Goal: Task Accomplishment & Management: Use online tool/utility

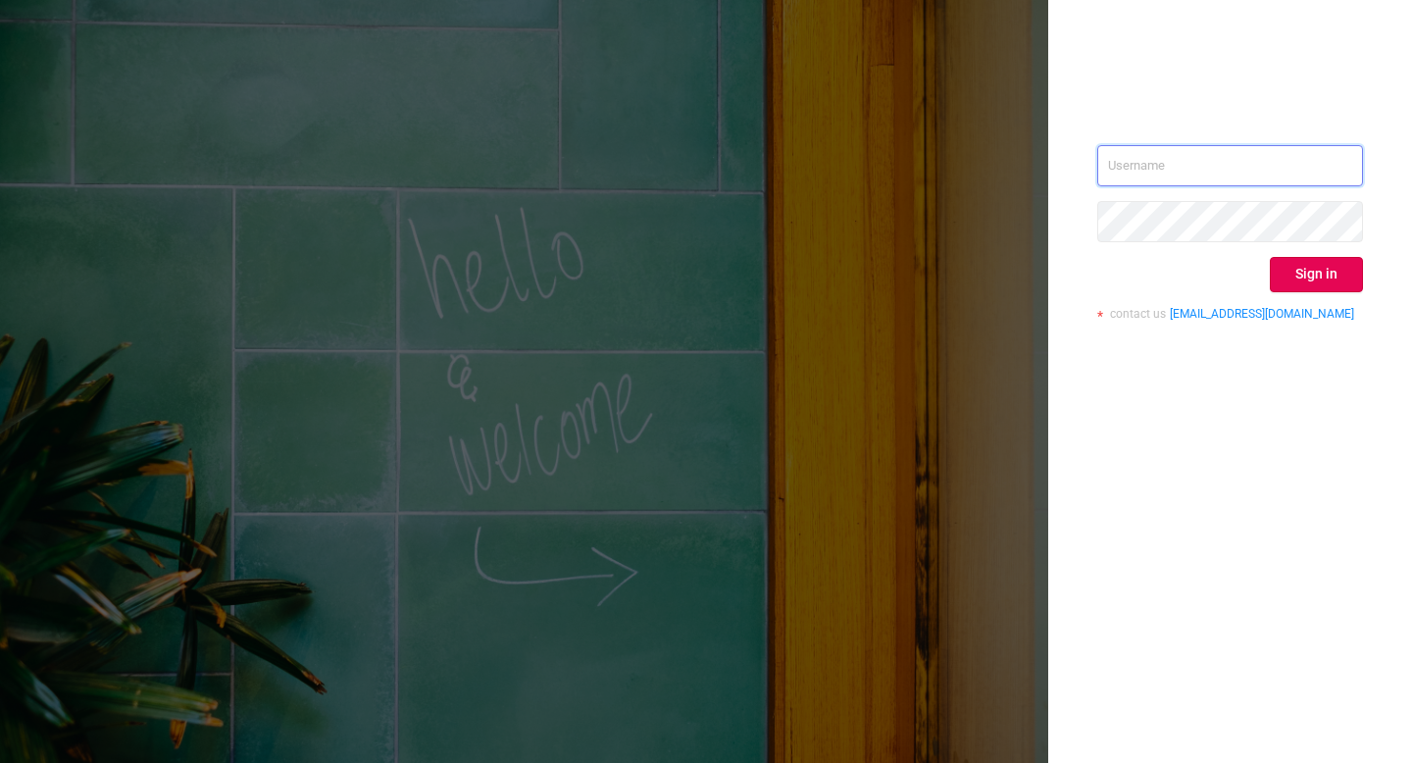
click at [1254, 155] on input "text" at bounding box center [1230, 165] width 266 height 41
paste input "[EMAIL_ADDRESS]"
type input "[EMAIL_ADDRESS]"
click at [1309, 278] on button "Sign in" at bounding box center [1315, 274] width 93 height 35
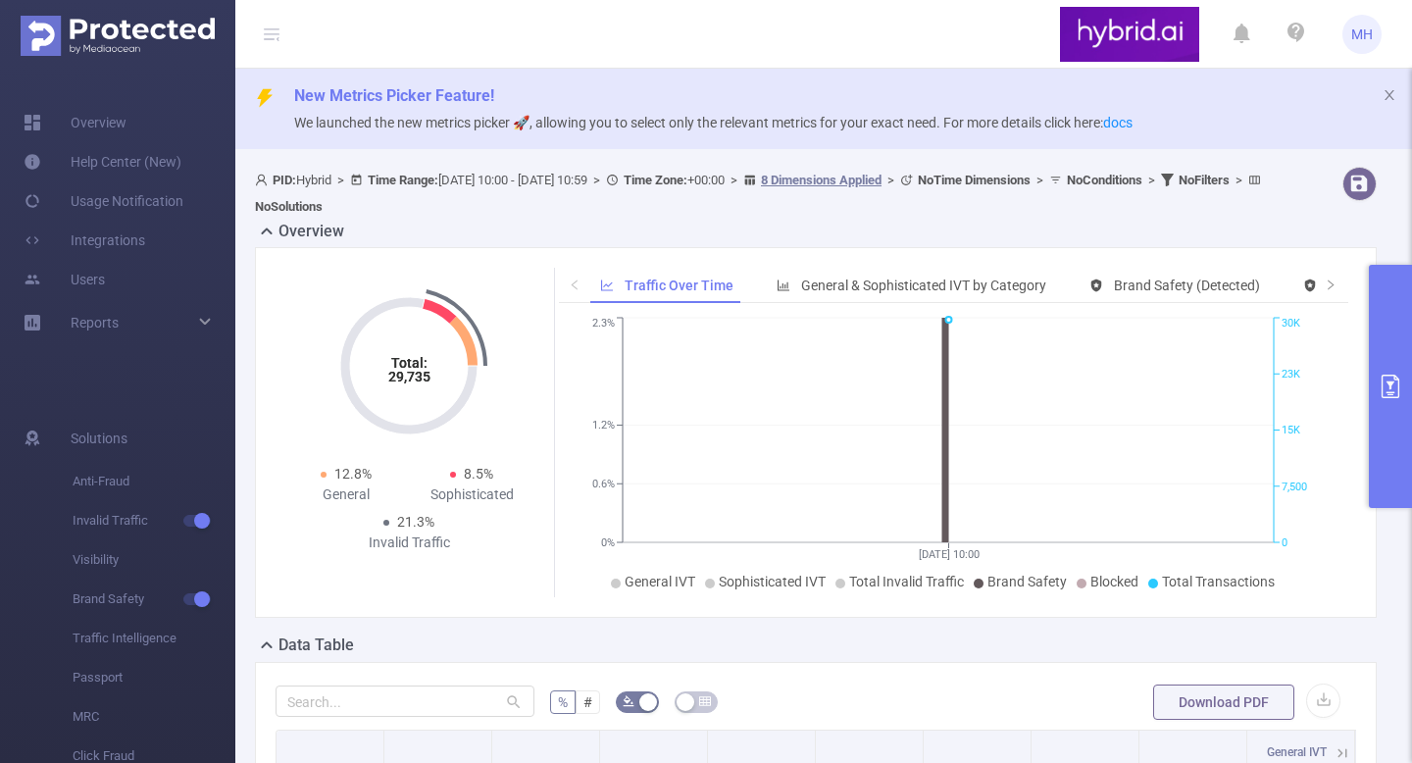
click at [1387, 412] on button "primary" at bounding box center [1389, 386] width 43 height 243
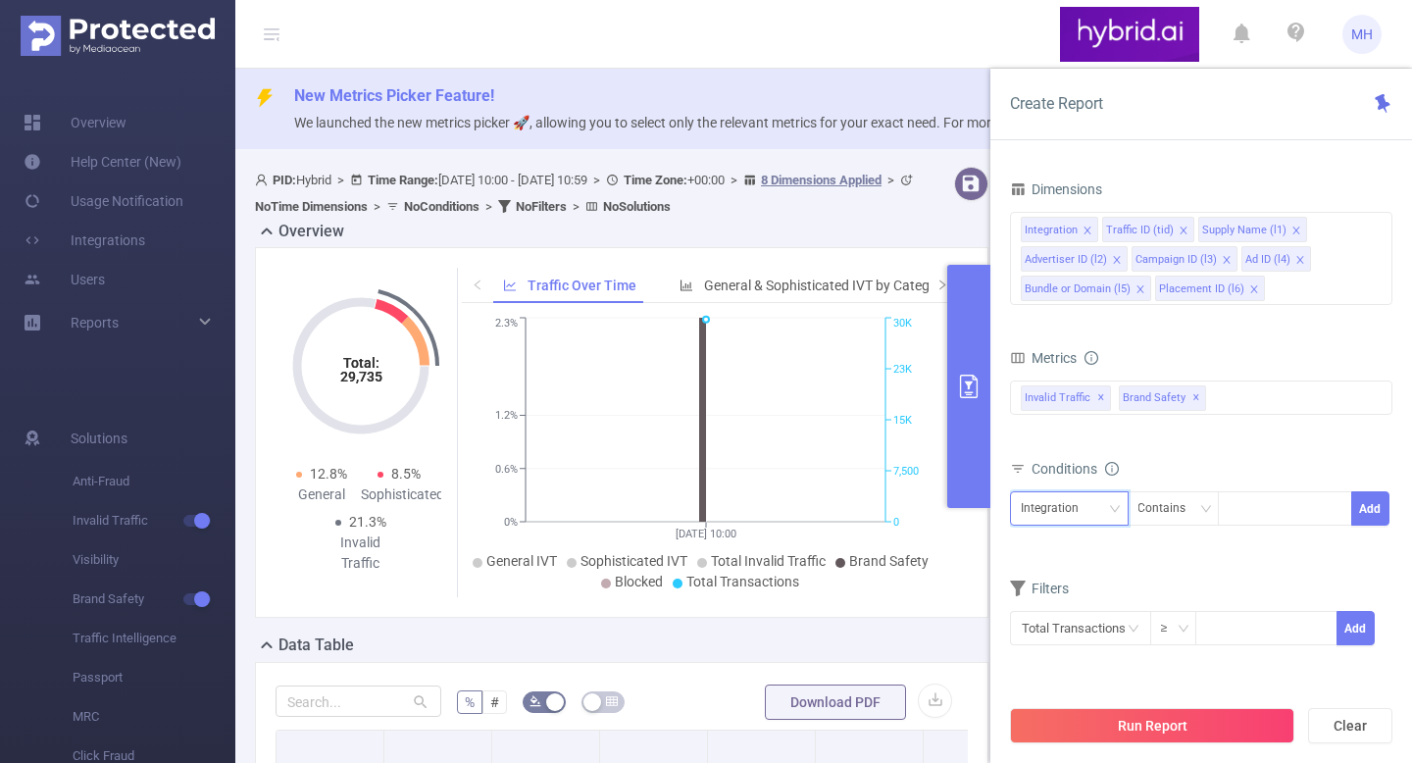
click at [1101, 516] on div "Integration" at bounding box center [1068, 508] width 97 height 32
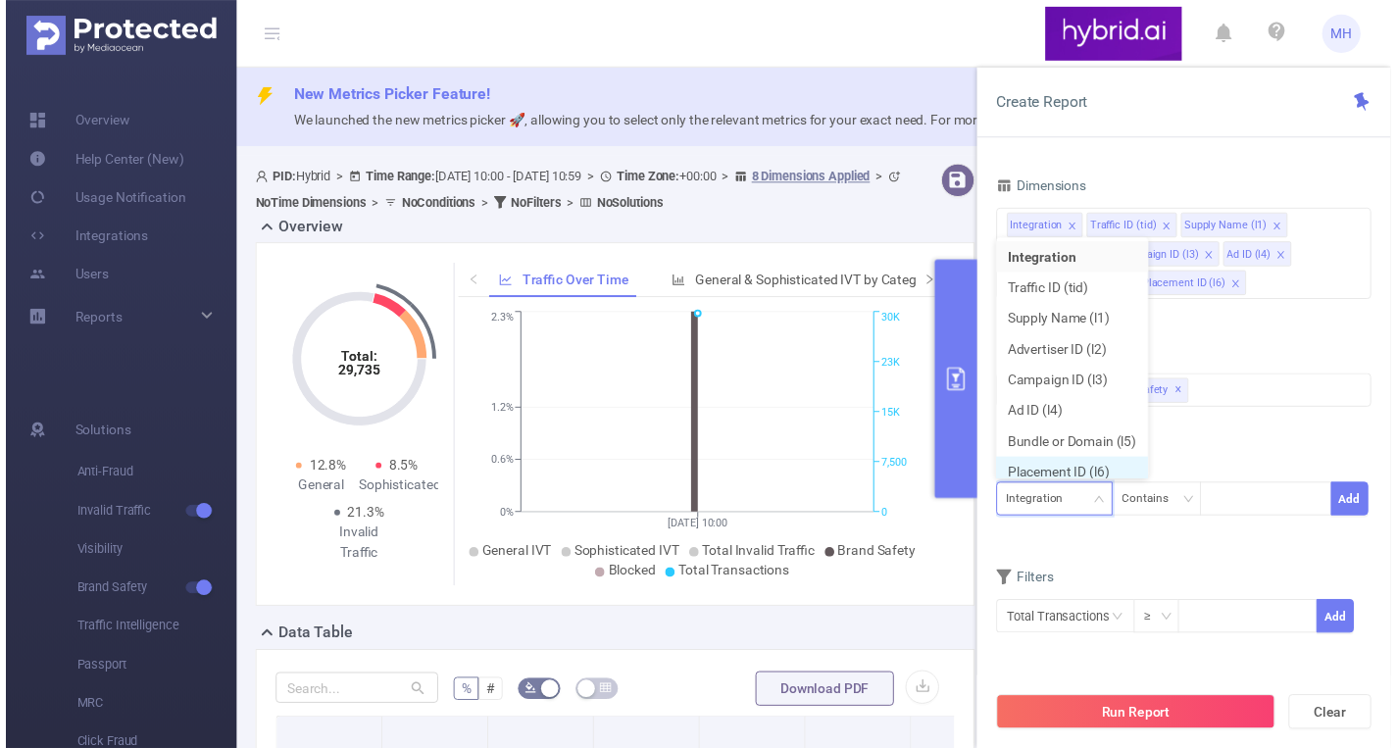
scroll to position [10, 0]
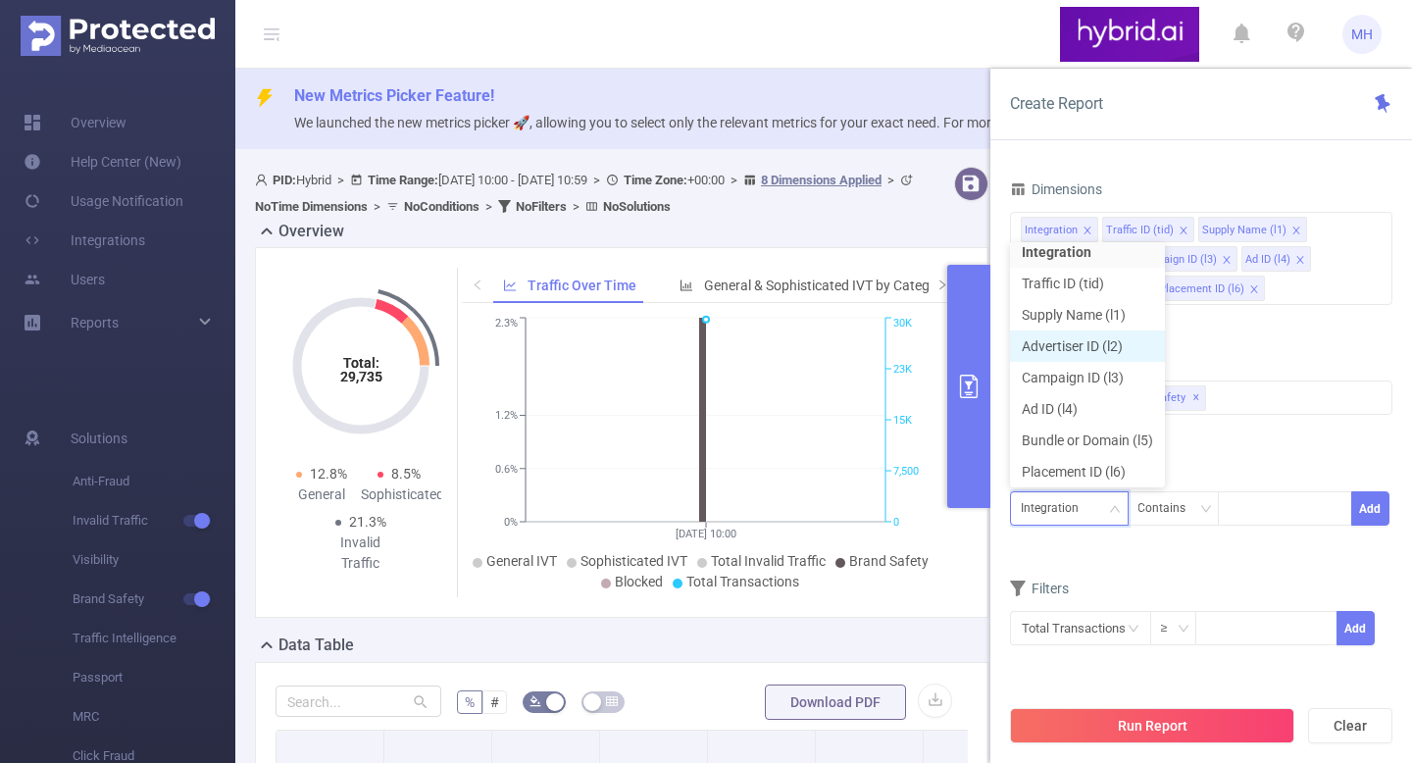
click at [1112, 343] on li "Advertiser ID (l2)" at bounding box center [1087, 345] width 155 height 31
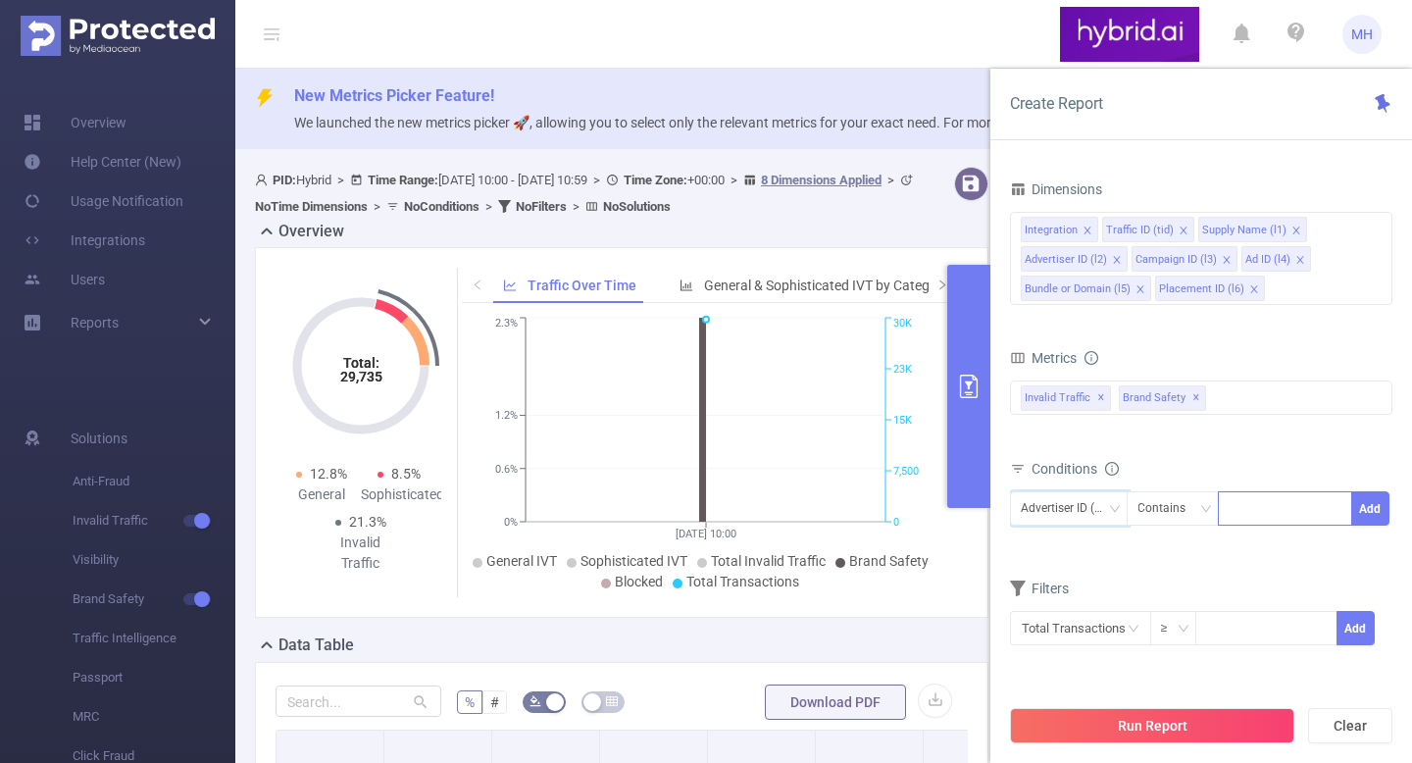
click at [1259, 499] on div at bounding box center [1284, 508] width 113 height 32
paste input "68664178810d986f587631ee"
type input "68664178810d986f587631ee"
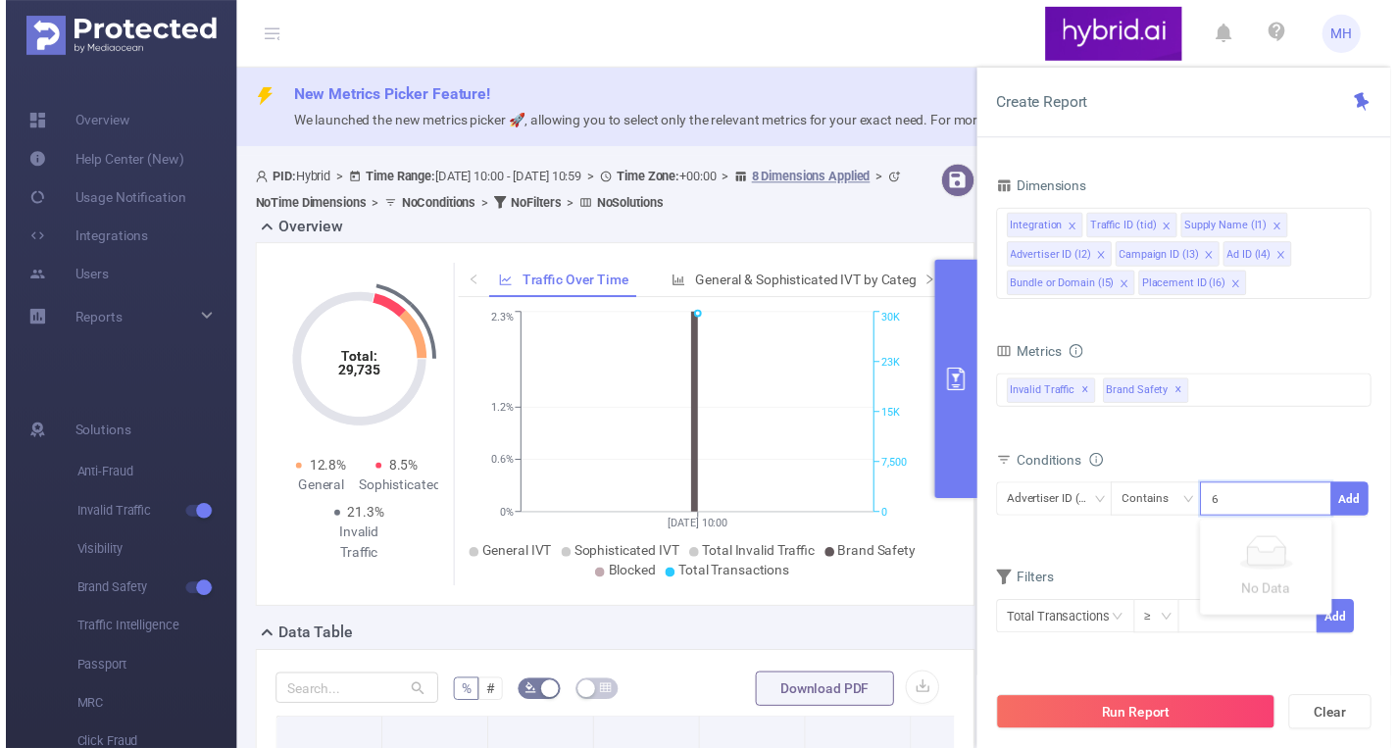
scroll to position [0, 45]
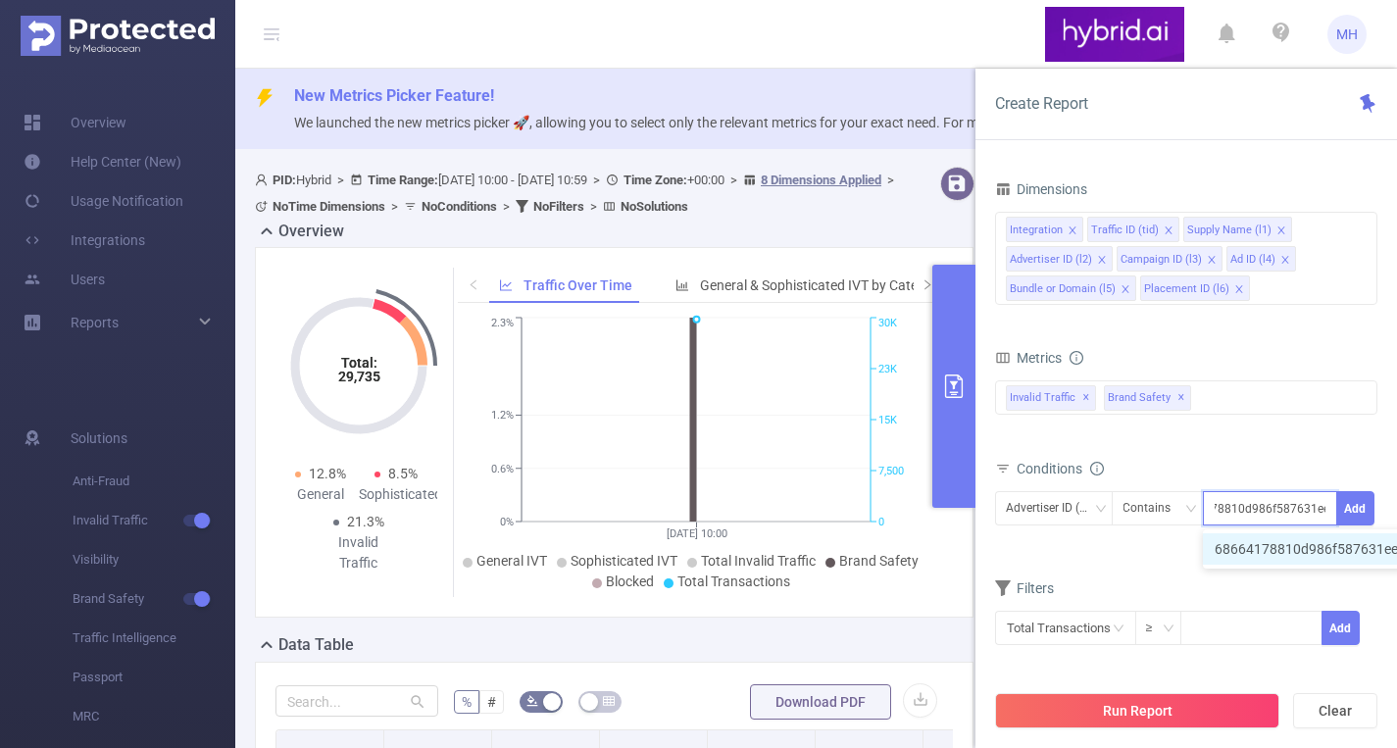
click at [1287, 548] on li "68664178810d986f587631ee" at bounding box center [1316, 548] width 226 height 31
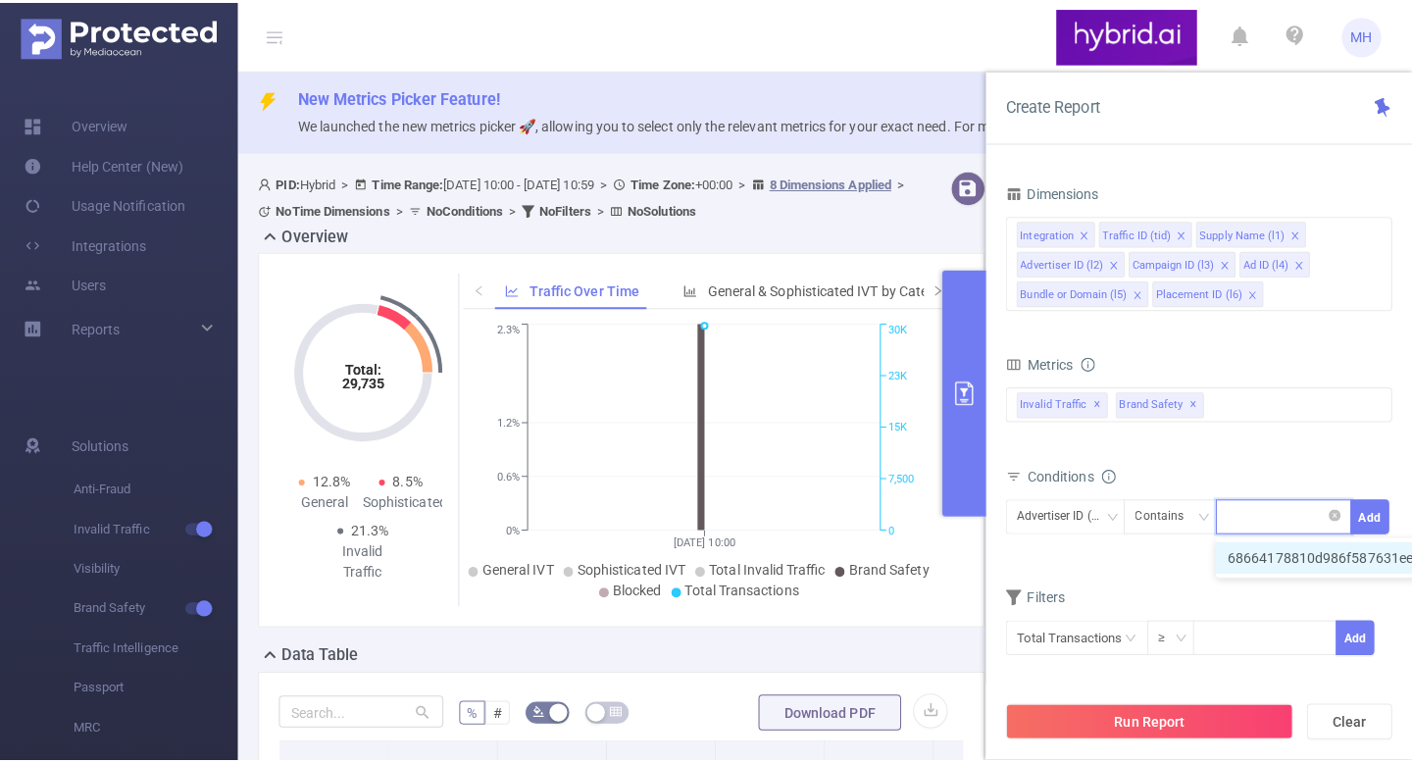
scroll to position [0, 0]
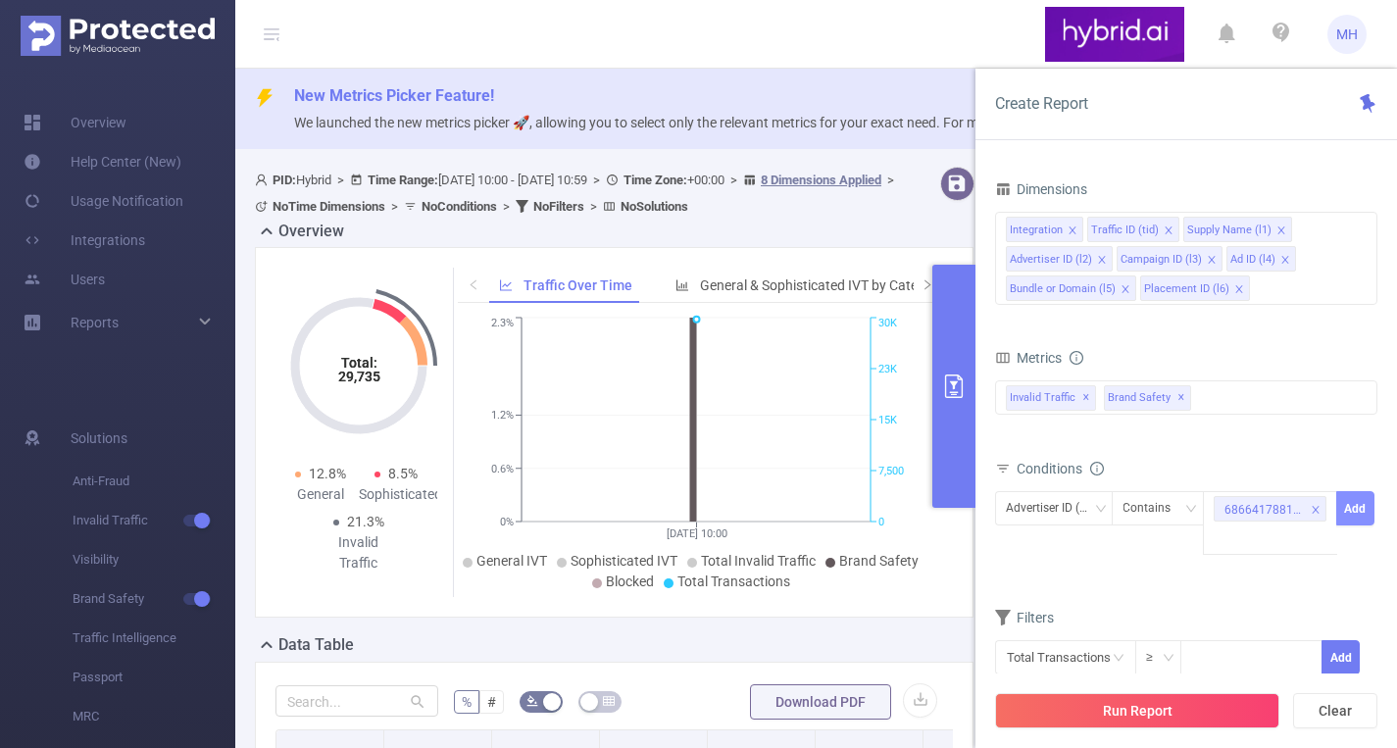
drag, startPoint x: 1348, startPoint y: 514, endPoint x: 1205, endPoint y: 434, distance: 163.7
click at [1348, 514] on button "Add" at bounding box center [1355, 508] width 38 height 34
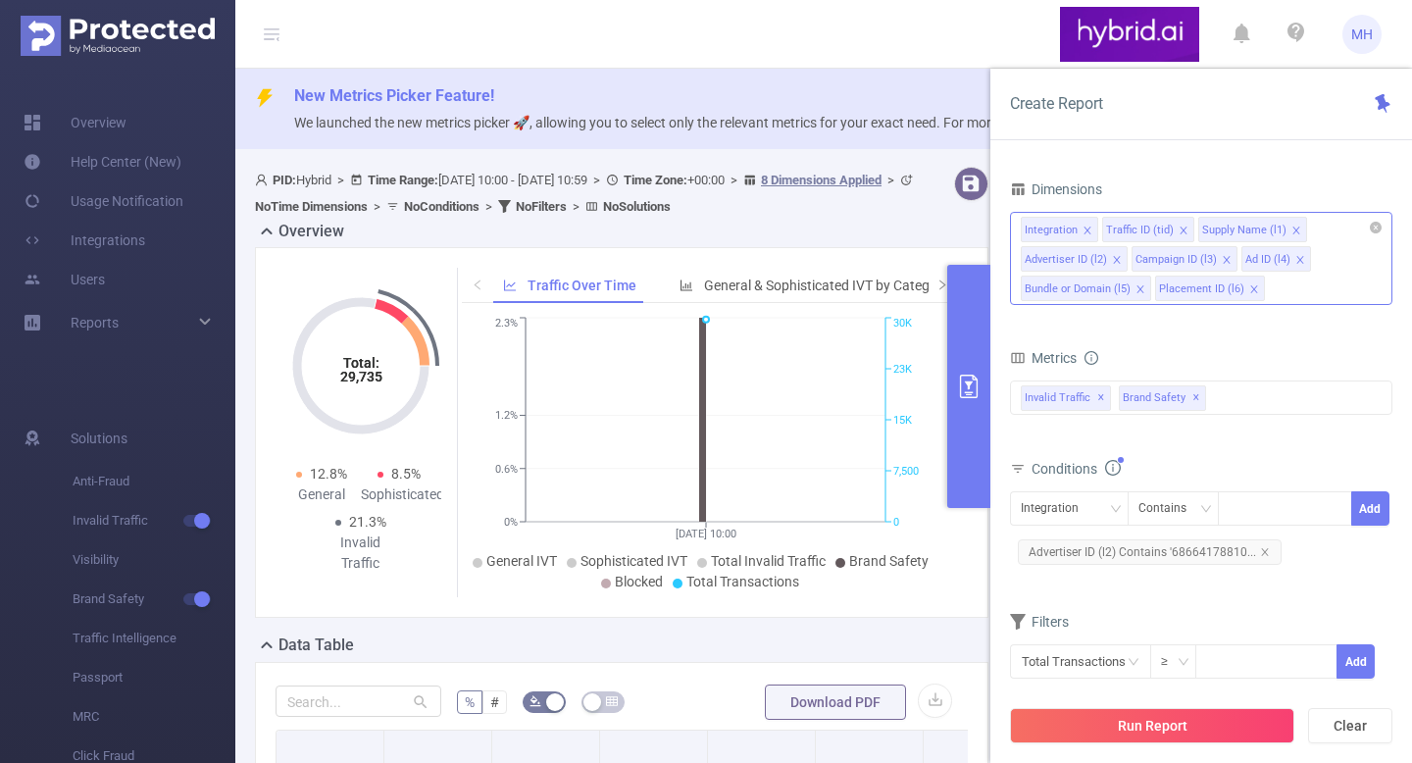
click at [1088, 226] on icon "icon: close" at bounding box center [1086, 229] width 7 height 7
click at [1100, 228] on icon "icon: close" at bounding box center [1101, 229] width 7 height 7
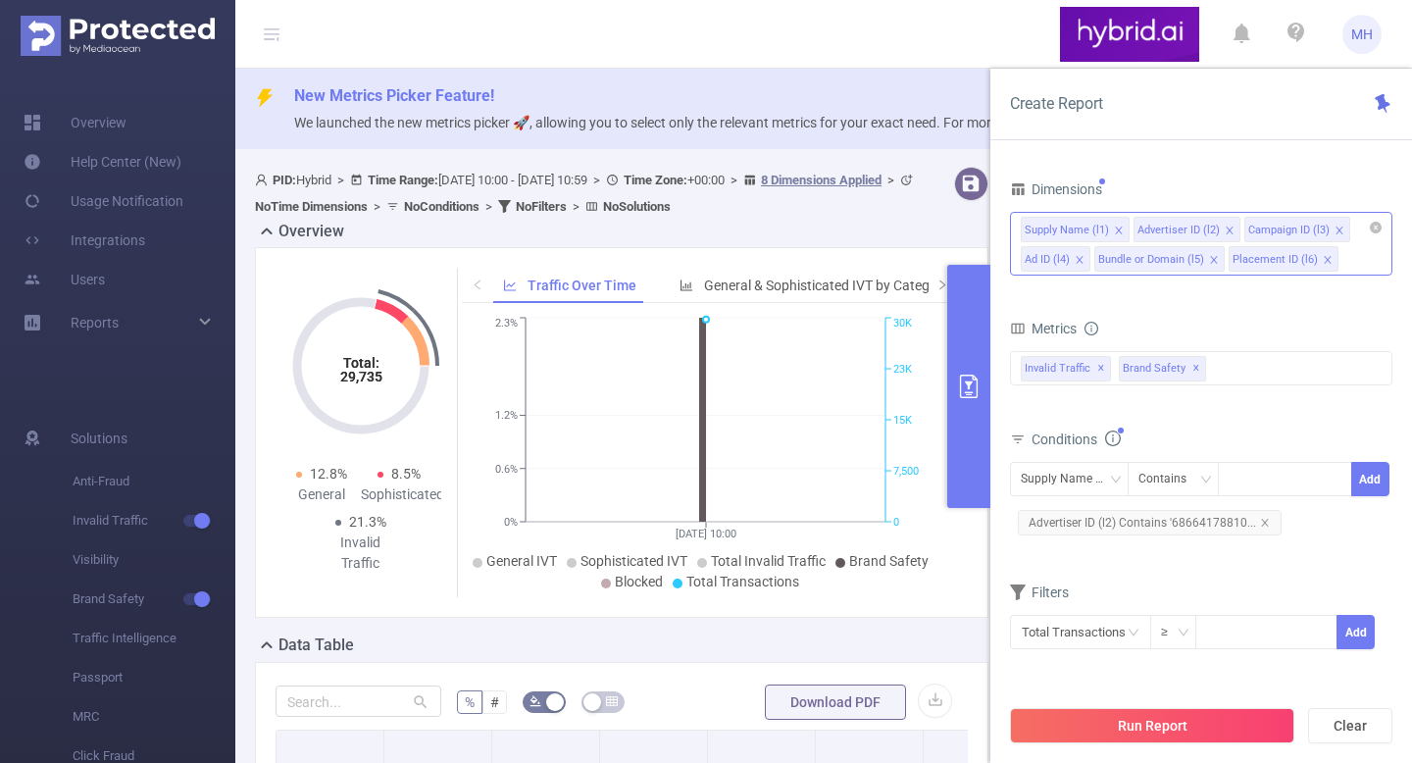
click at [1115, 228] on icon "icon: close" at bounding box center [1118, 229] width 7 height 7
click at [1222, 230] on icon "icon: close" at bounding box center [1225, 229] width 7 height 7
click at [1189, 227] on icon "icon: close" at bounding box center [1189, 229] width 7 height 7
click at [1360, 227] on icon "icon: close" at bounding box center [1365, 230] width 10 height 10
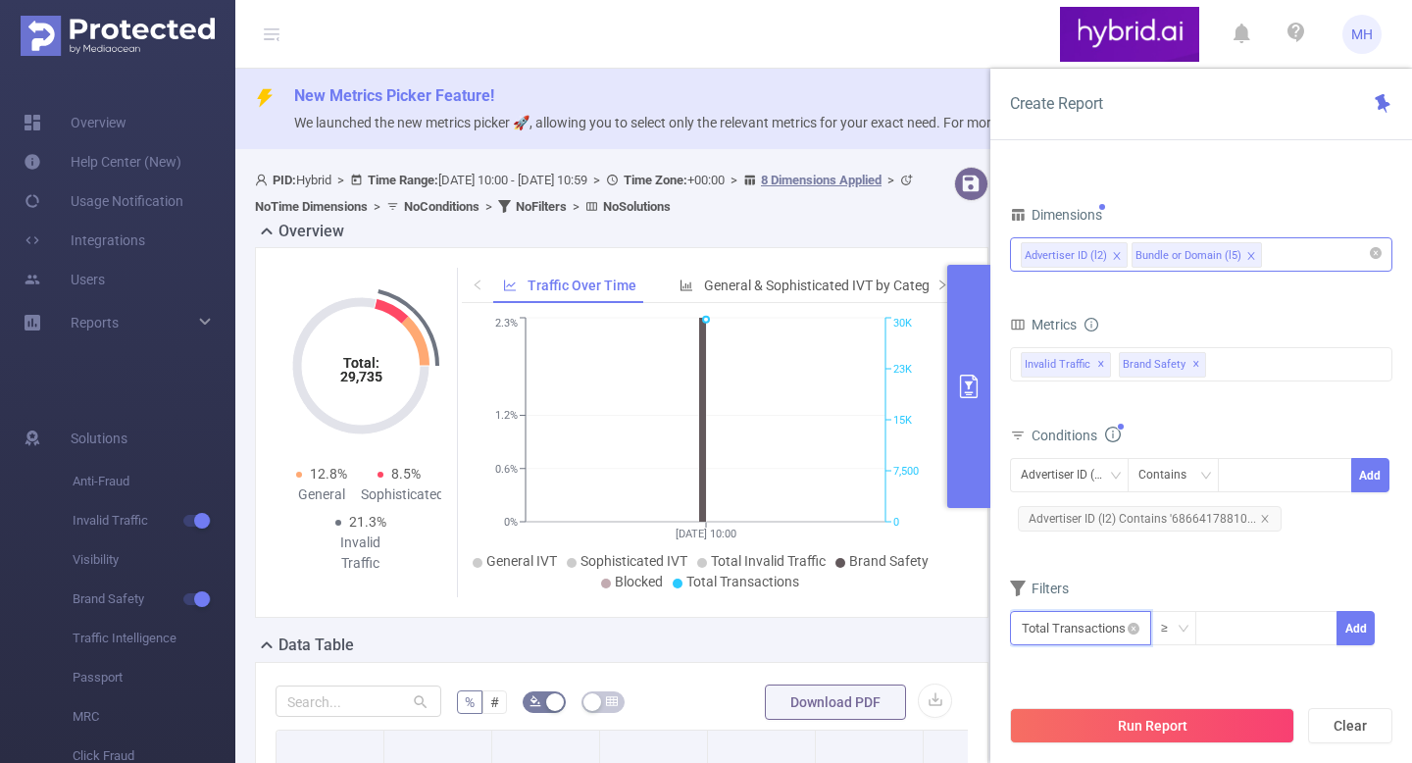
click at [1104, 622] on input "text" at bounding box center [1080, 628] width 141 height 34
click at [1104, 514] on li "Brand Safety" at bounding box center [1080, 512] width 141 height 31
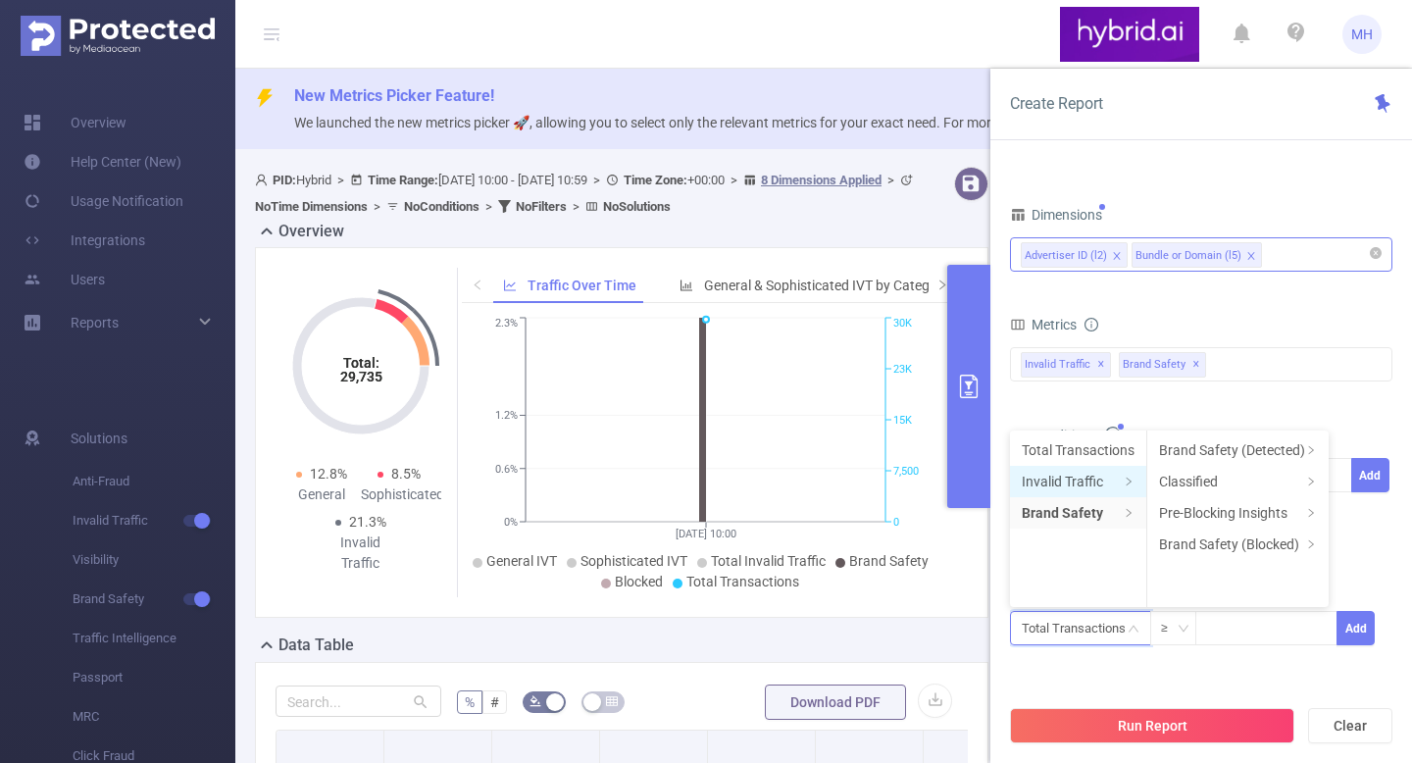
click at [1105, 478] on li "Invalid Traffic" at bounding box center [1078, 481] width 136 height 31
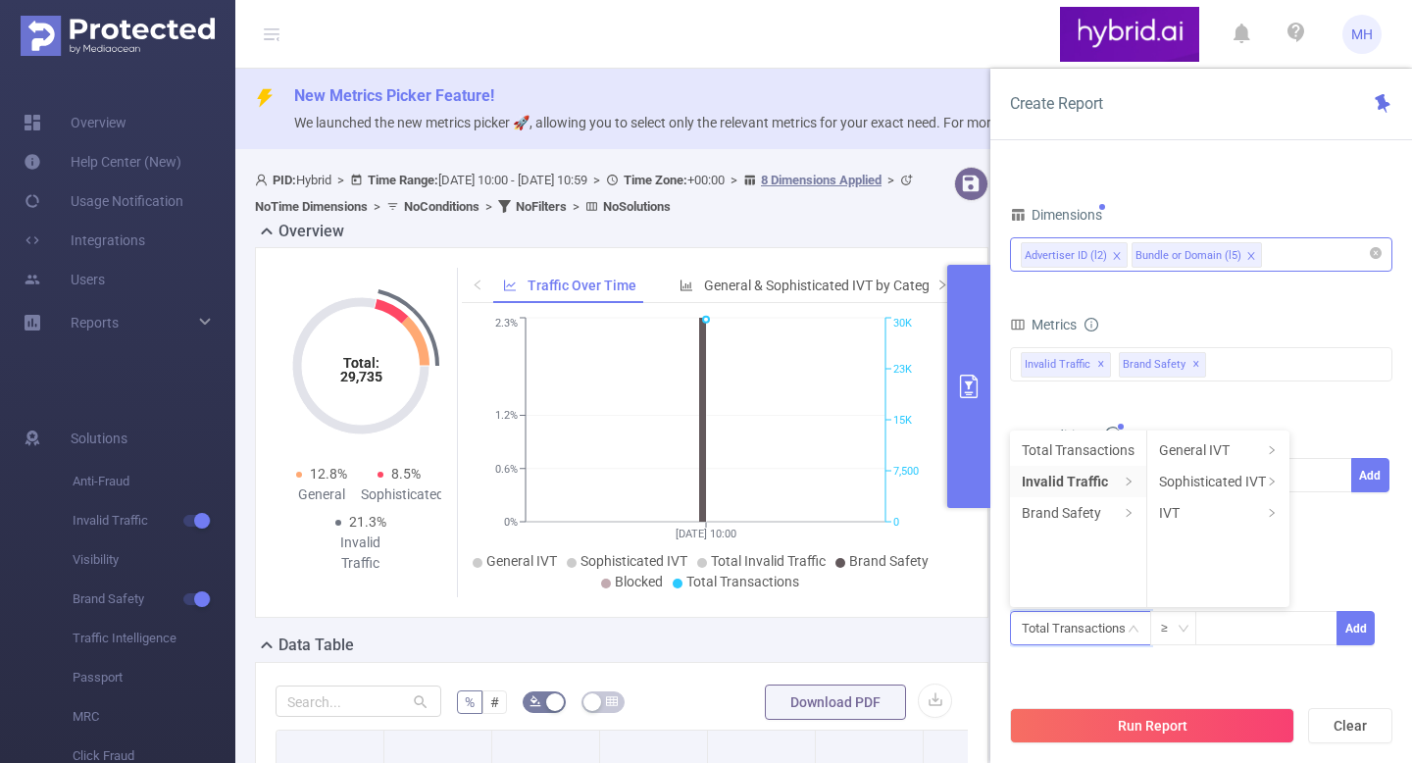
click at [1115, 459] on li "Total Transactions" at bounding box center [1078, 449] width 136 height 31
click at [1103, 635] on input "text" at bounding box center [1080, 628] width 141 height 34
click at [1097, 514] on li "Brand Safety" at bounding box center [1080, 512] width 141 height 31
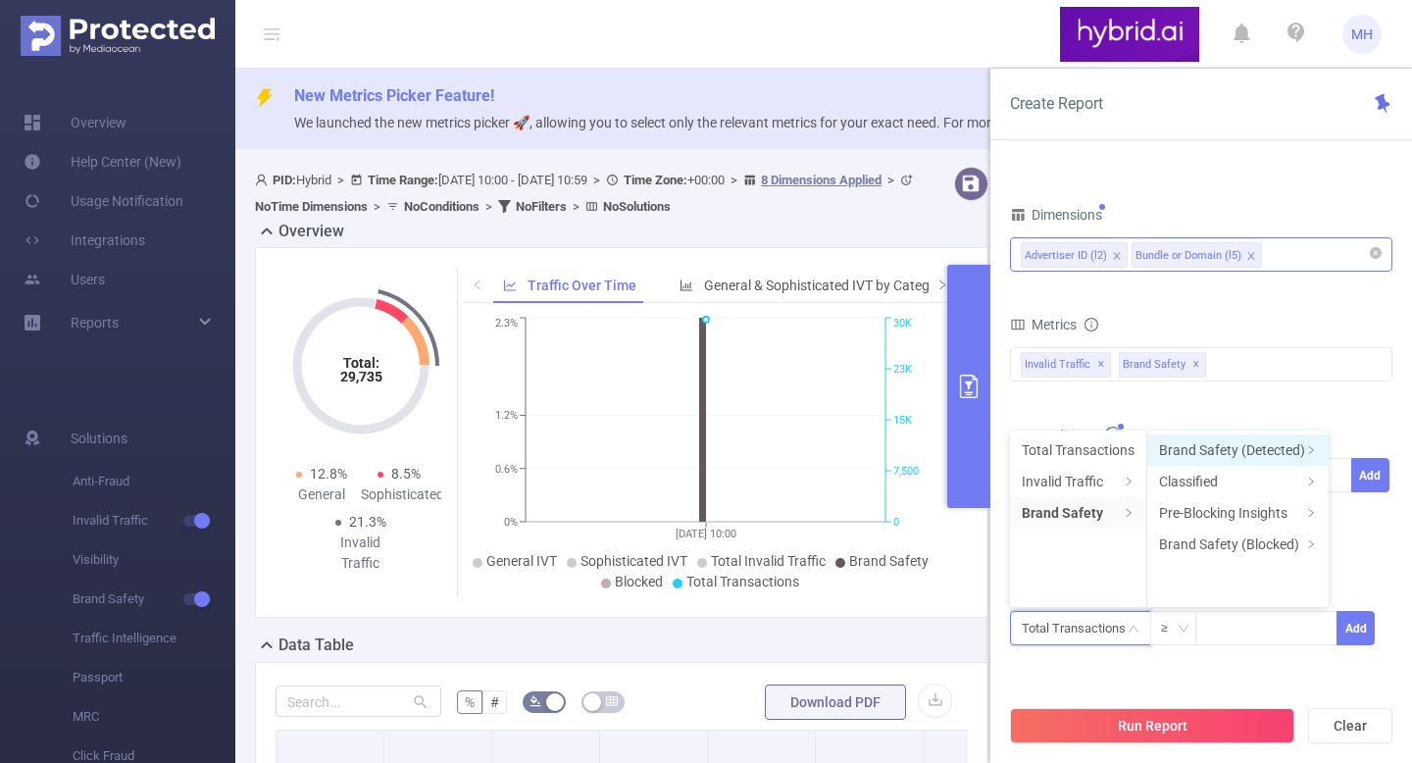
click at [1206, 453] on li "Brand Safety (Detected)" at bounding box center [1237, 449] width 181 height 31
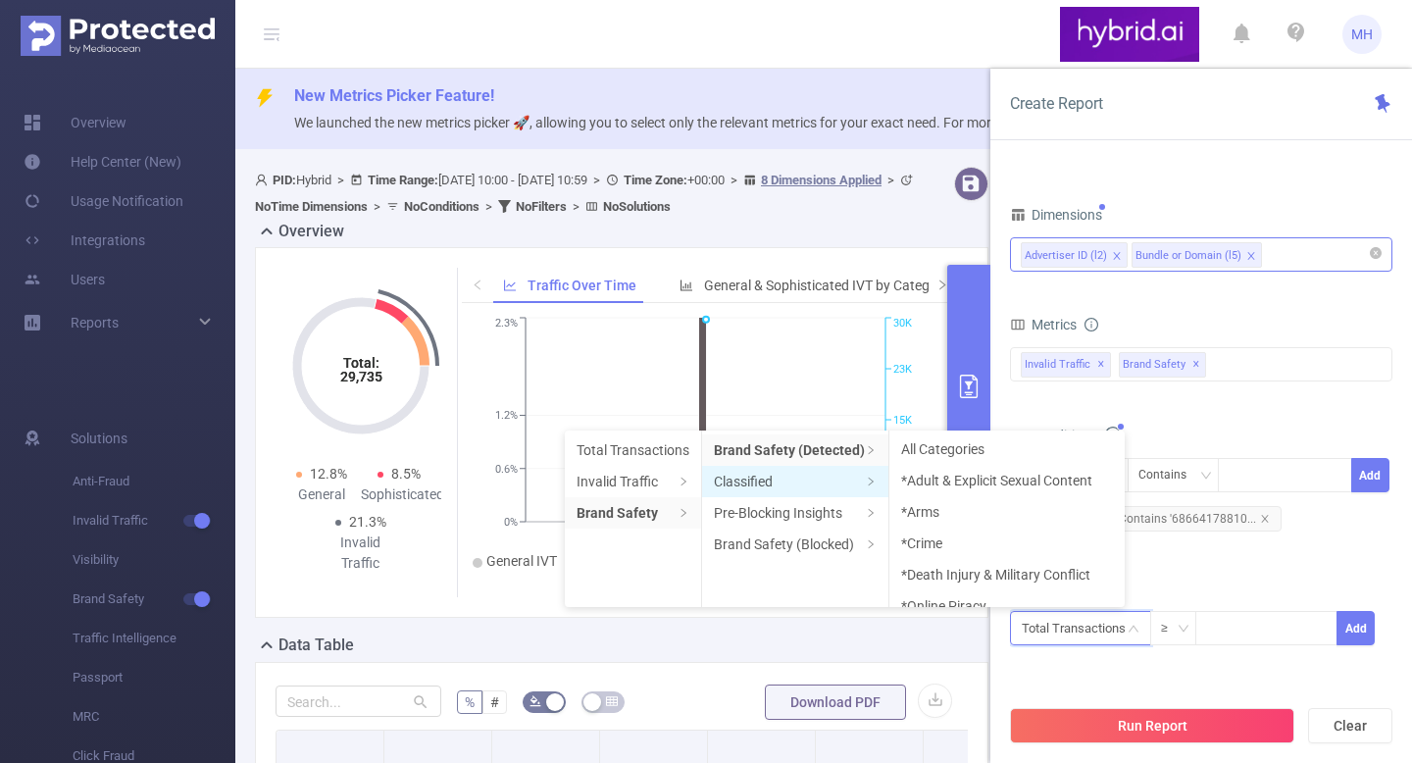
scroll to position [4, 0]
click at [830, 480] on li "Classified" at bounding box center [795, 481] width 186 height 31
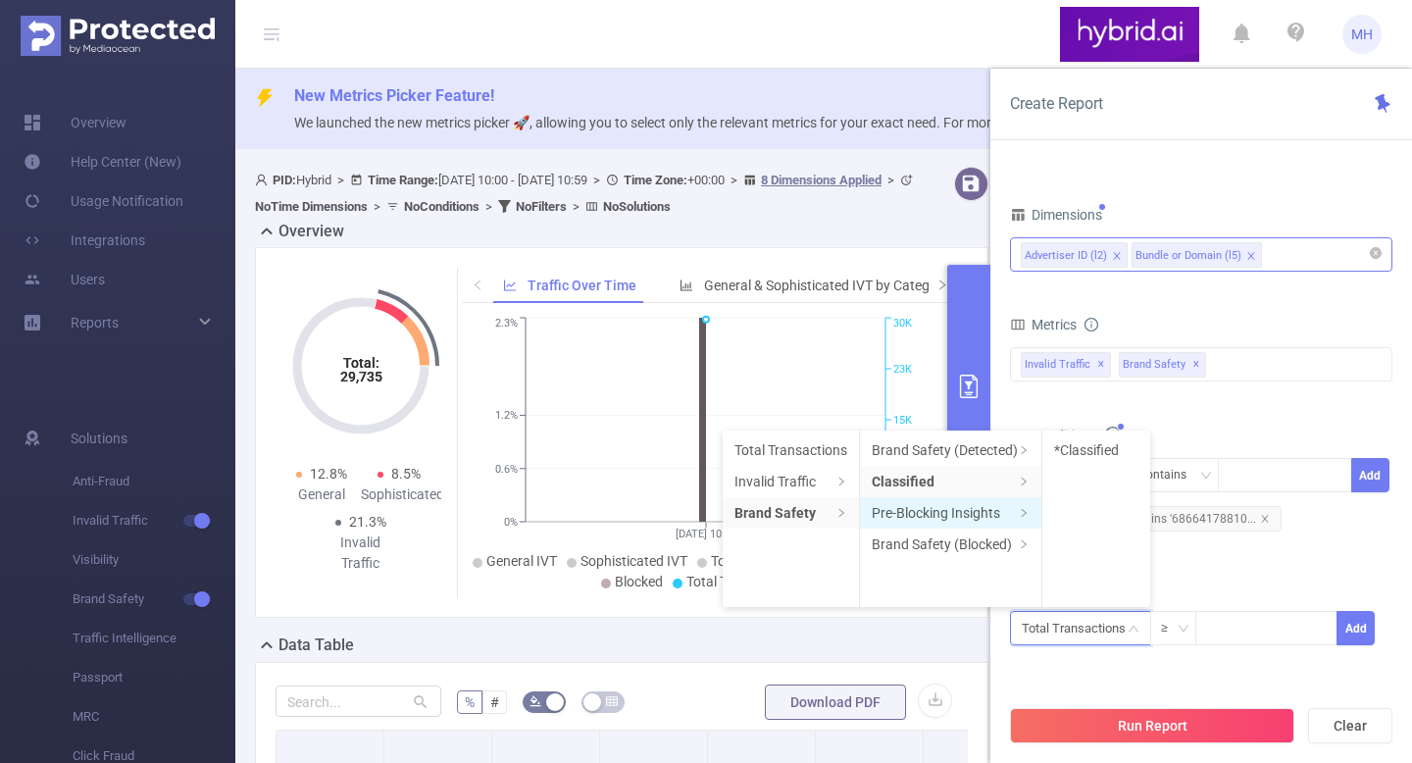
click at [909, 499] on li "Pre-Blocking Insights" at bounding box center [950, 512] width 181 height 31
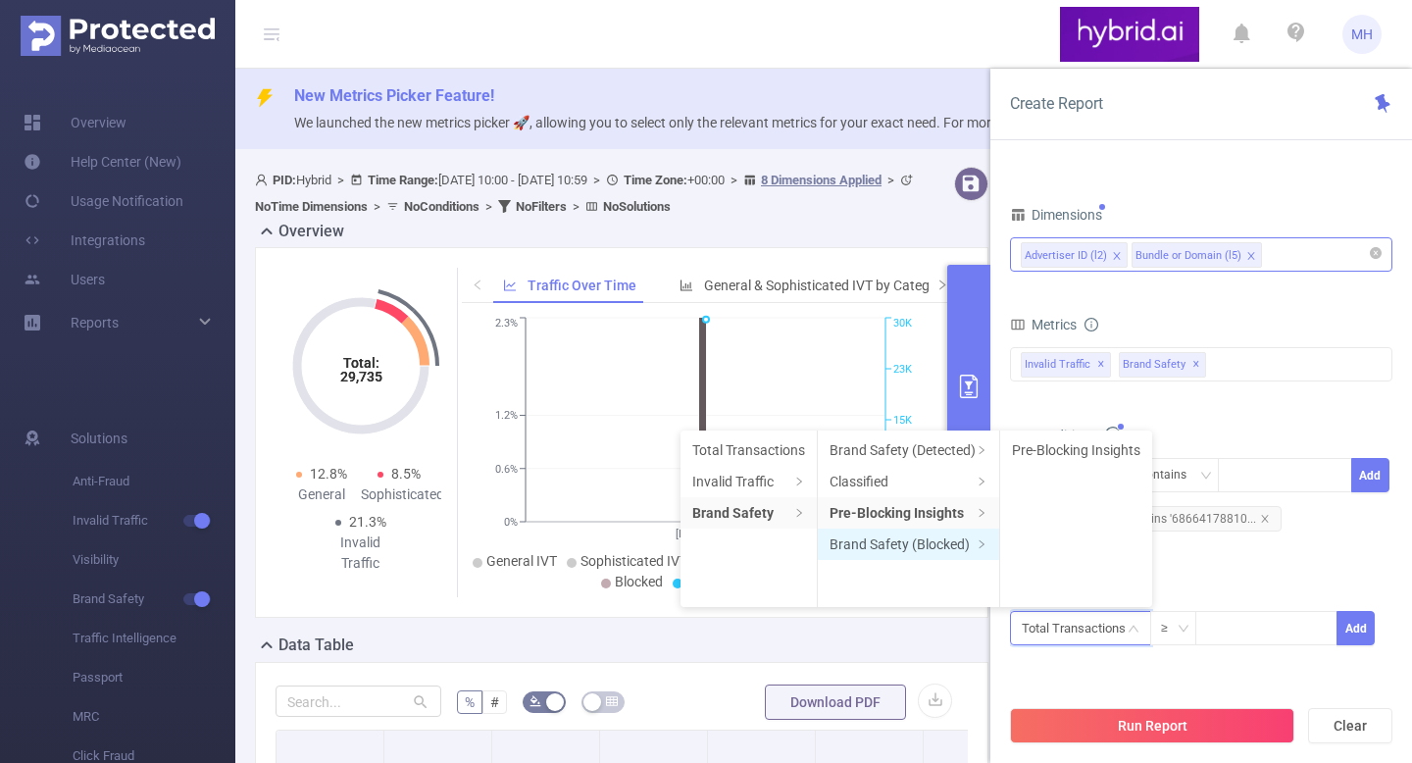
click at [914, 528] on li "Brand Safety (Blocked)" at bounding box center [908, 543] width 181 height 31
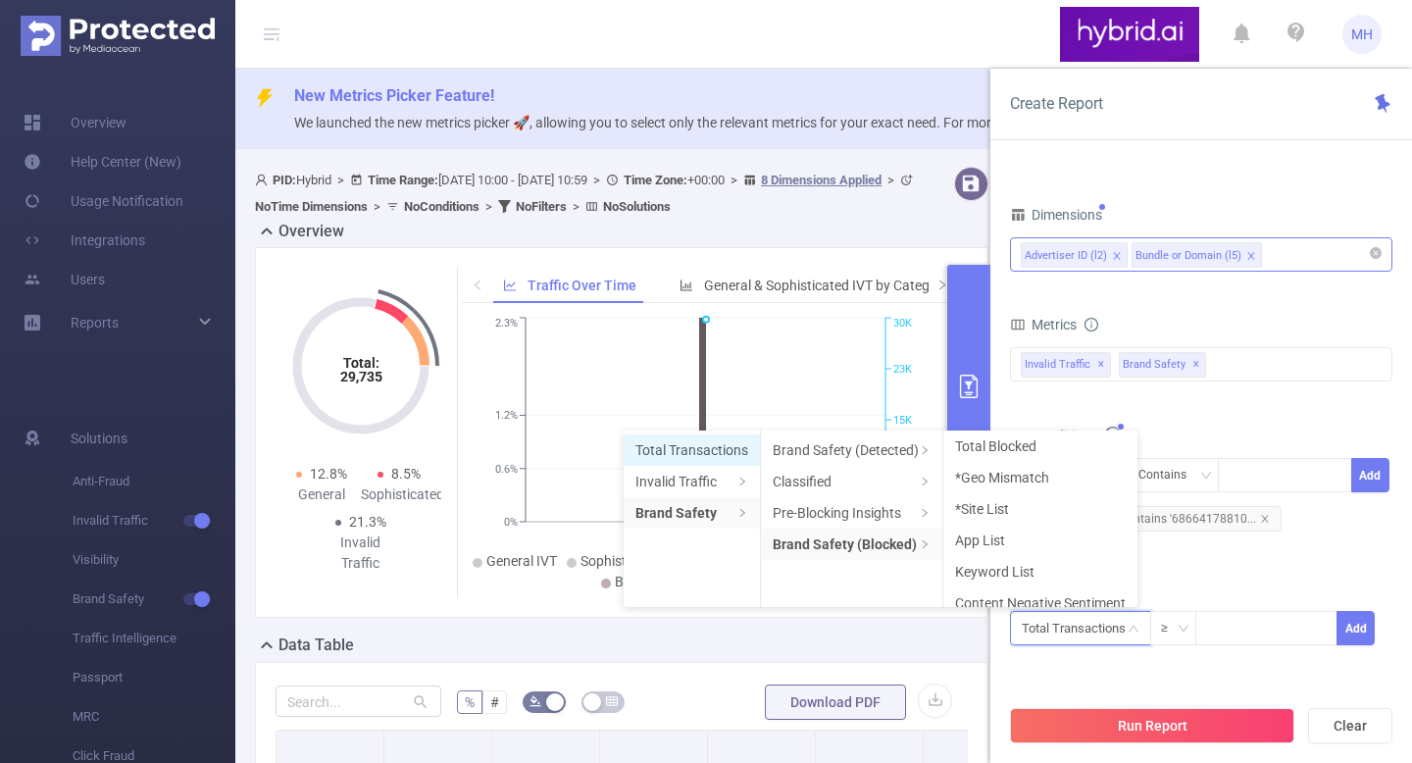
click at [685, 453] on li "Total Transactions" at bounding box center [691, 449] width 136 height 31
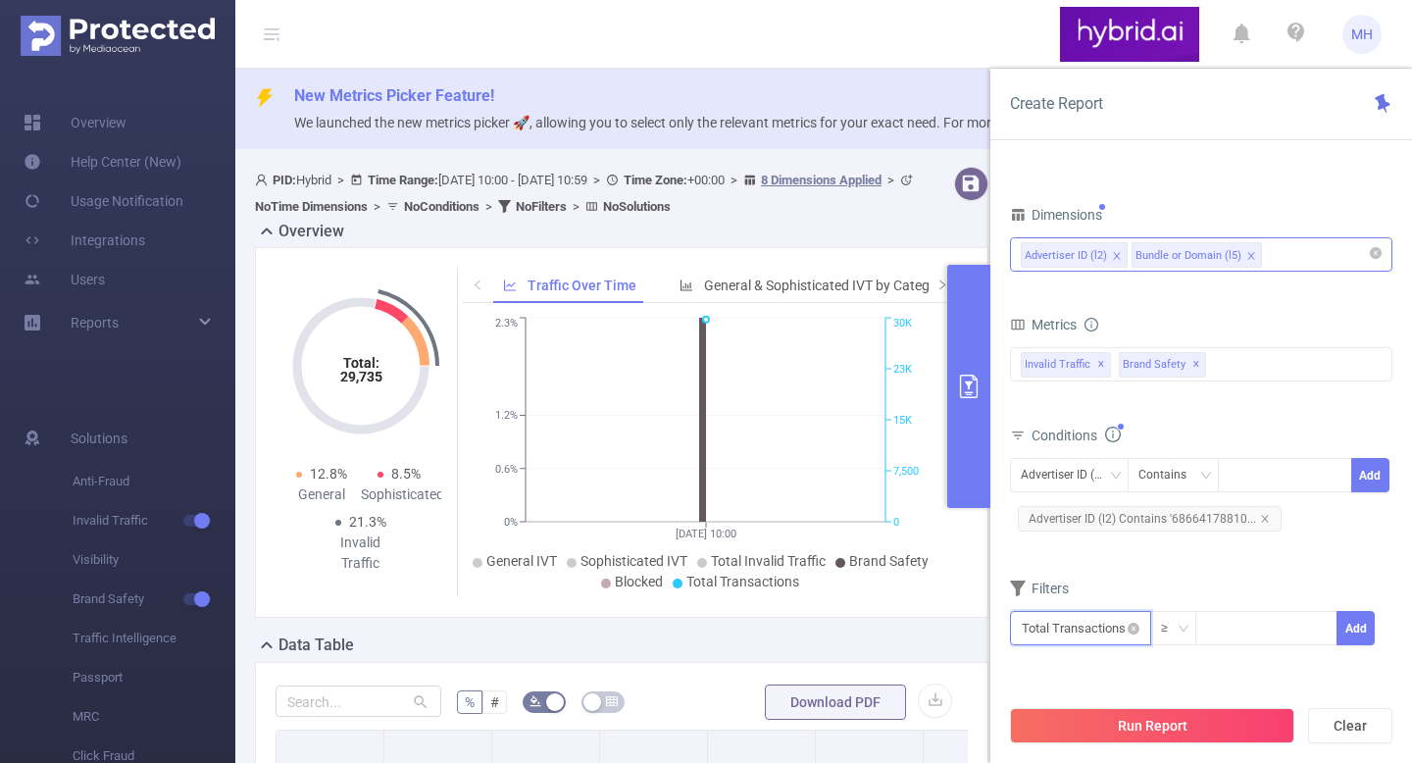
click at [1132, 619] on input "text" at bounding box center [1080, 628] width 141 height 34
click at [1063, 483] on li "Invalid Traffic" at bounding box center [1080, 481] width 141 height 31
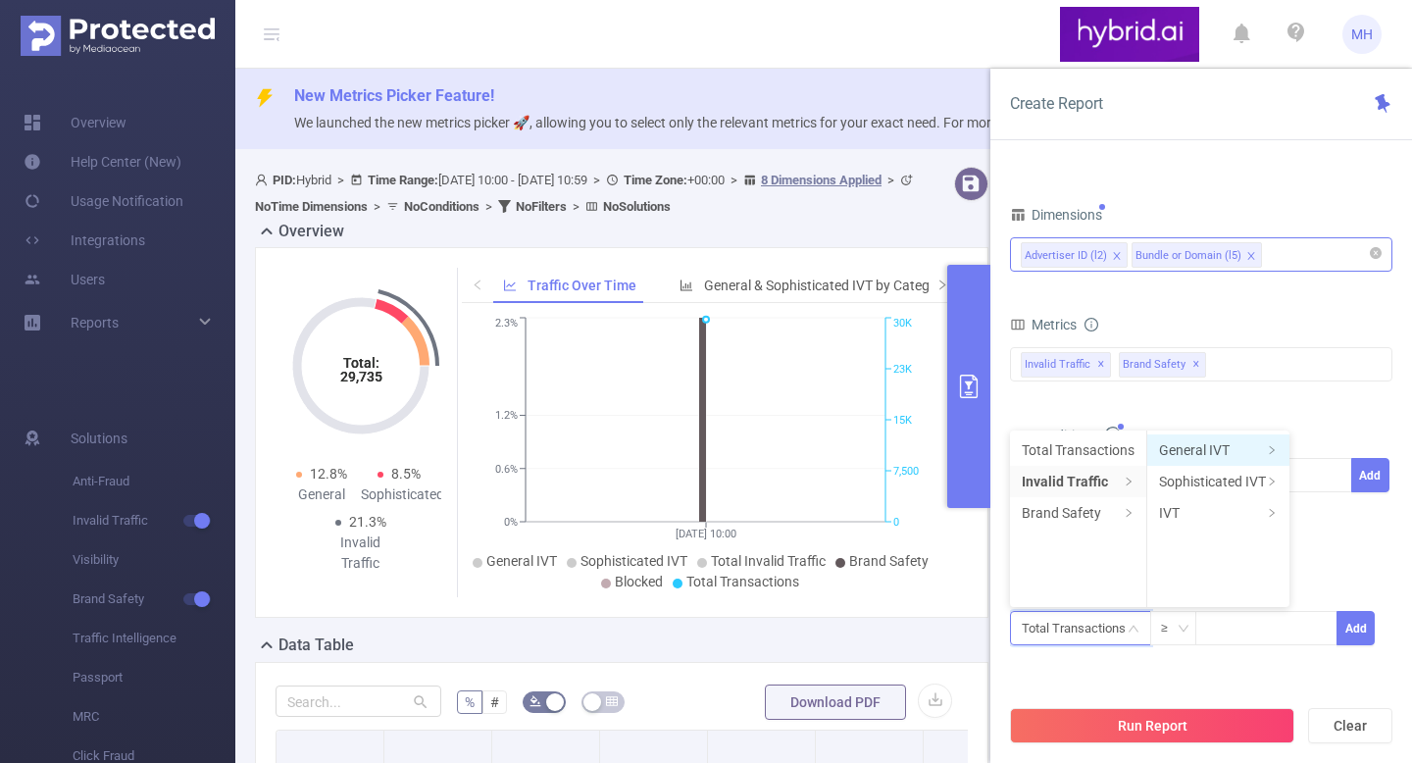
click at [1189, 453] on li "General IVT" at bounding box center [1218, 449] width 142 height 31
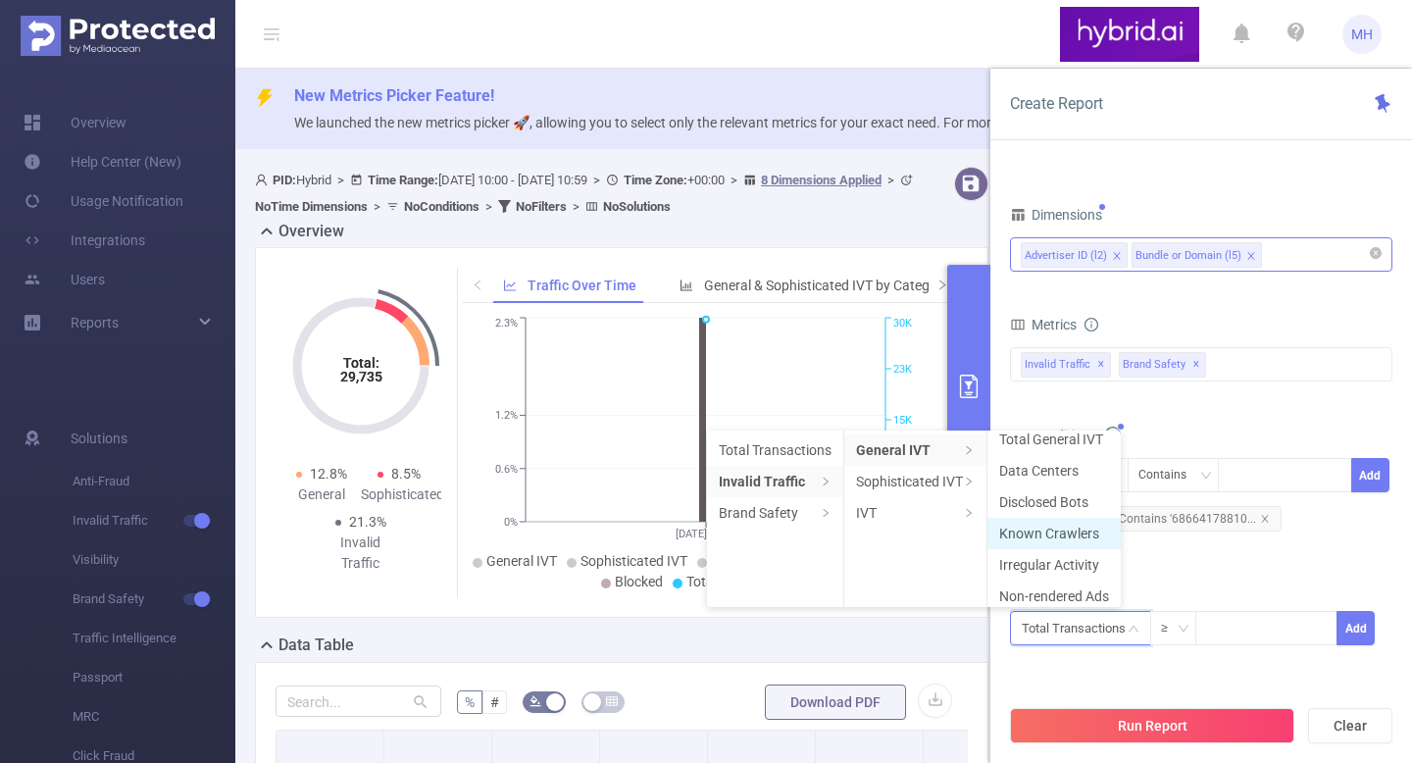
scroll to position [20, 0]
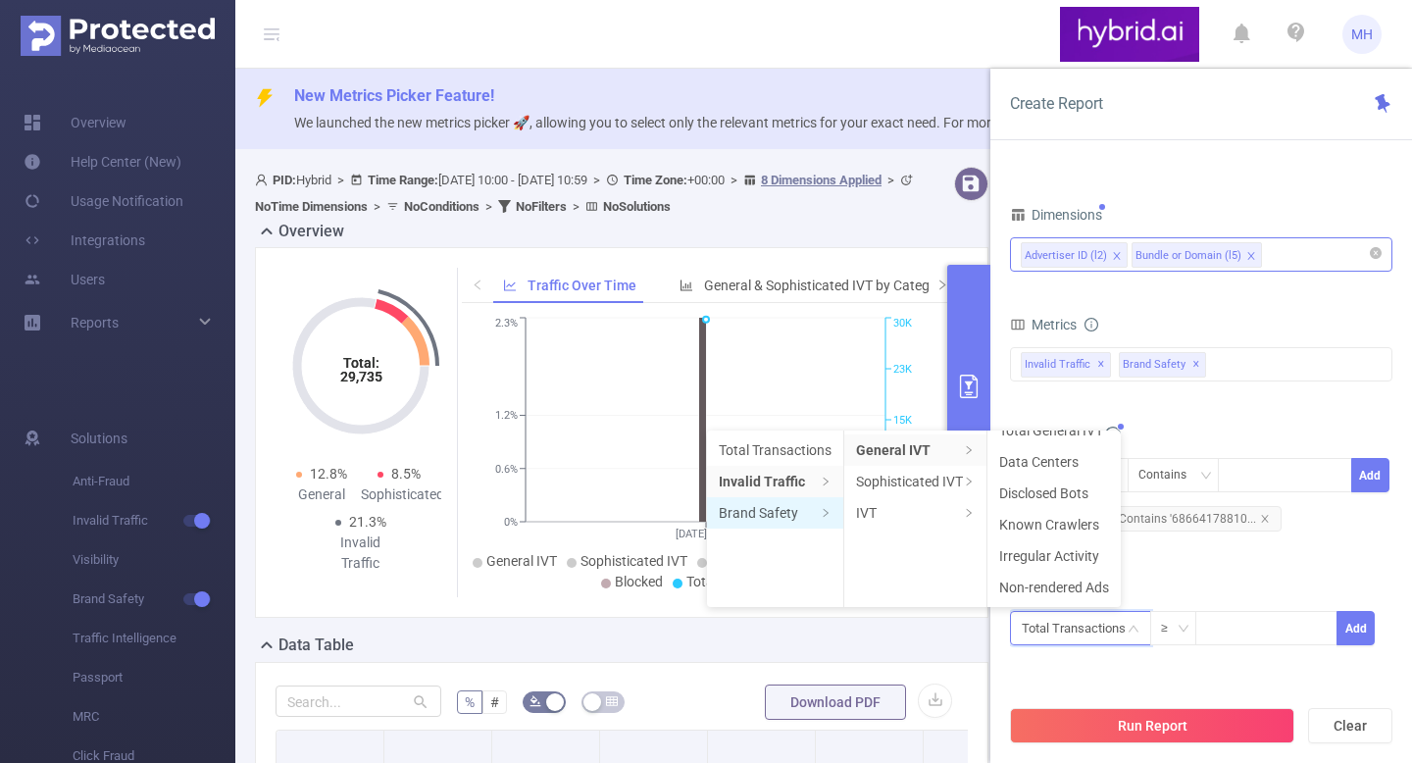
click at [820, 502] on li "Brand Safety" at bounding box center [775, 512] width 136 height 31
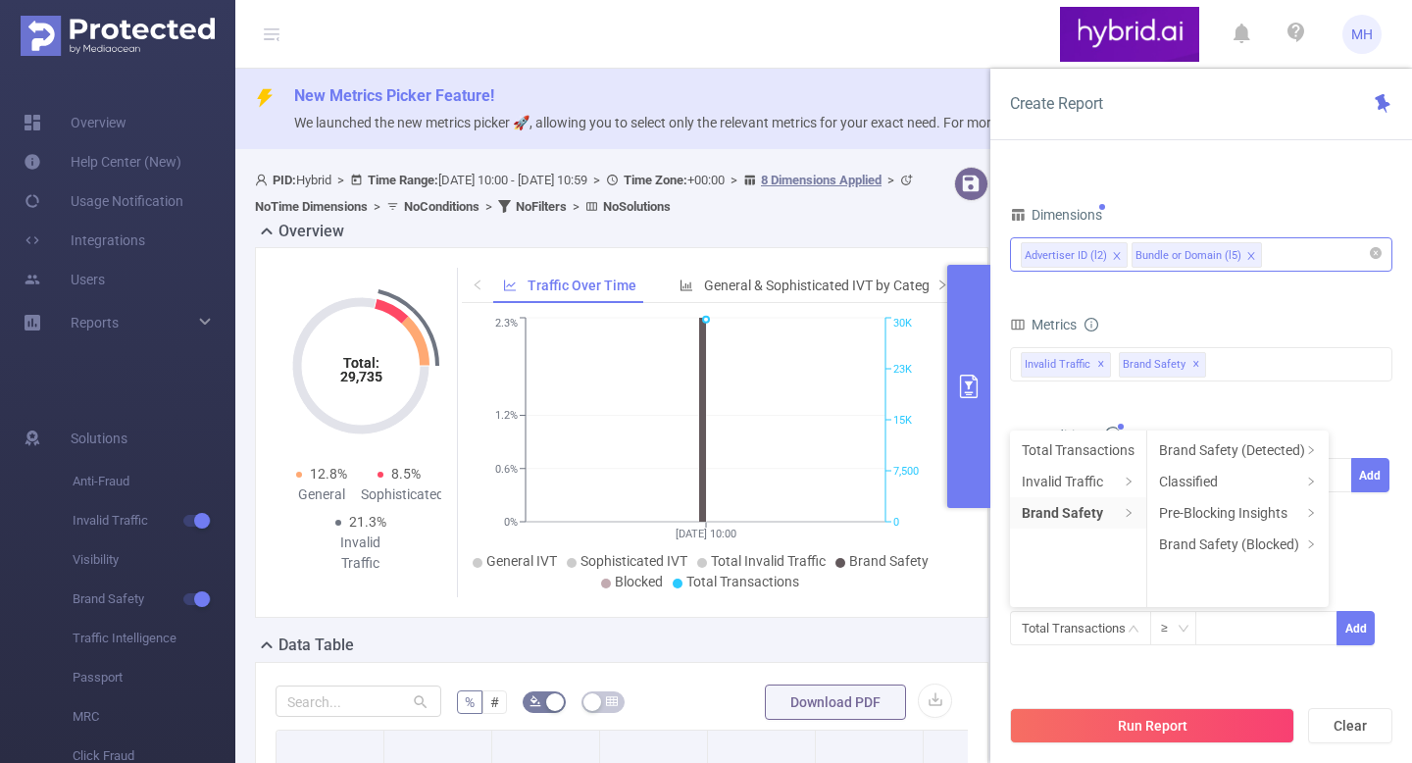
click at [1350, 574] on div "Filters" at bounding box center [1201, 590] width 382 height 32
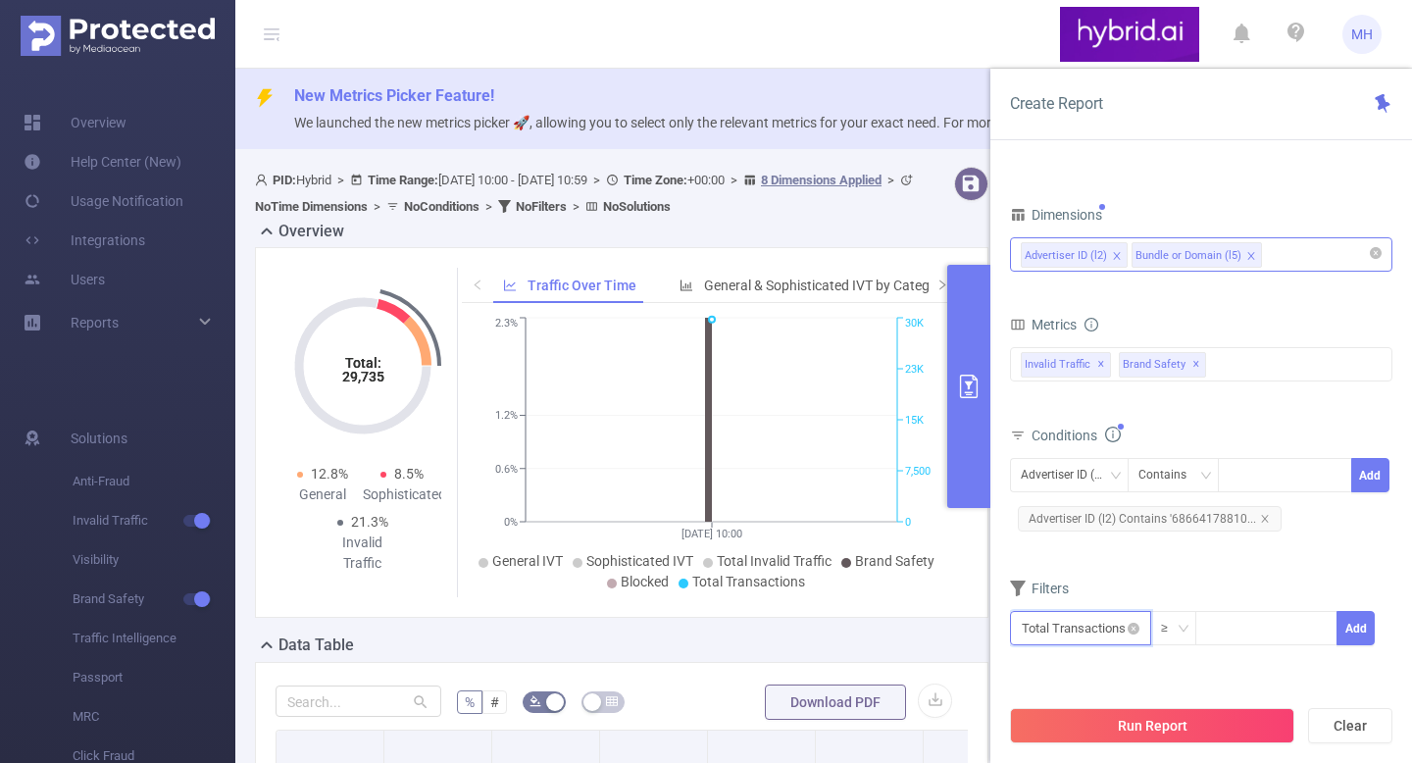
click at [1088, 627] on input "text" at bounding box center [1080, 628] width 141 height 34
click at [1128, 478] on icon "icon: right" at bounding box center [1133, 481] width 10 height 10
click at [1205, 432] on ul "General IVT Sophisticated IVT IVT" at bounding box center [1218, 518] width 143 height 176
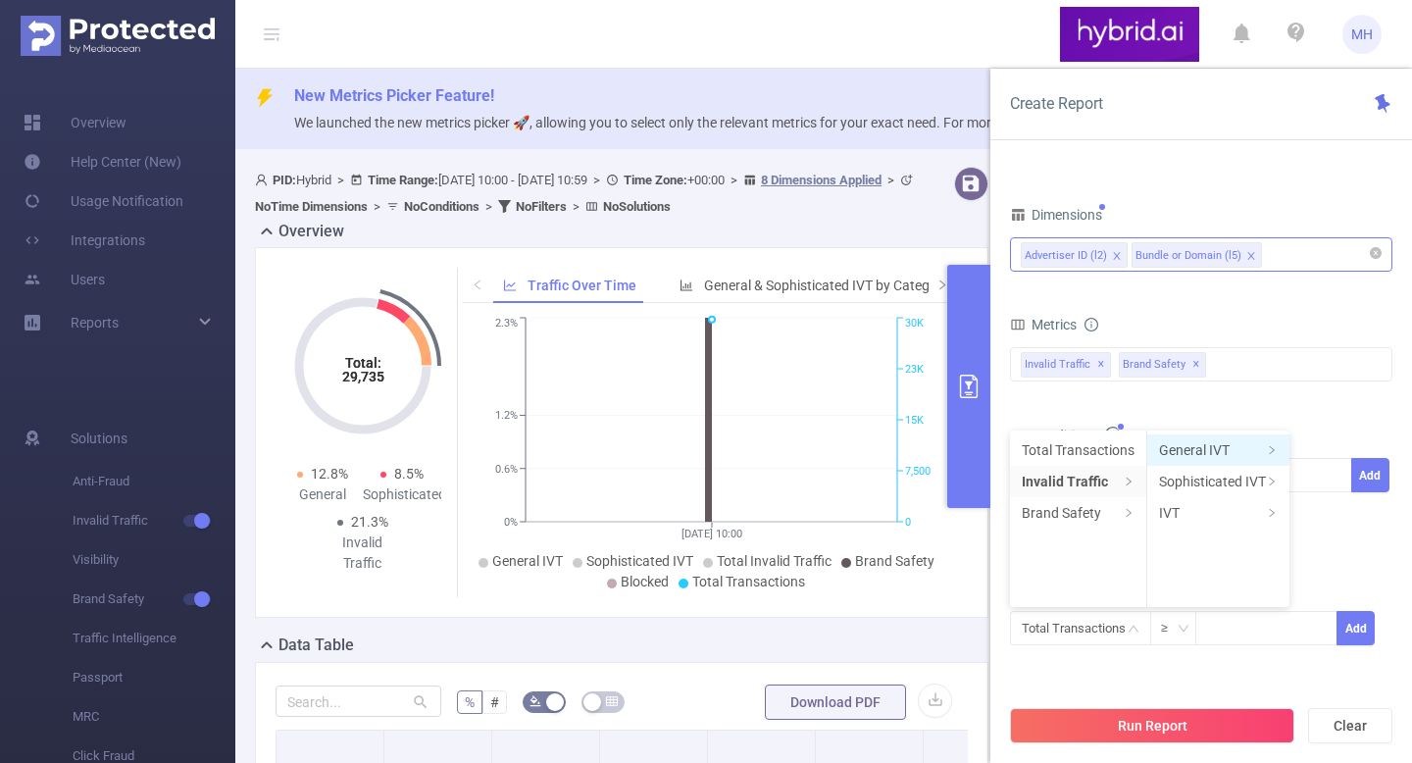
click at [1208, 444] on li "General IVT" at bounding box center [1218, 449] width 142 height 31
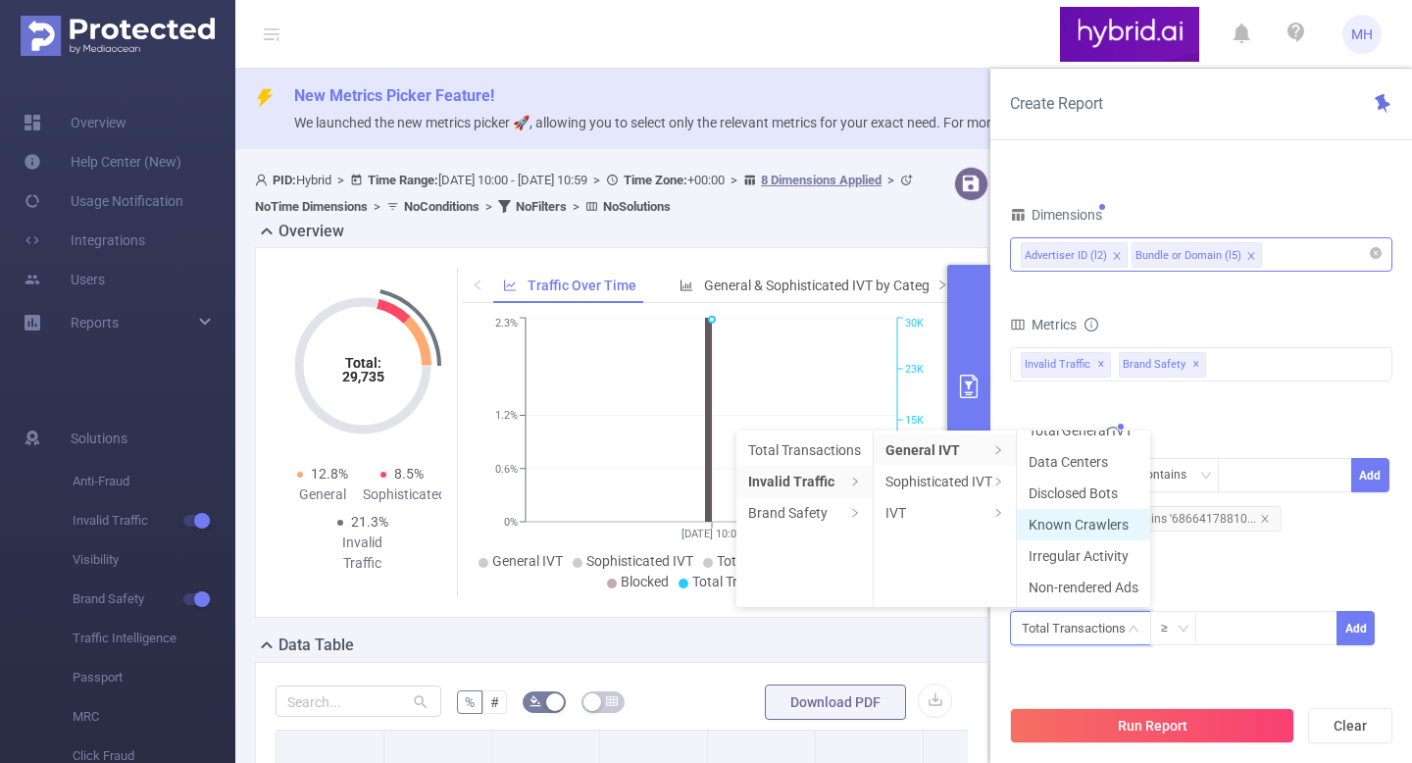
scroll to position [0, 0]
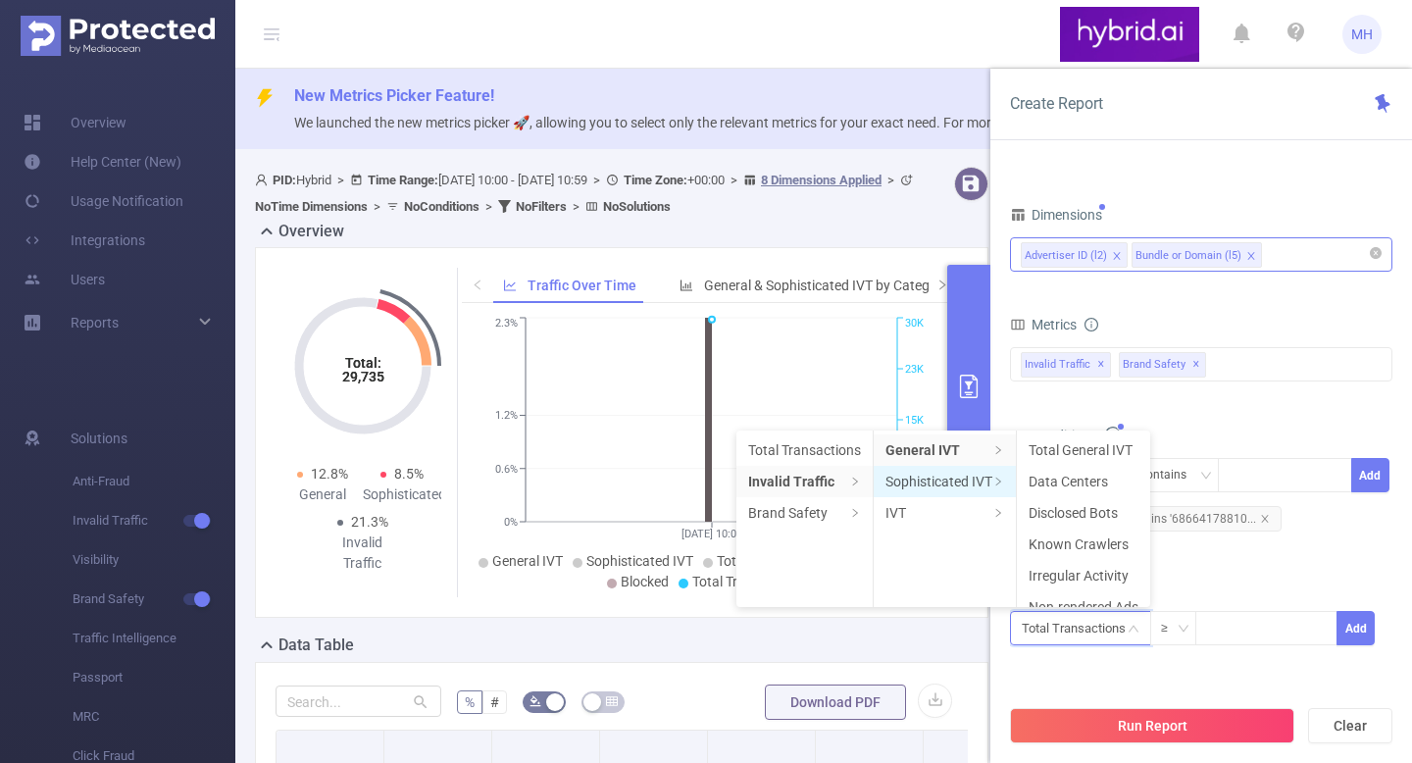
click at [994, 488] on span at bounding box center [998, 481] width 10 height 18
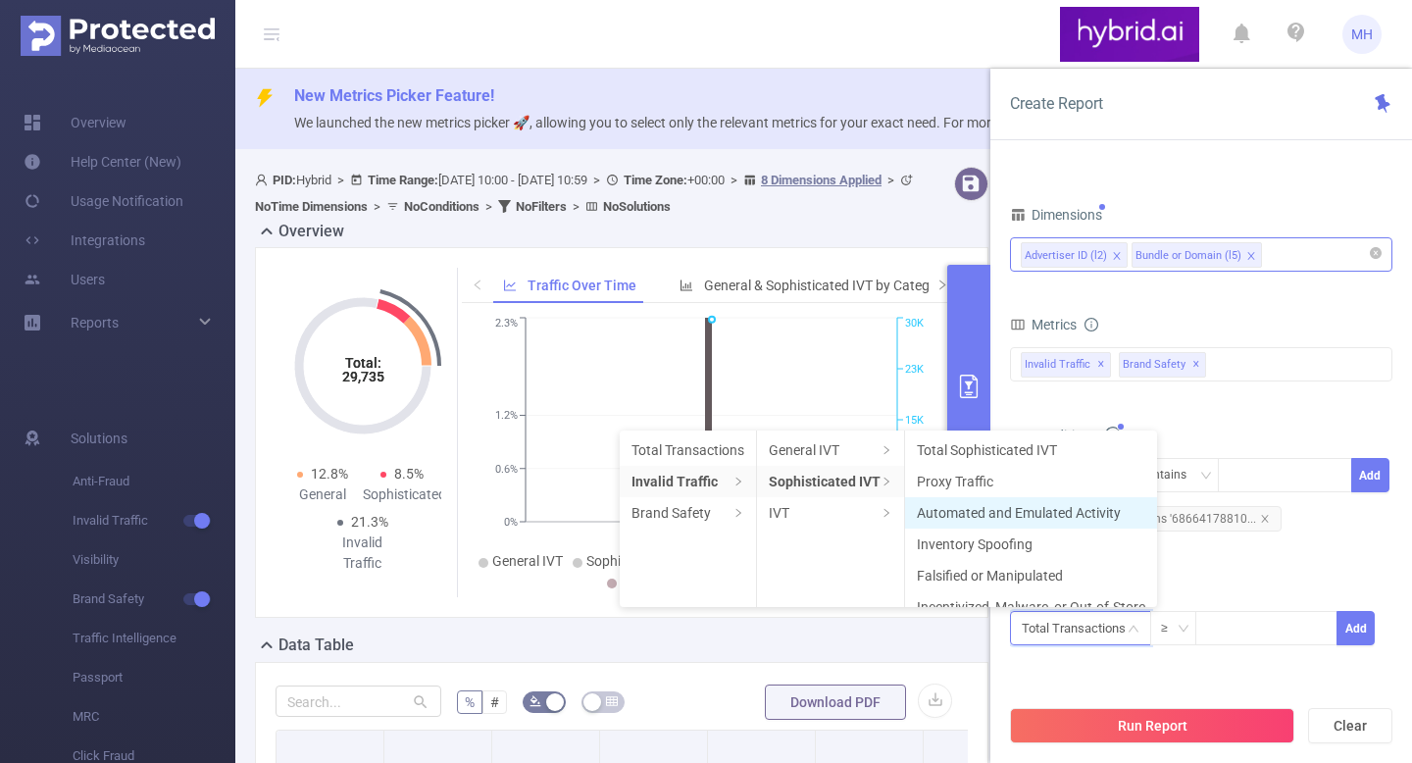
scroll to position [82, 0]
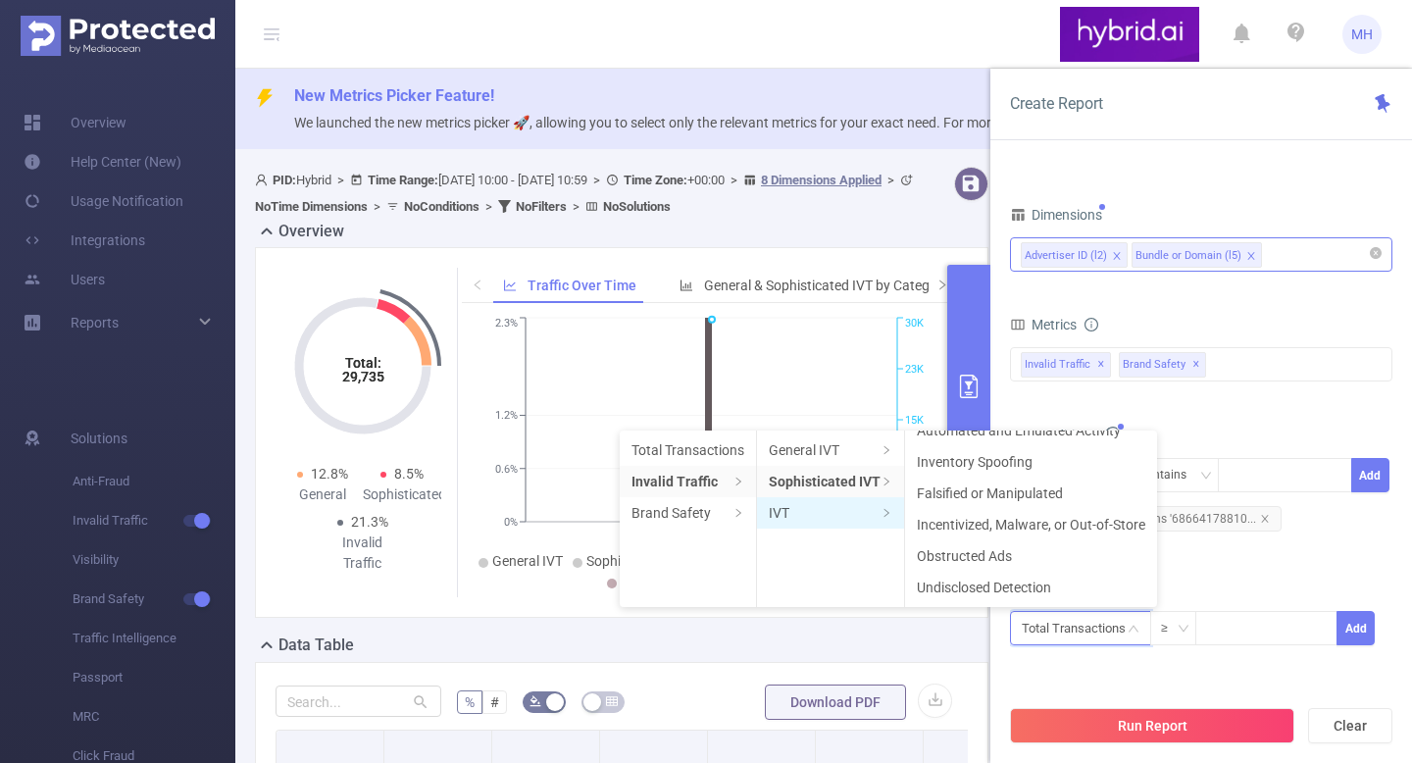
click at [858, 509] on li "IVT" at bounding box center [830, 512] width 147 height 31
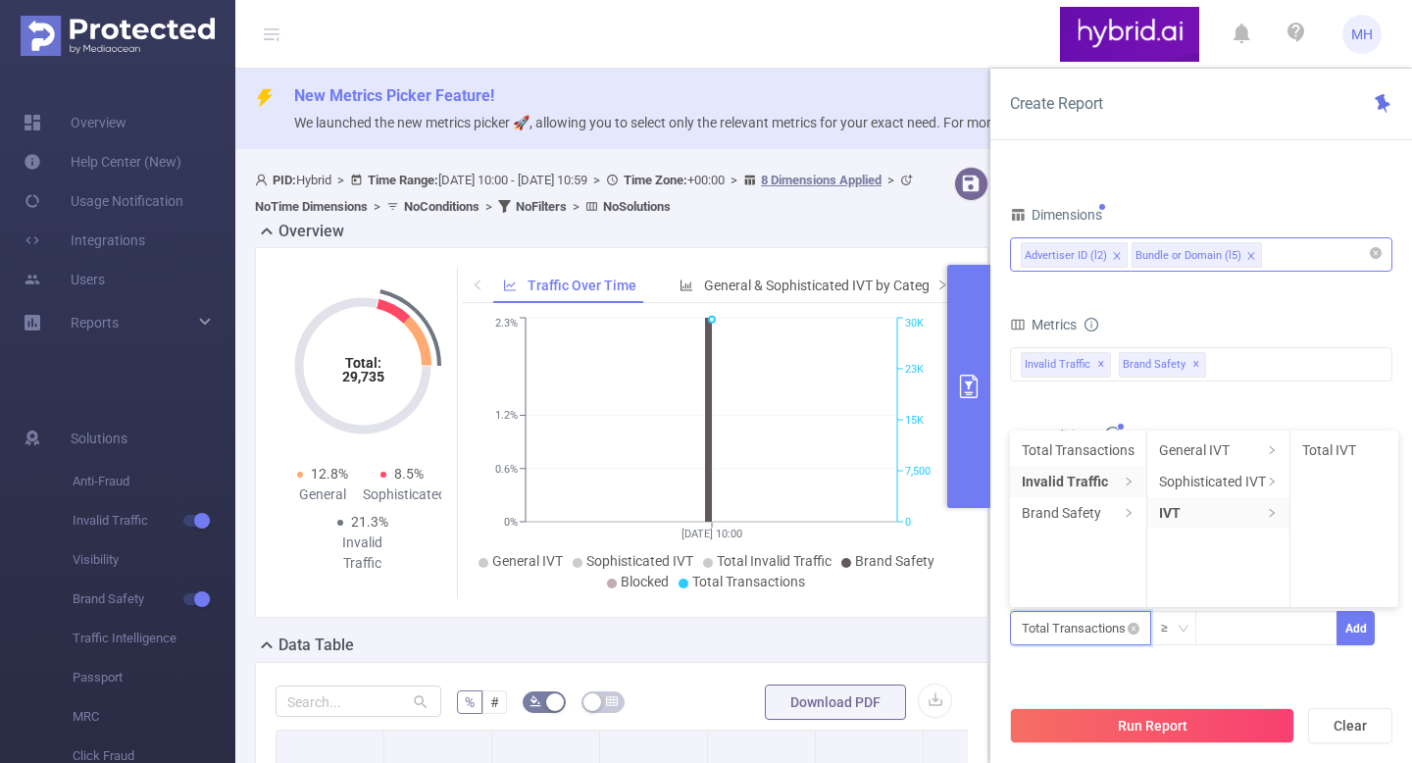
click at [1118, 630] on input "text" at bounding box center [1080, 628] width 141 height 34
click at [1078, 506] on li "Brand Safety" at bounding box center [1078, 512] width 136 height 31
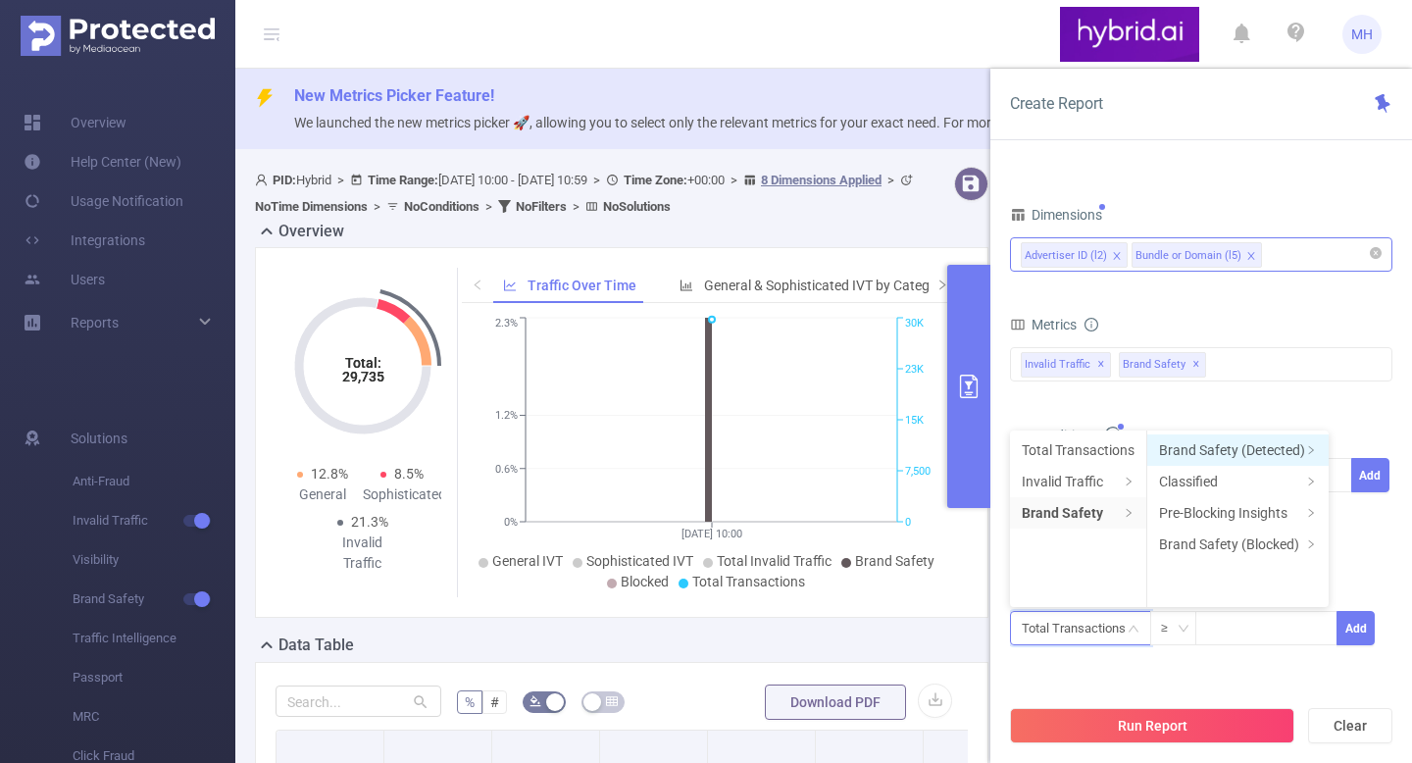
click at [1206, 453] on li "Brand Safety (Detected)" at bounding box center [1237, 449] width 181 height 31
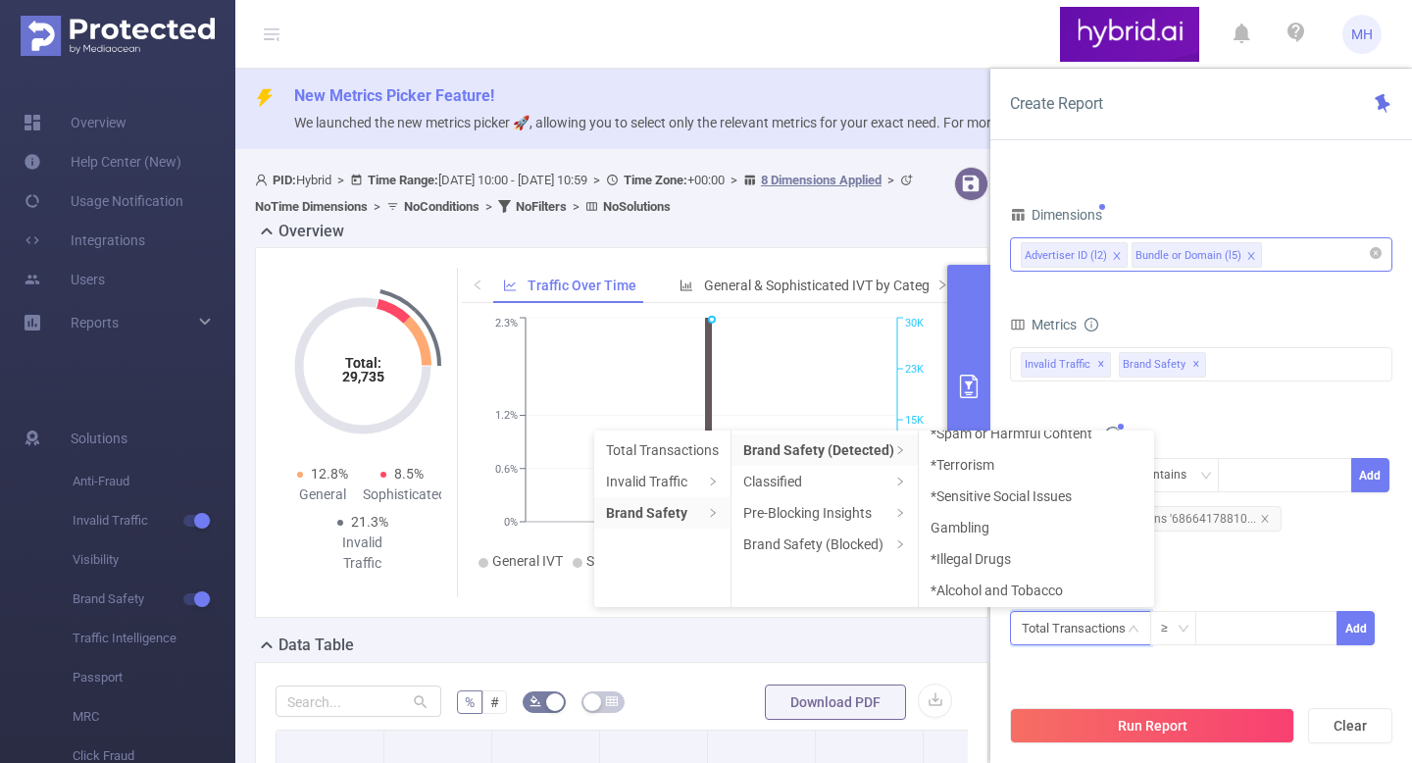
scroll to position [302, 0]
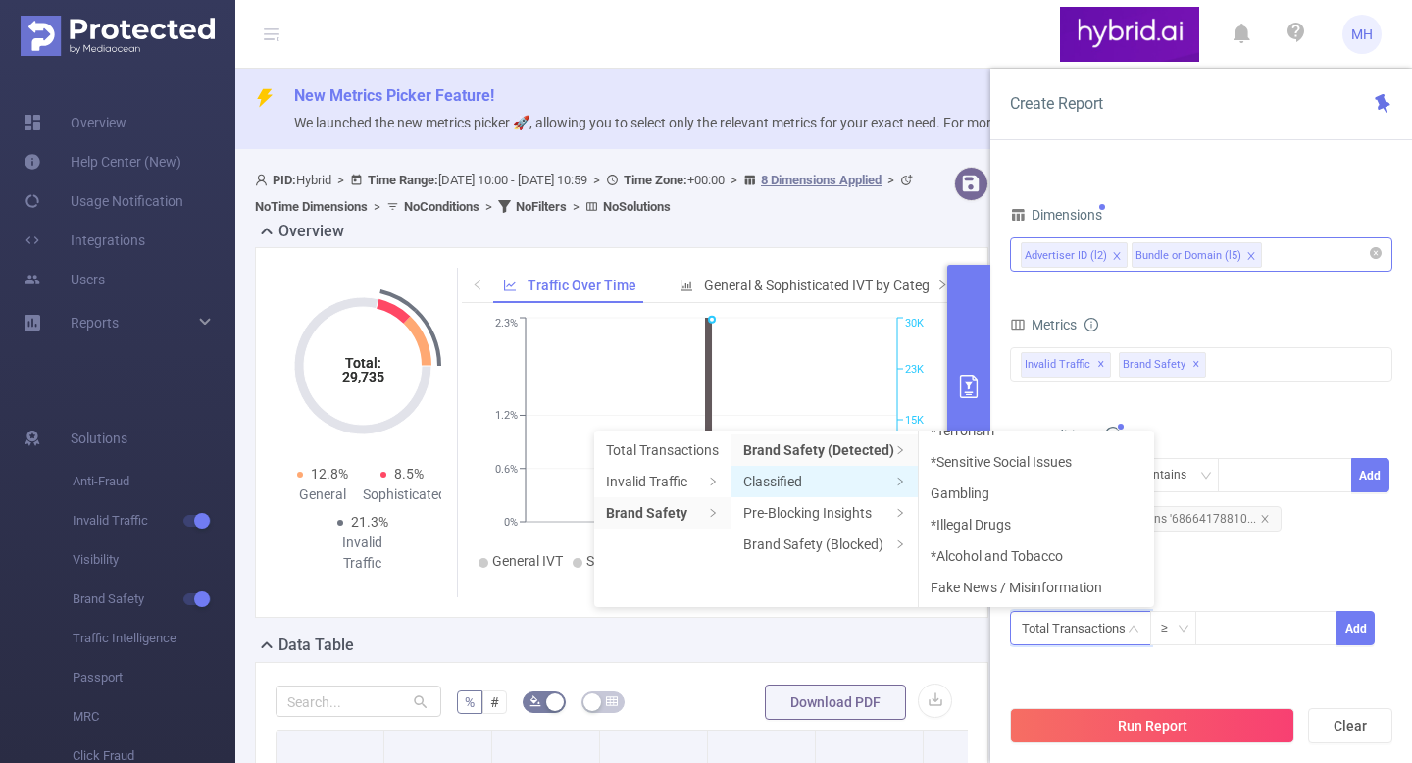
click at [866, 485] on li "Classified" at bounding box center [824, 481] width 186 height 31
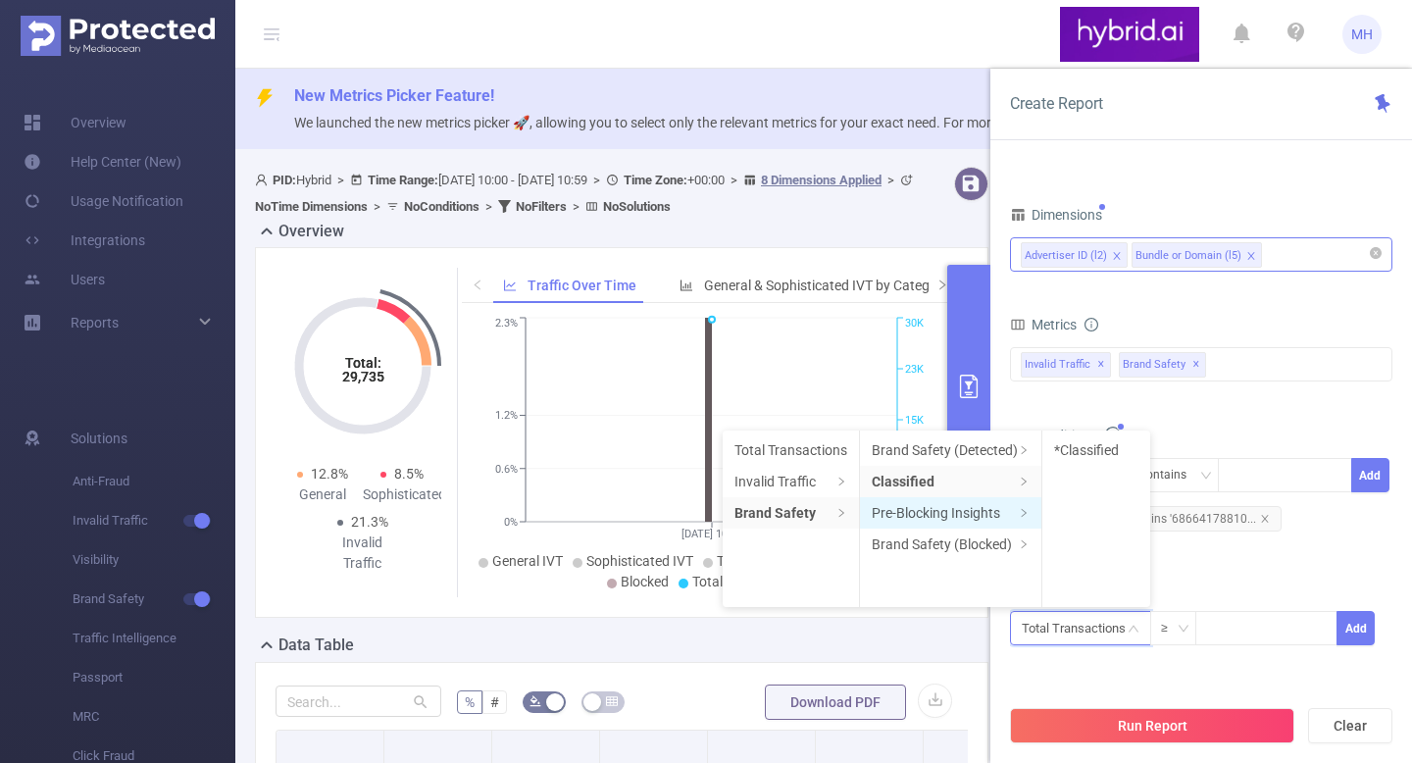
click at [926, 499] on li "Pre-Blocking Insights" at bounding box center [950, 512] width 181 height 31
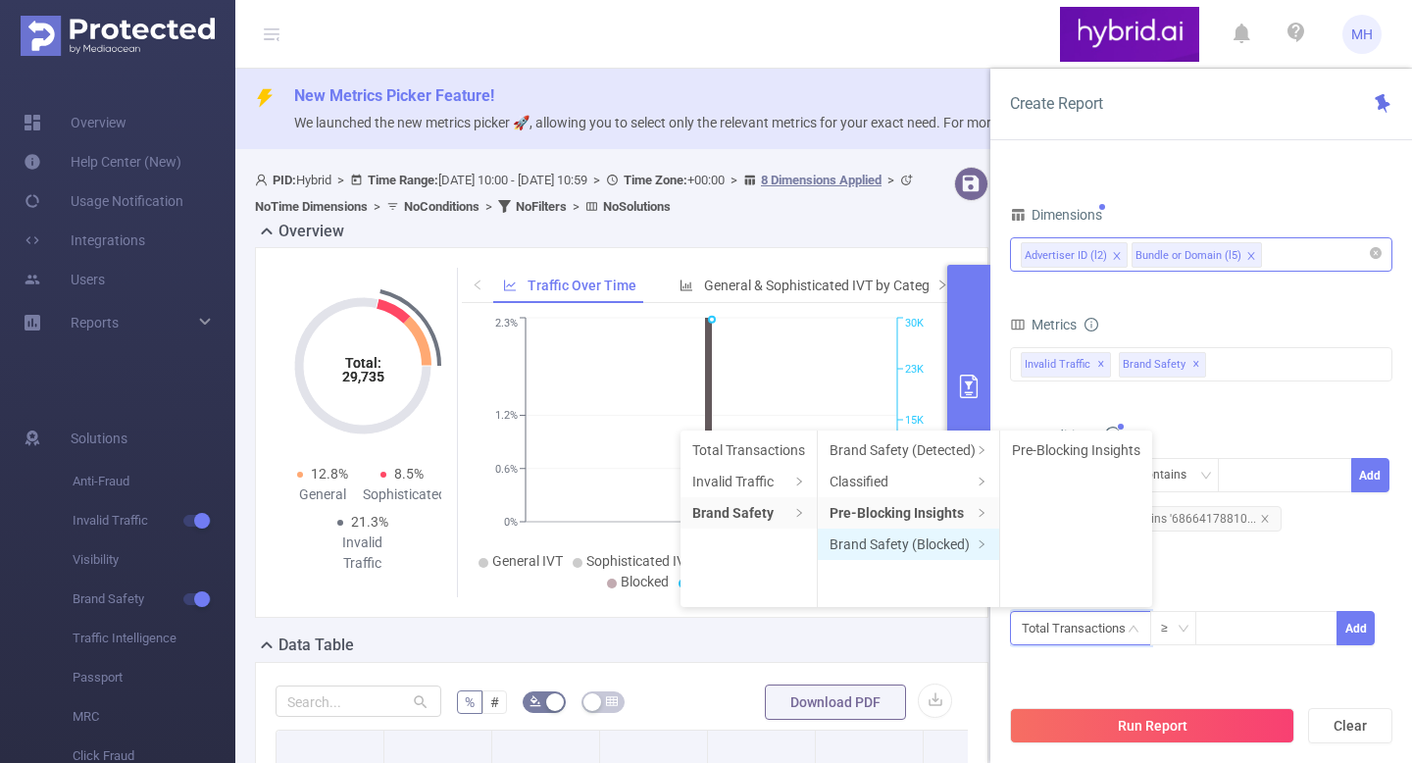
click at [921, 537] on li "Brand Safety (Blocked)" at bounding box center [908, 543] width 181 height 31
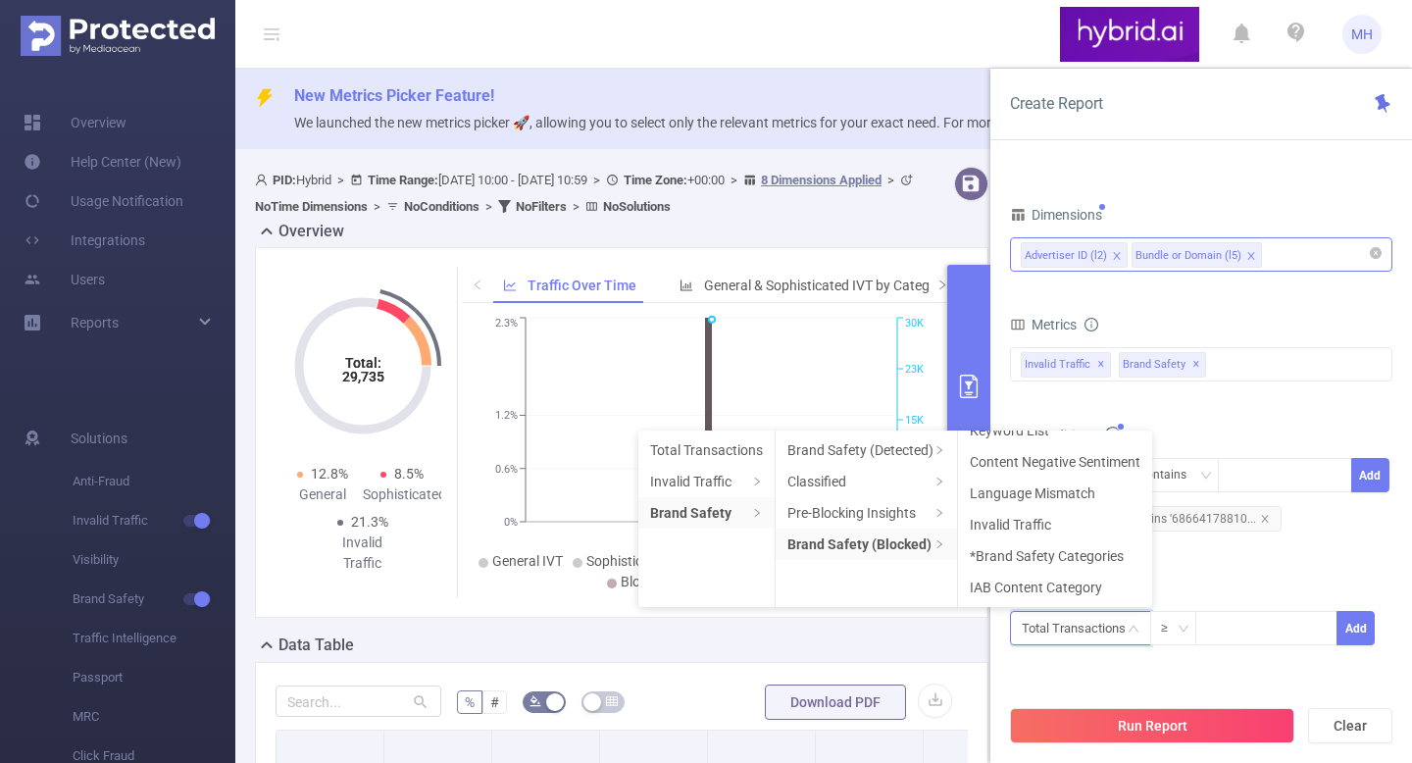
scroll to position [145, 0]
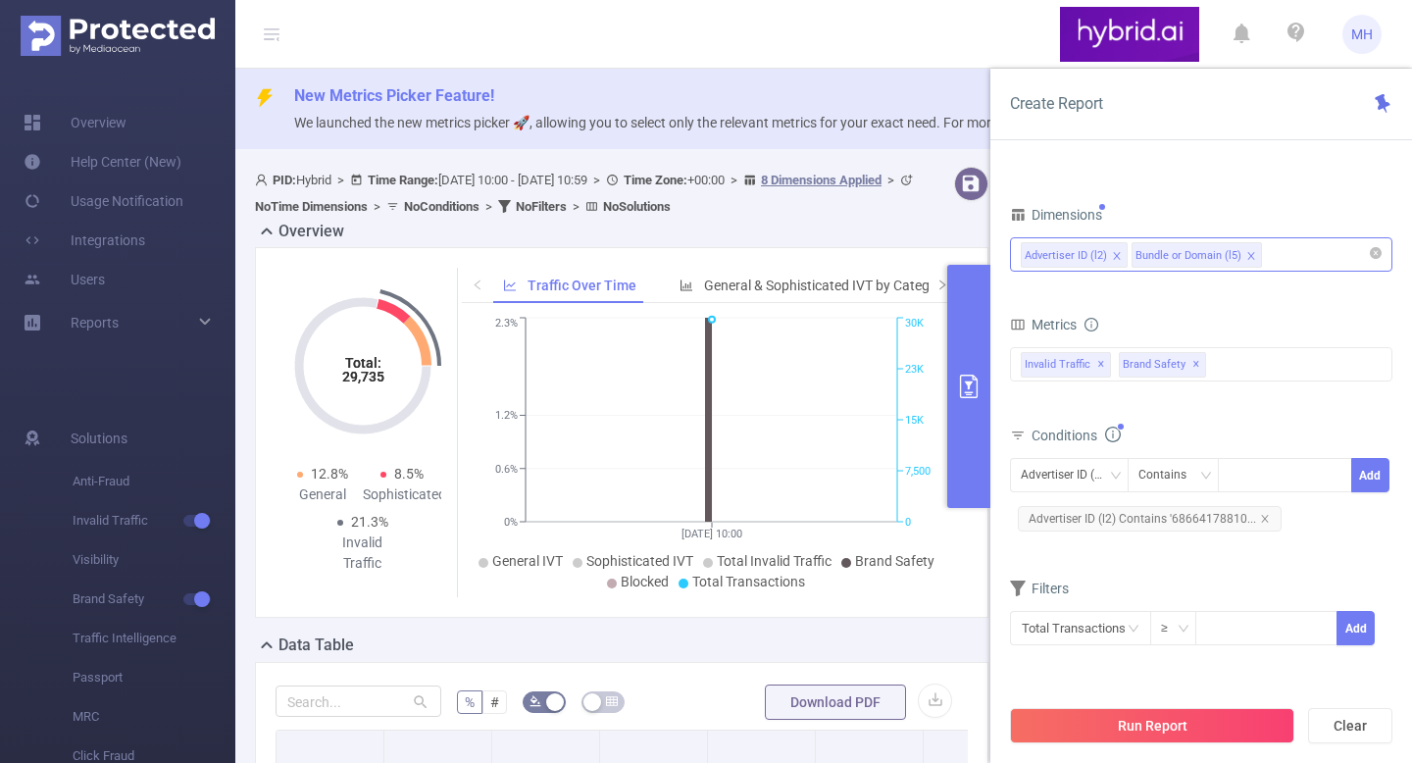
click at [1211, 579] on div "Filters" at bounding box center [1201, 590] width 382 height 32
click at [1235, 379] on div "Invalid Traffic ✕ Brand Safety ✕" at bounding box center [1201, 364] width 382 height 34
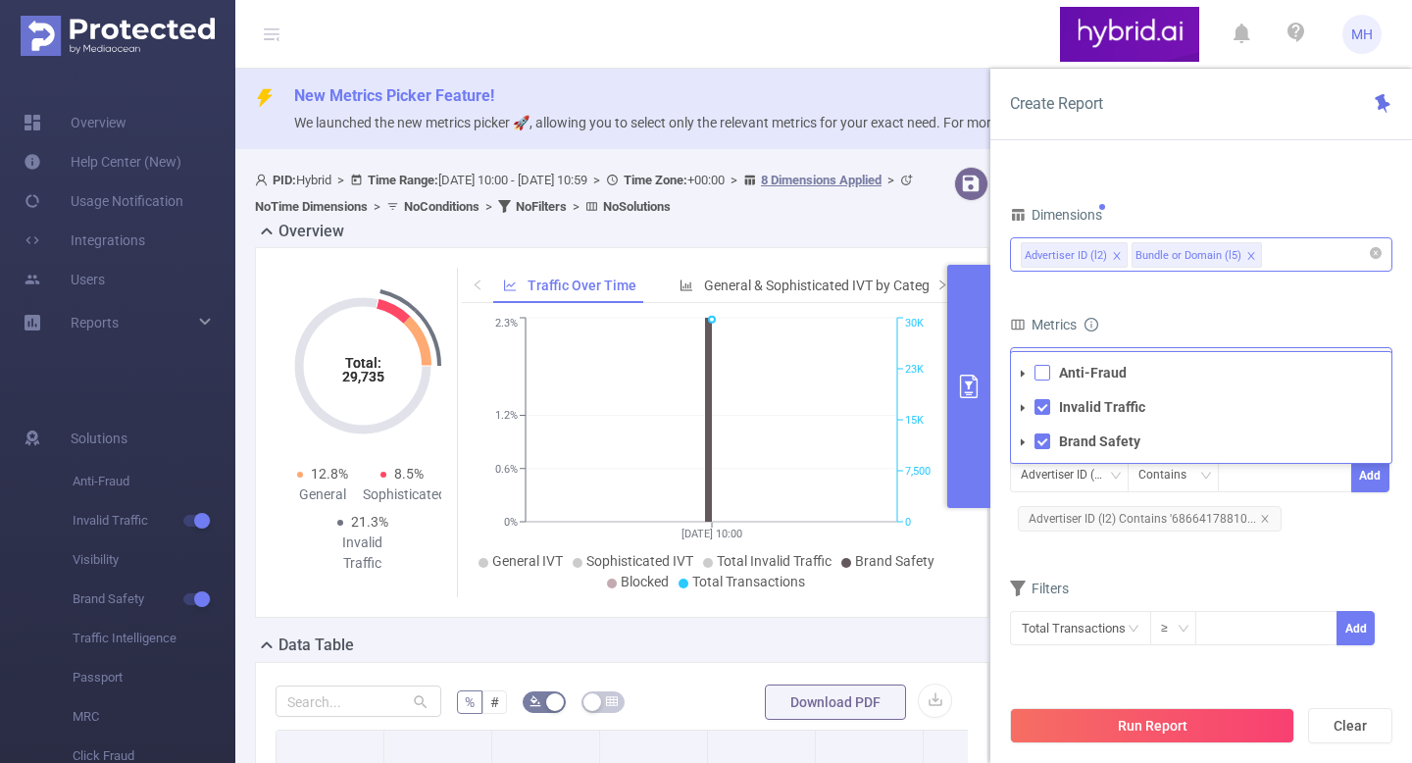
click at [1037, 375] on span at bounding box center [1042, 373] width 16 height 16
click at [1143, 313] on div "Metrics" at bounding box center [1201, 327] width 382 height 32
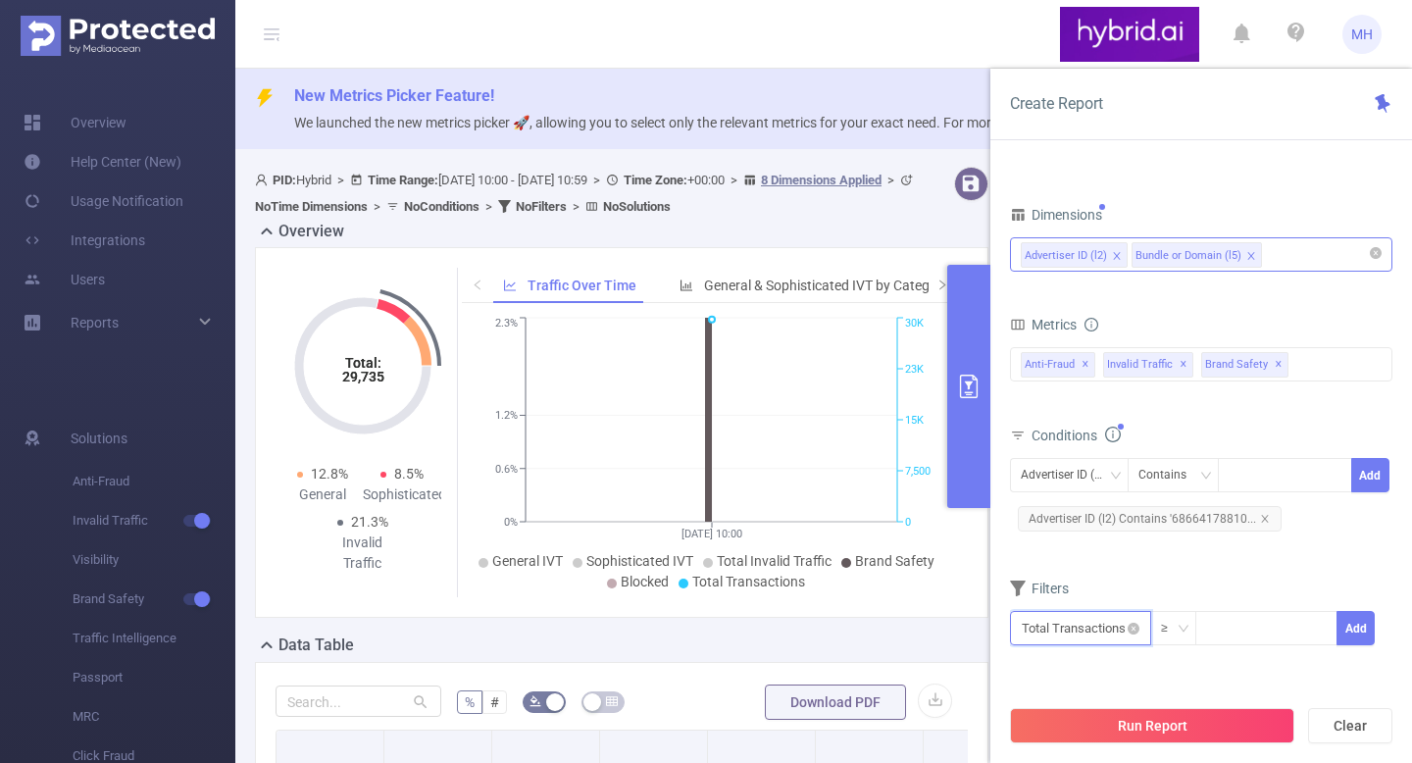
click at [1101, 631] on input "text" at bounding box center [1080, 628] width 141 height 34
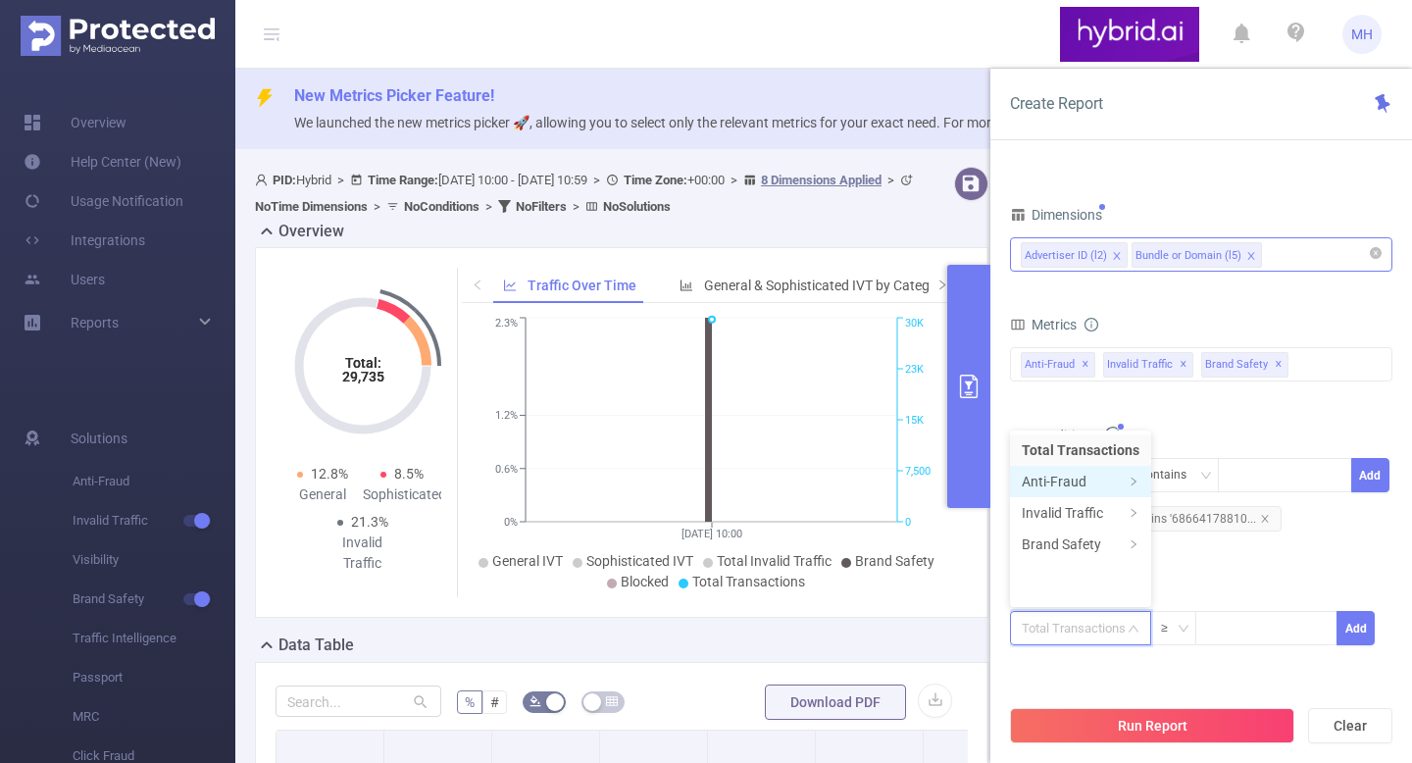
click at [1073, 483] on li "Anti-Fraud" at bounding box center [1080, 481] width 141 height 31
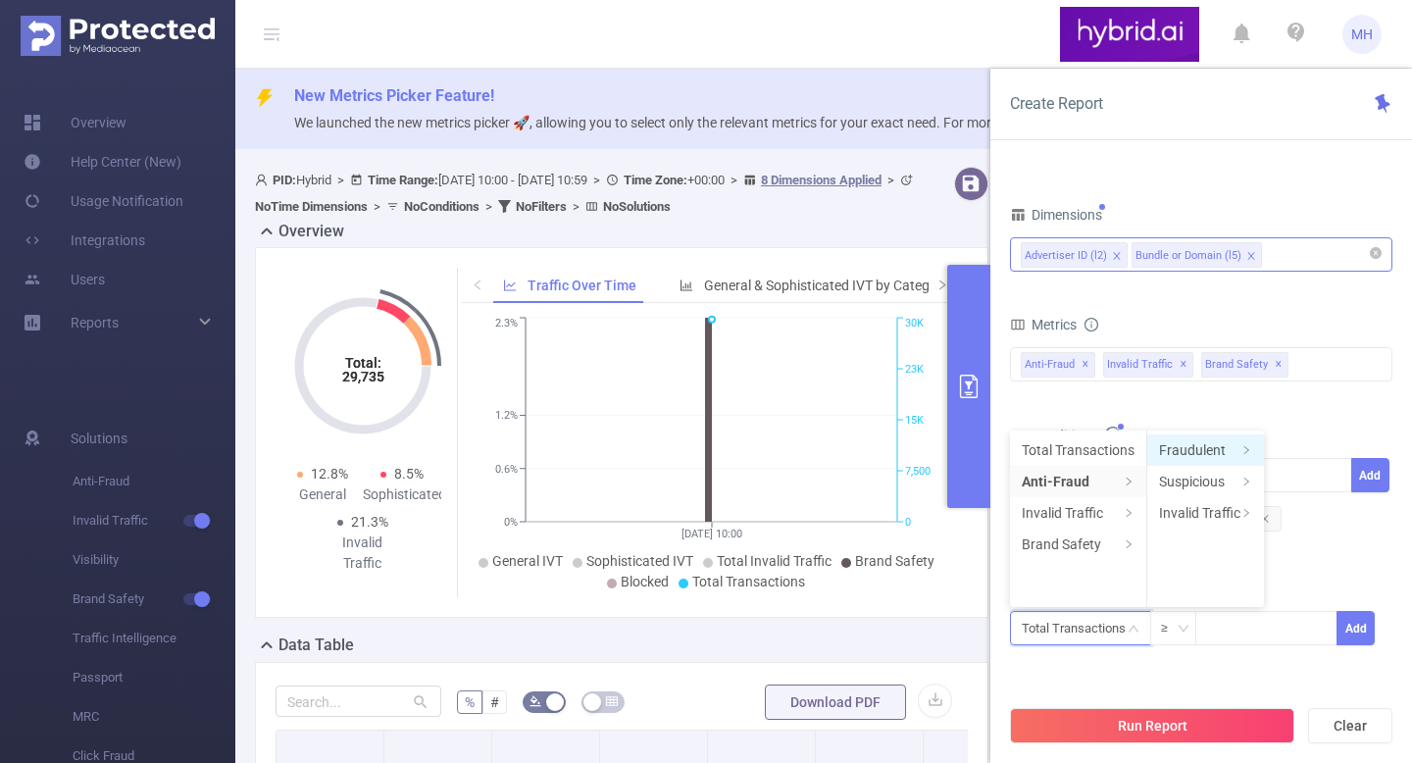
click at [1171, 449] on li "Fraudulent" at bounding box center [1205, 449] width 117 height 31
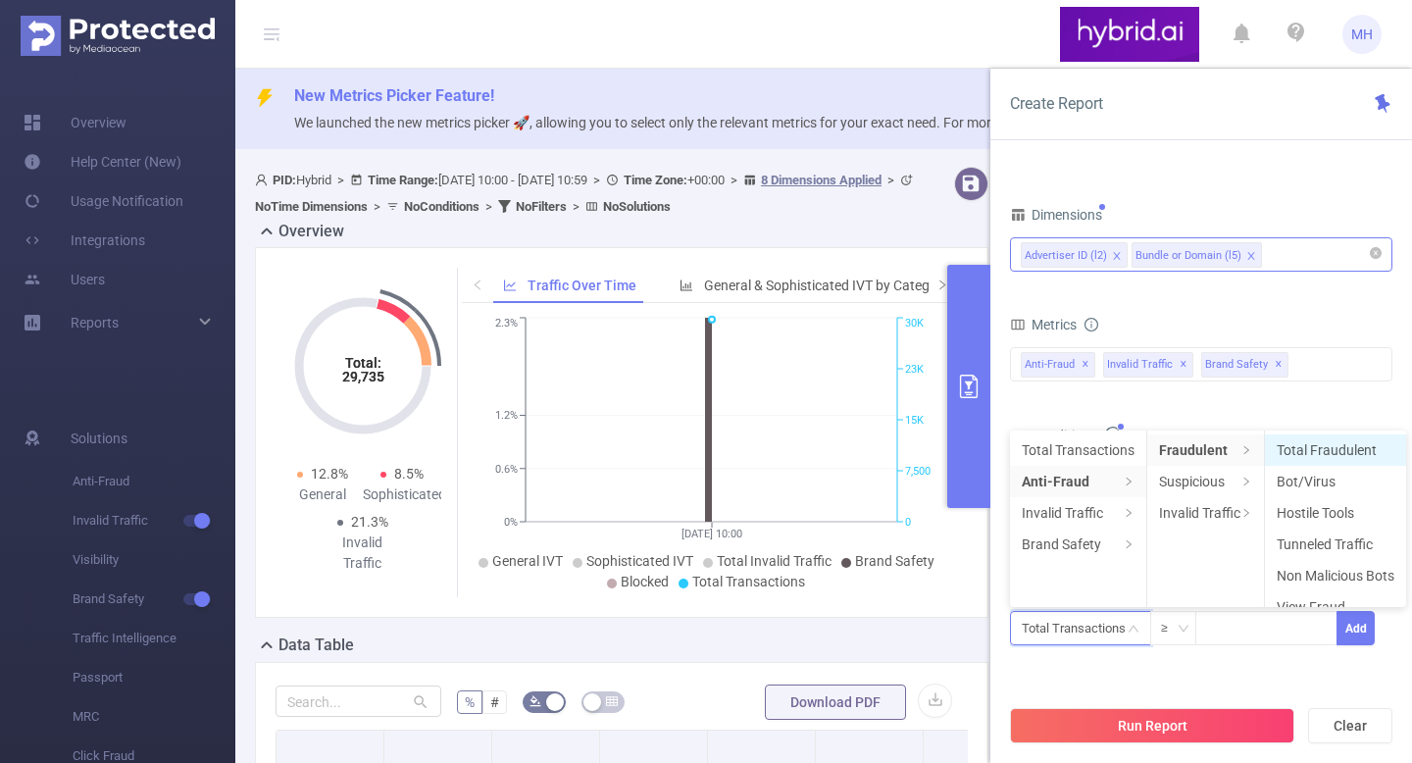
click at [1276, 443] on li "Total Fraudulent" at bounding box center [1334, 449] width 141 height 31
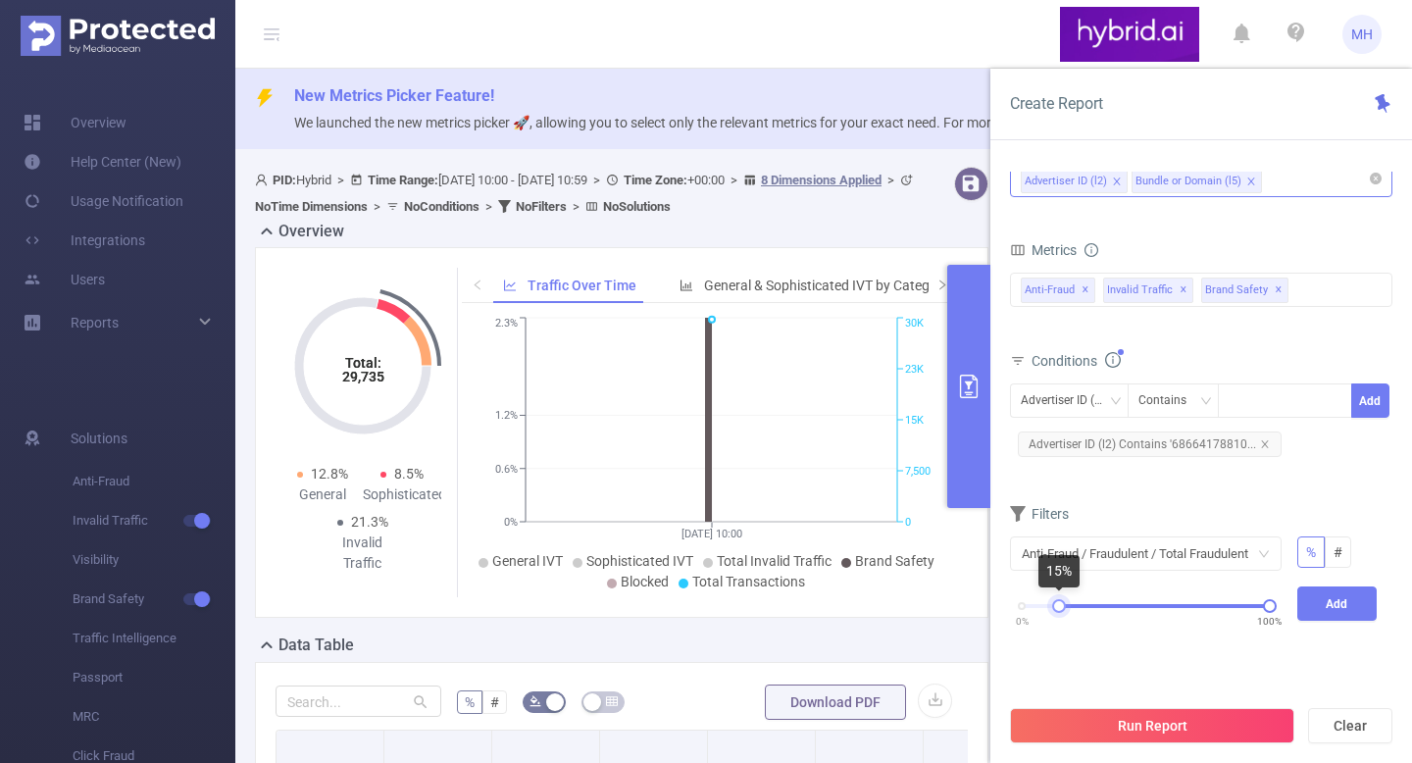
drag, startPoint x: 1020, startPoint y: 604, endPoint x: 1058, endPoint y: 610, distance: 37.7
click at [1058, 610] on div at bounding box center [1059, 606] width 14 height 14
click at [1325, 608] on button "Add" at bounding box center [1337, 603] width 80 height 34
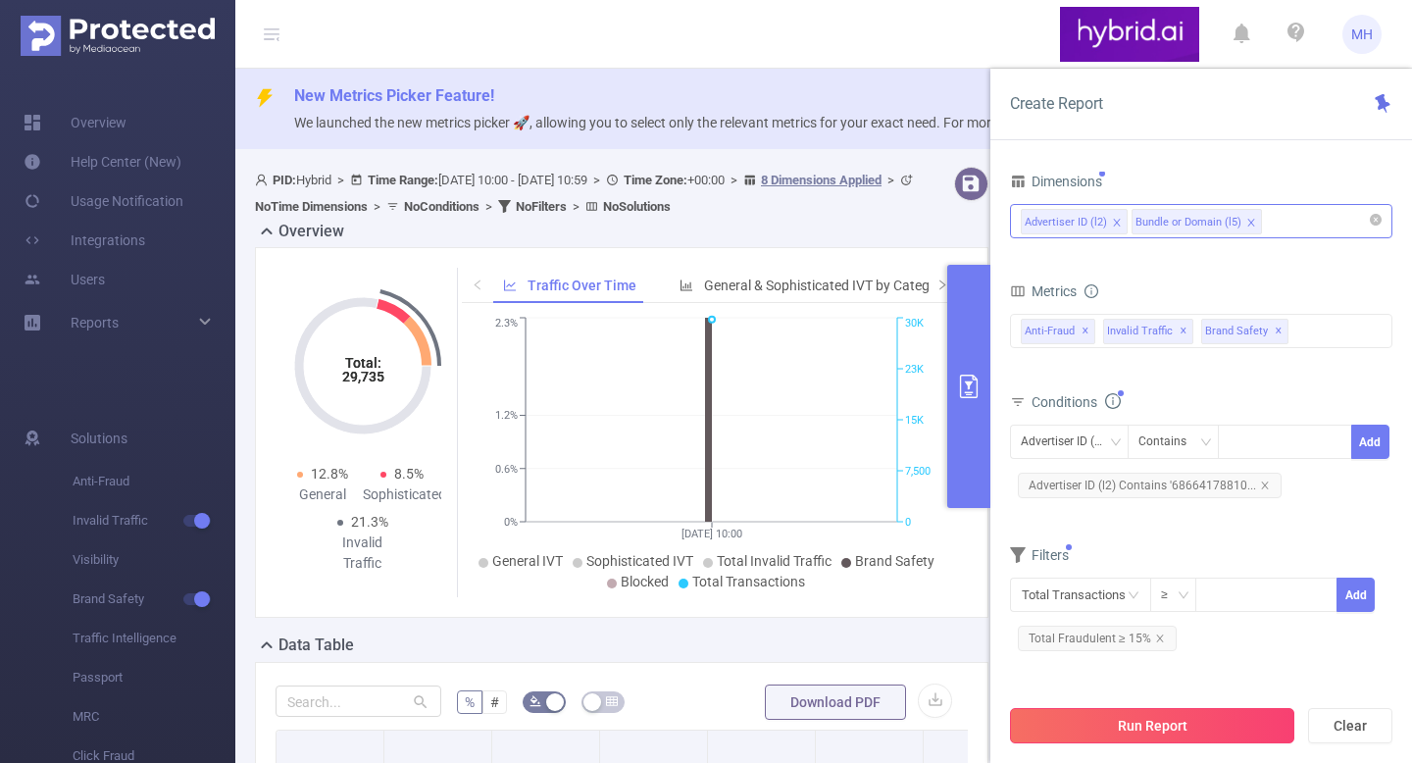
click at [1123, 729] on button "Run Report" at bounding box center [1152, 725] width 284 height 35
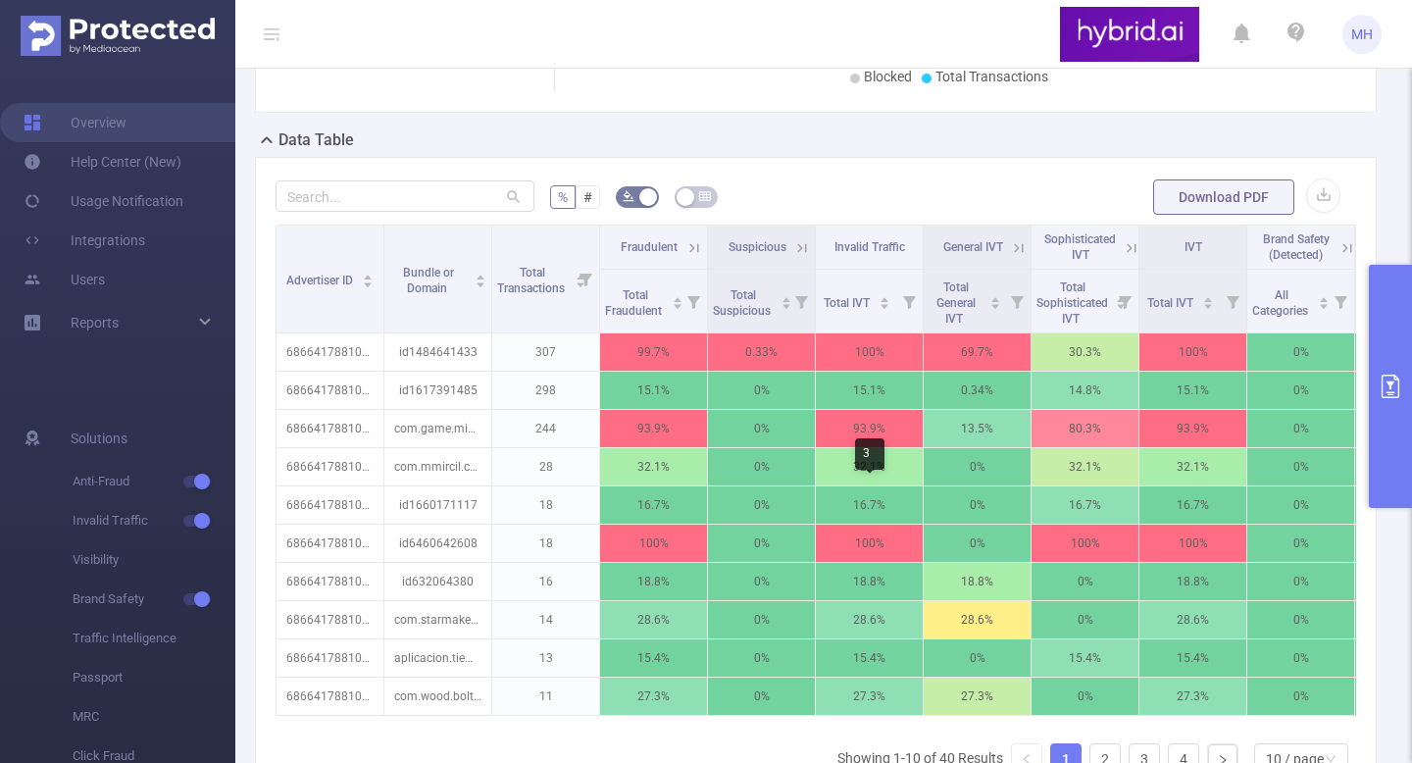
scroll to position [516, 0]
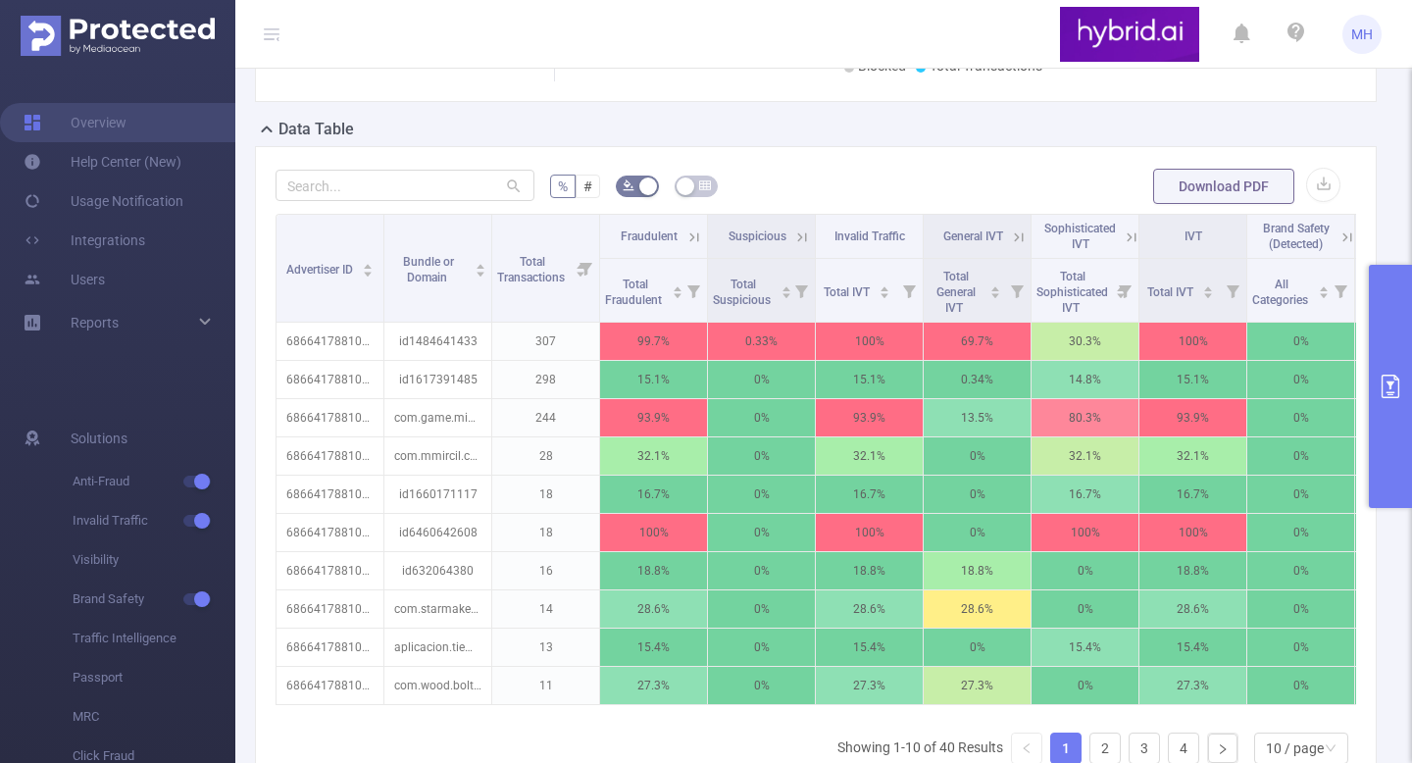
click at [1392, 387] on icon "primary" at bounding box center [1390, 386] width 24 height 24
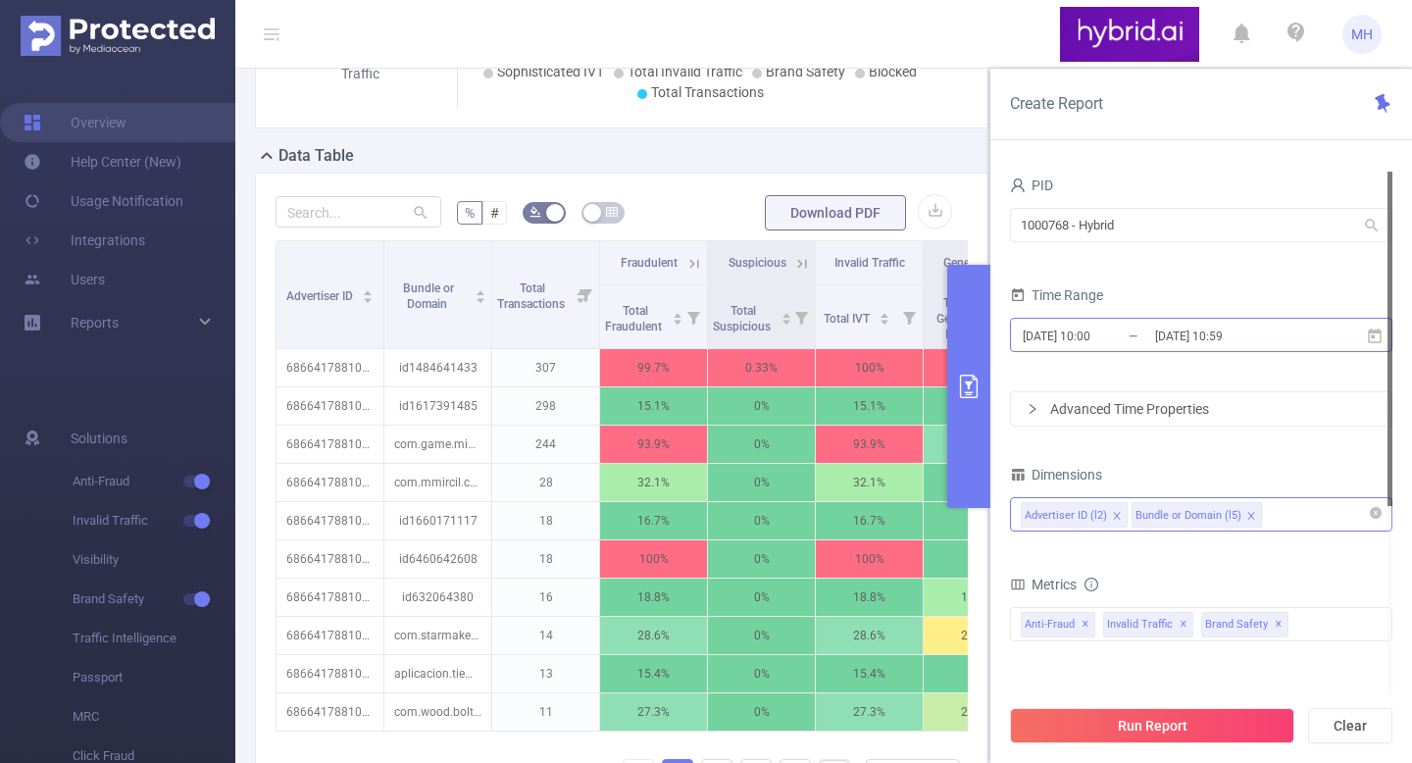
click at [1112, 334] on input "[DATE] 10:00" at bounding box center [1099, 335] width 159 height 26
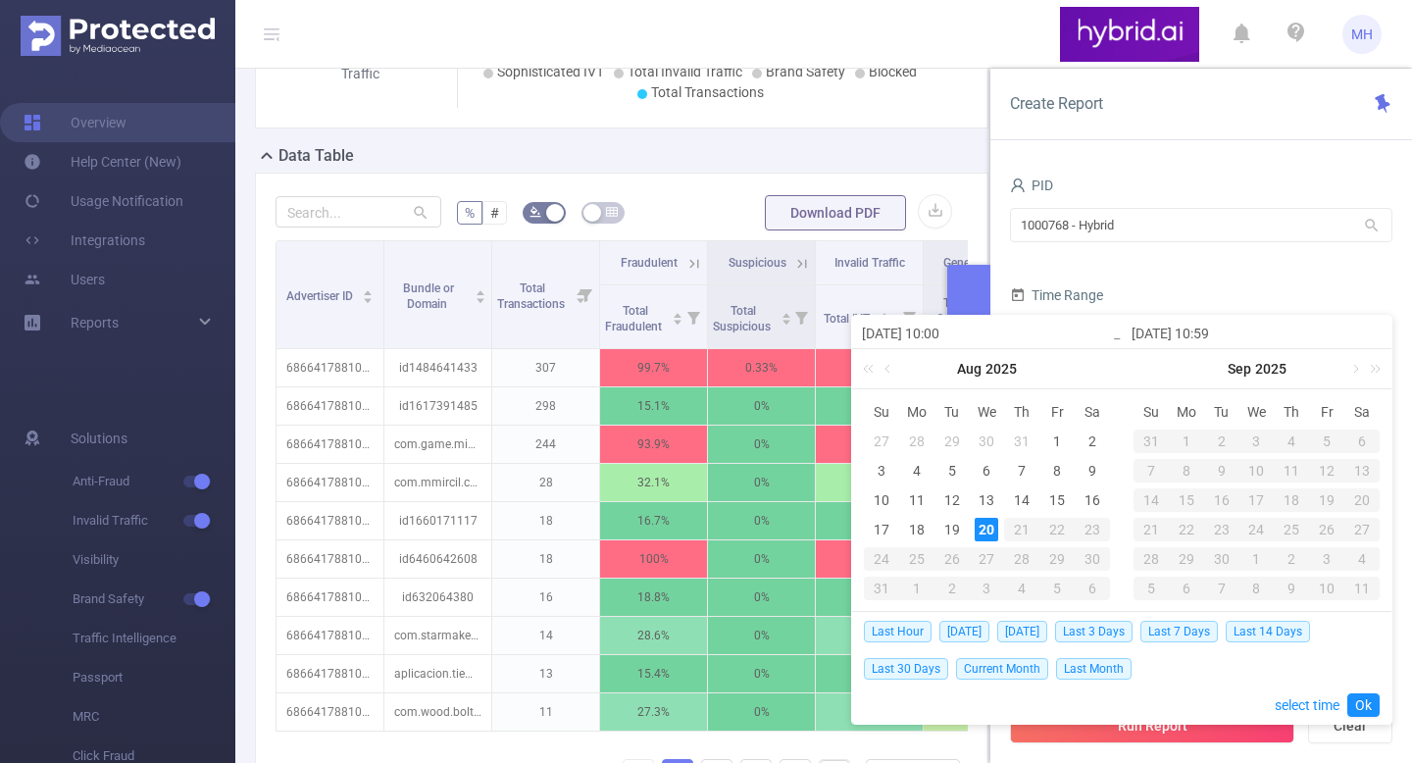
click at [895, 493] on td "10" at bounding box center [881, 499] width 35 height 29
click at [962, 529] on div "19" at bounding box center [952, 530] width 24 height 24
type input "[DATE] 10:00"
type input "[DATE] 10:59"
type input "[DATE] 10:00"
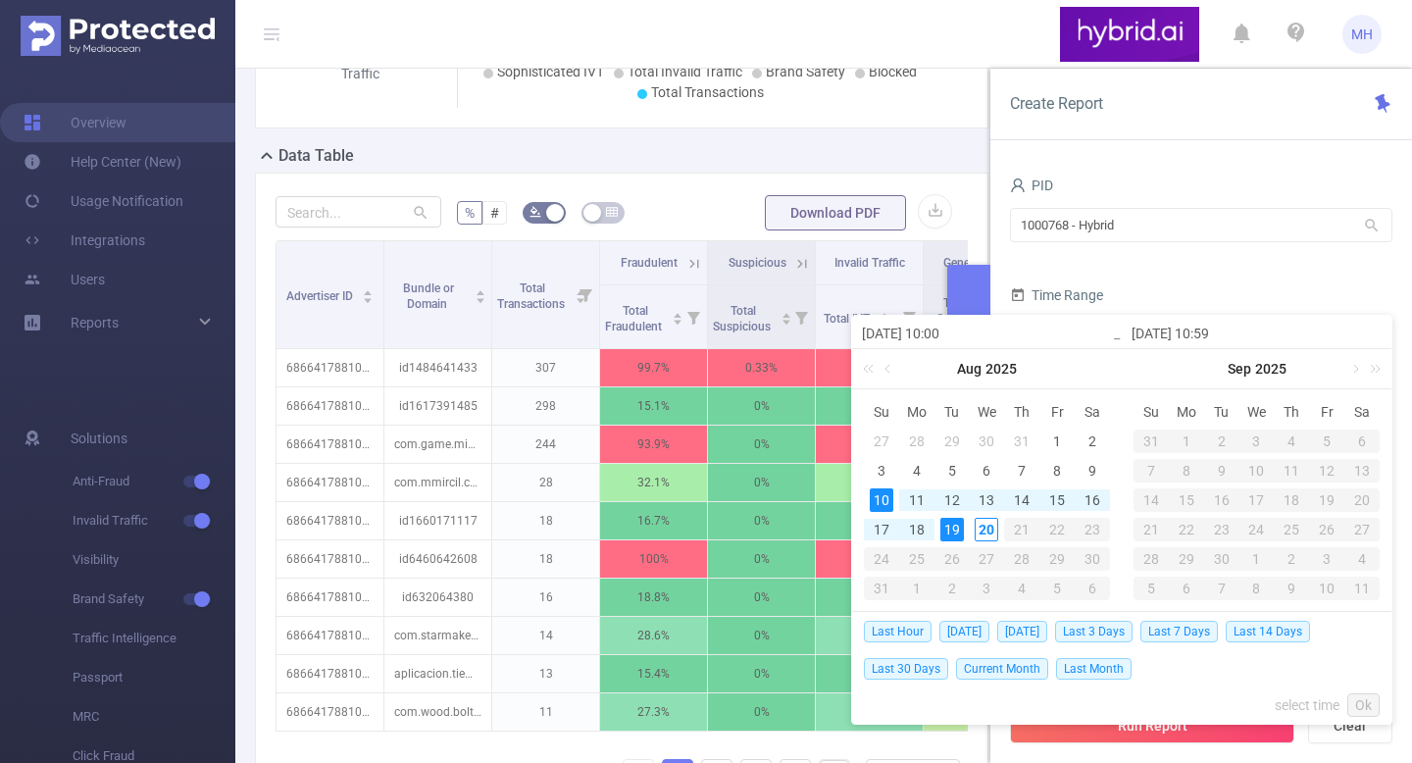
type input "[DATE] 10:59"
click at [1356, 705] on link "Ok" at bounding box center [1363, 705] width 32 height 24
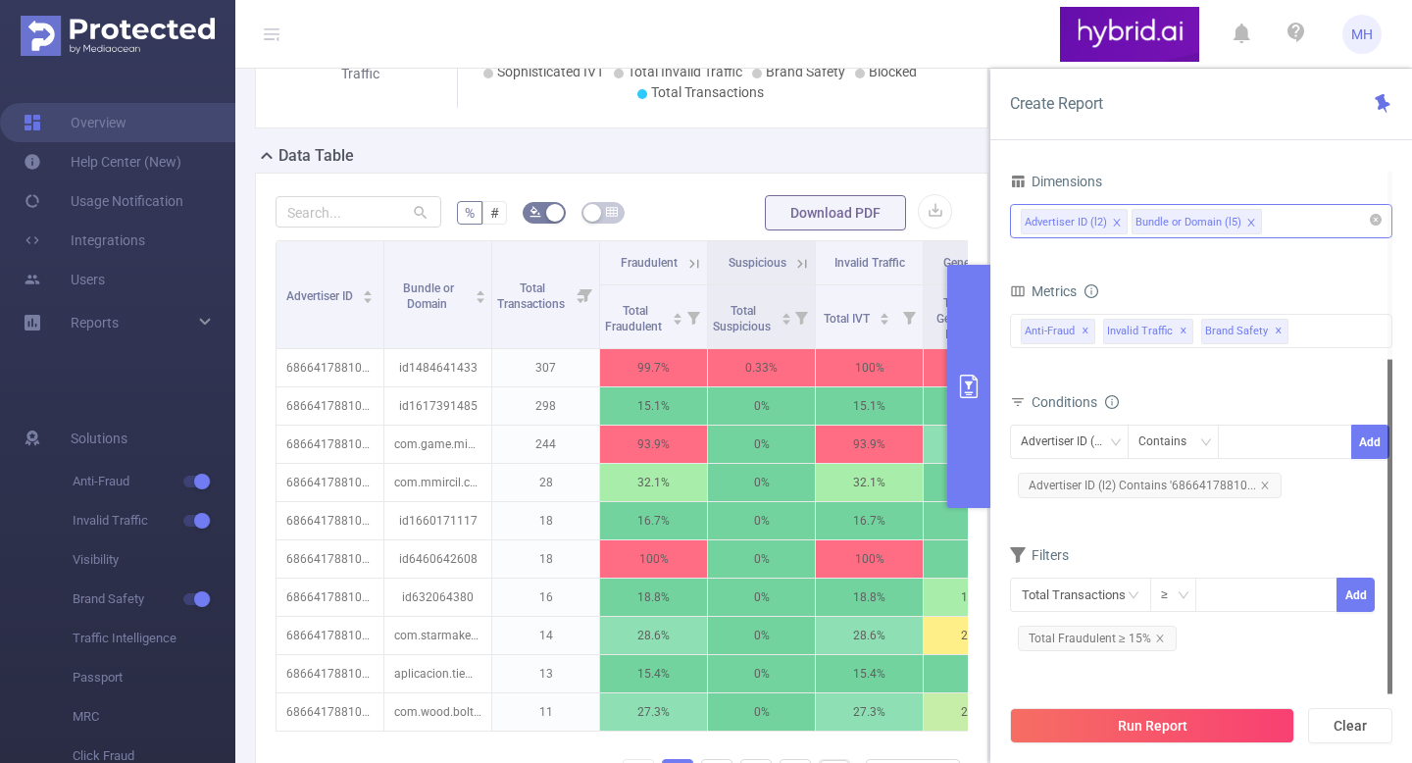
click at [1092, 719] on button "Run Report" at bounding box center [1152, 725] width 284 height 35
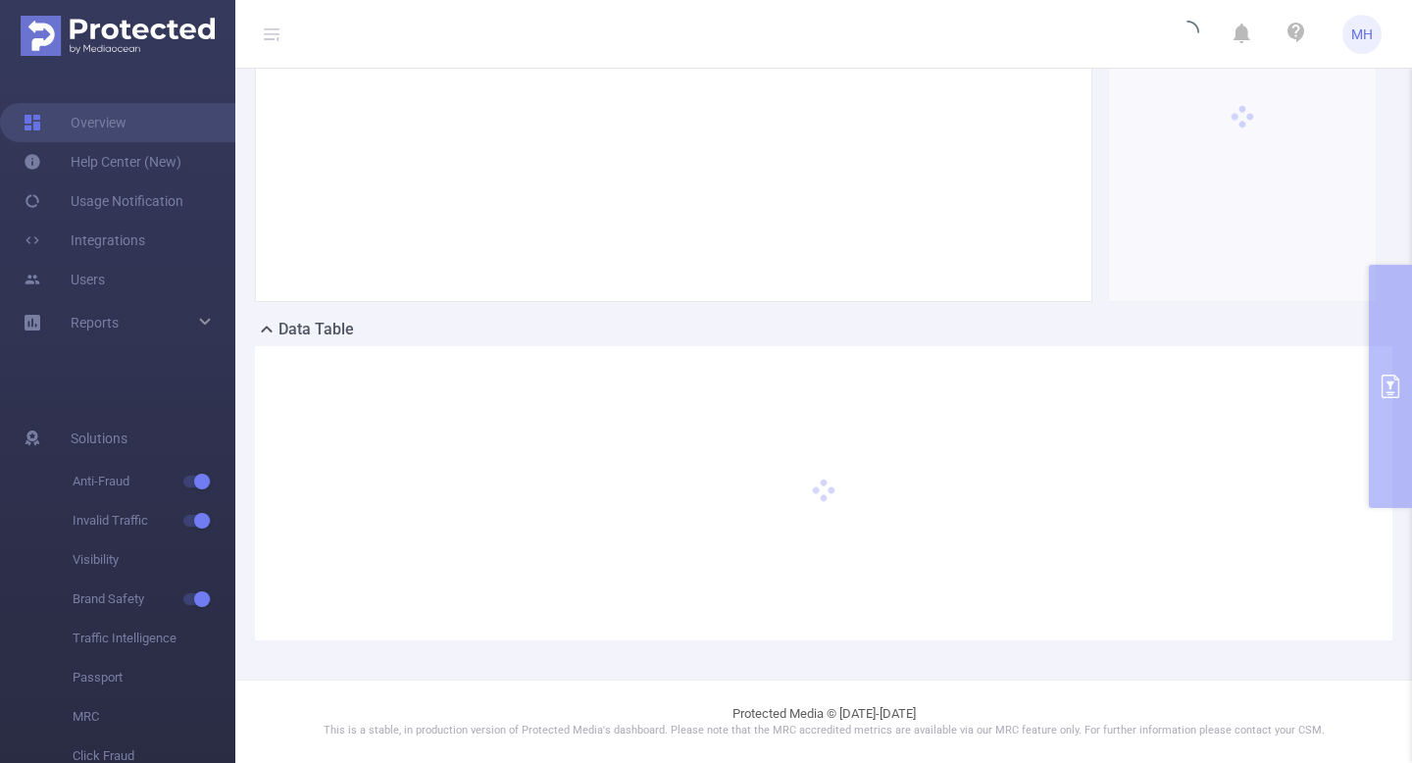
scroll to position [315, 0]
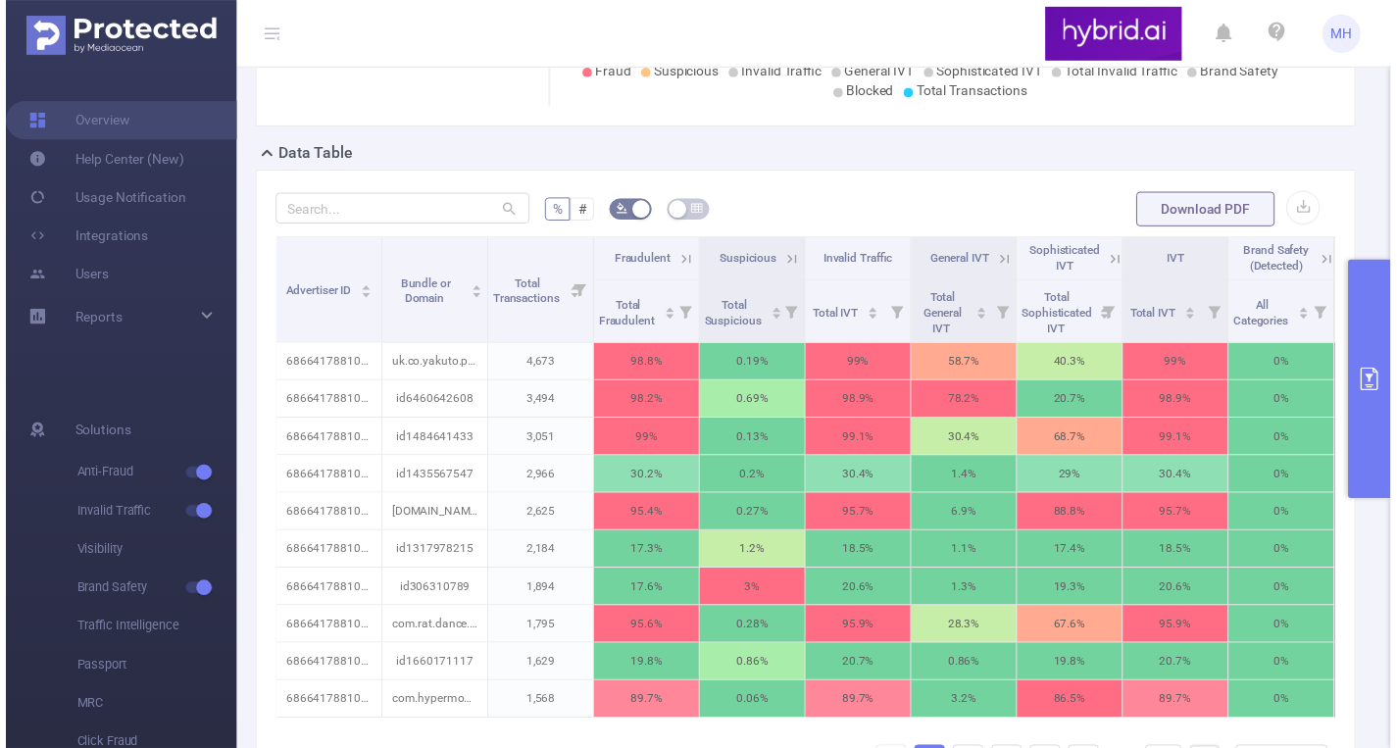
scroll to position [568, 0]
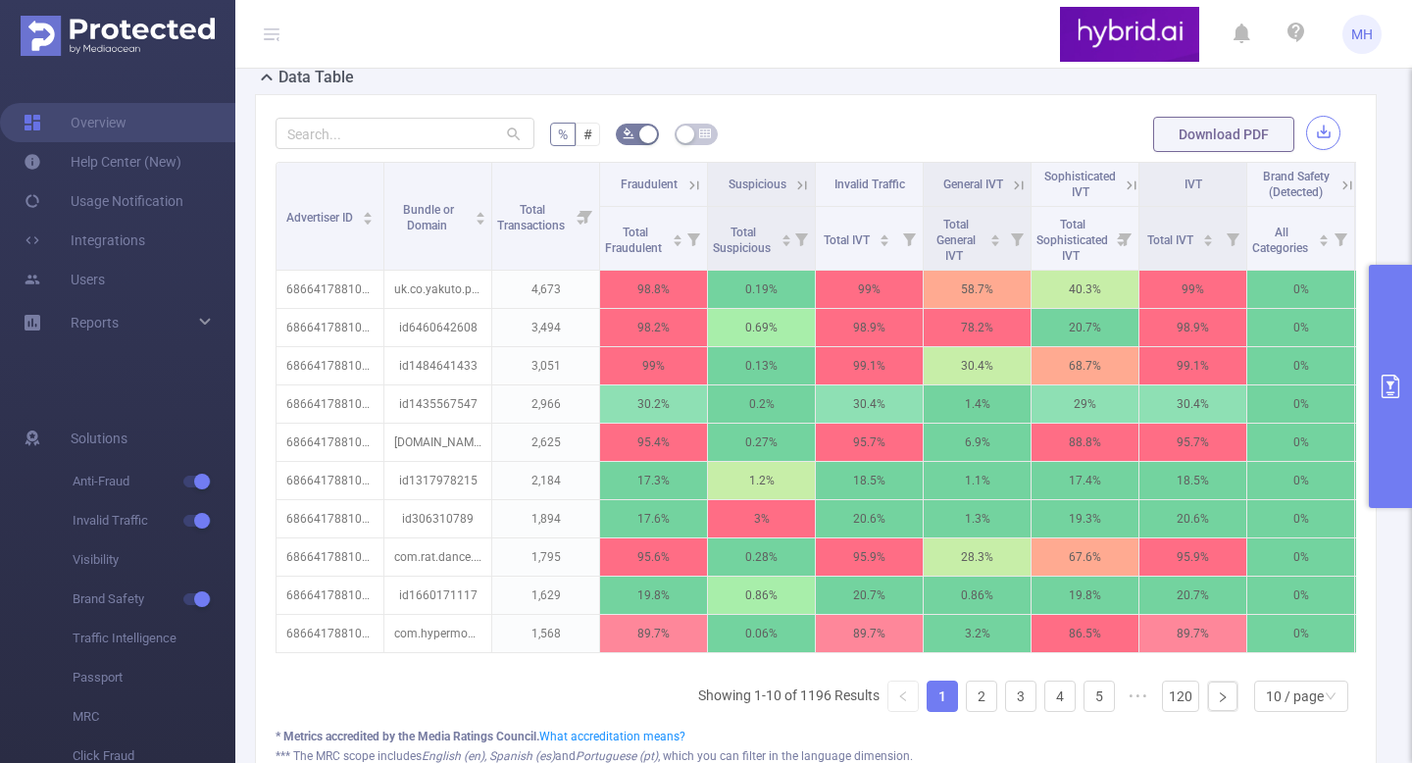
click at [1306, 132] on button "button" at bounding box center [1323, 133] width 34 height 34
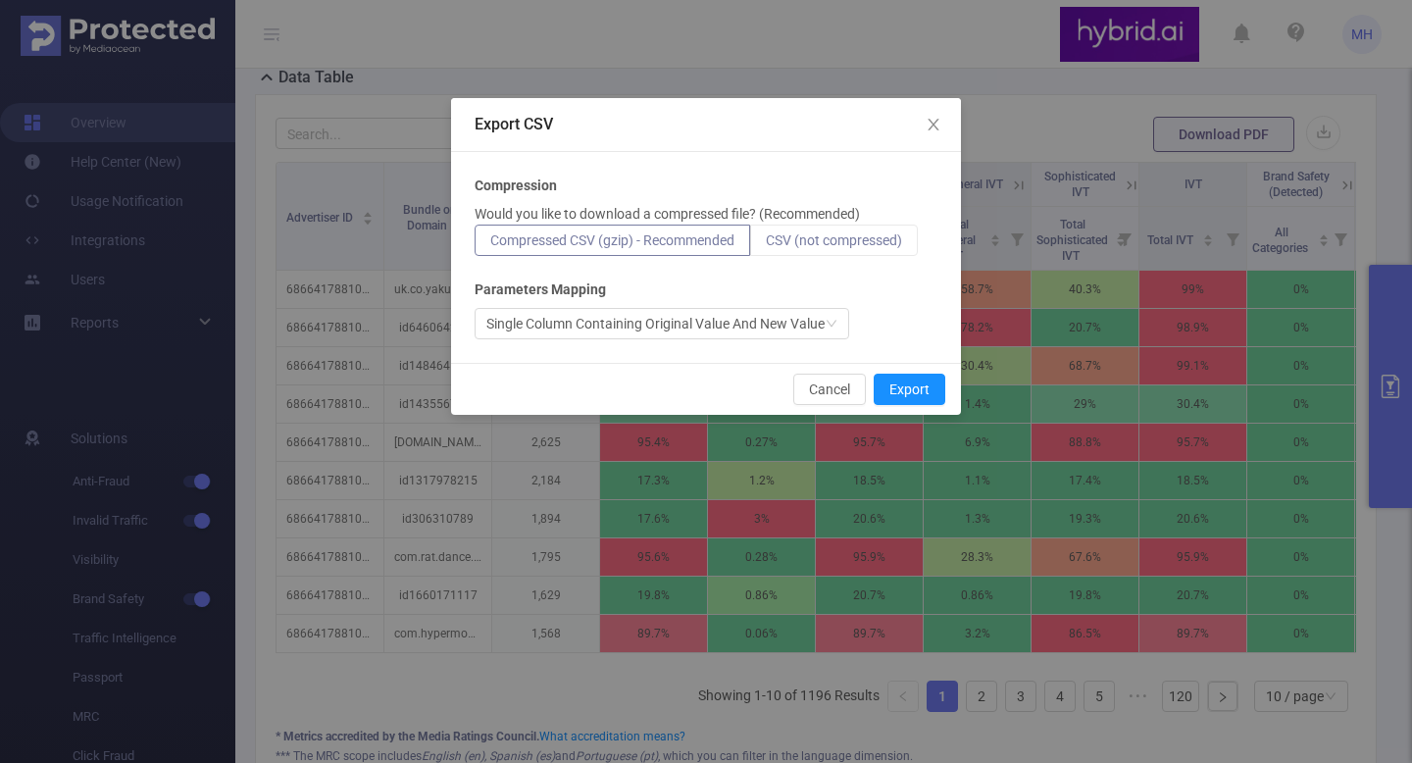
click at [780, 237] on span "CSV (not compressed)" at bounding box center [834, 240] width 136 height 16
click at [766, 245] on input "CSV (not compressed)" at bounding box center [766, 245] width 0 height 0
click at [710, 232] on span "Compressed CSV (gzip) - Recommended" at bounding box center [612, 240] width 244 height 16
click at [490, 245] on input "Compressed CSV (gzip) - Recommended" at bounding box center [490, 245] width 0 height 0
click at [789, 236] on span "CSV (not compressed)" at bounding box center [834, 240] width 136 height 16
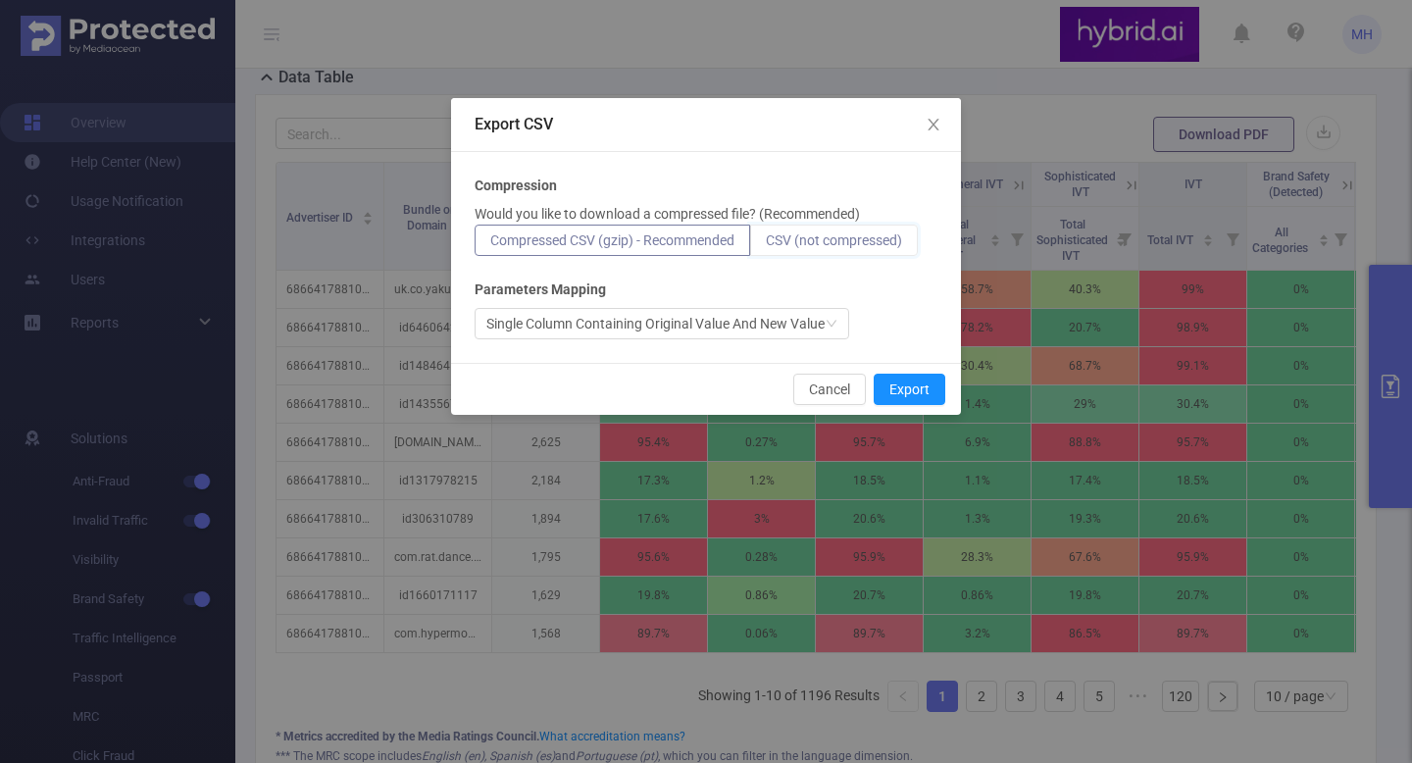
click at [766, 245] on input "CSV (not compressed)" at bounding box center [766, 245] width 0 height 0
click at [888, 380] on button "Export" at bounding box center [909, 388] width 72 height 31
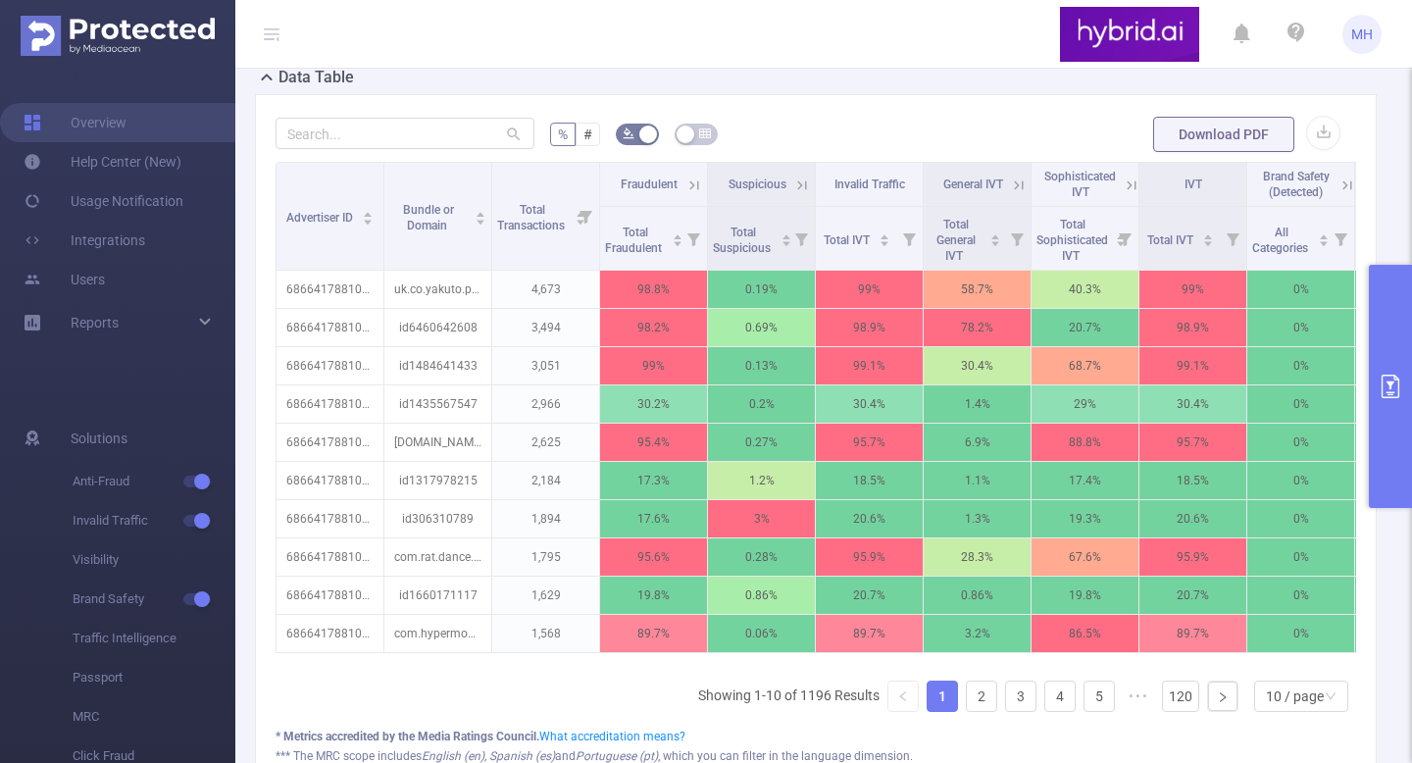
click at [1400, 396] on icon "primary" at bounding box center [1390, 386] width 24 height 24
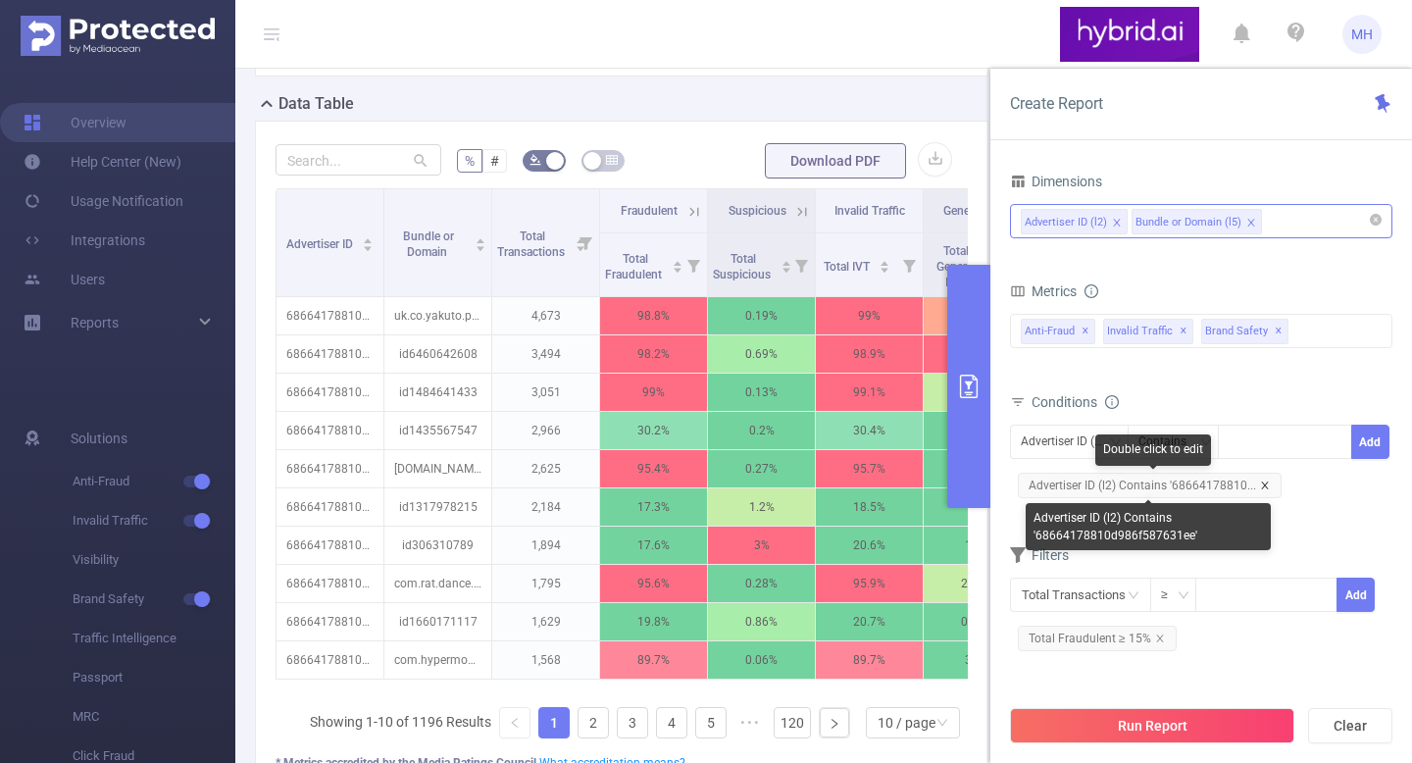
click at [1263, 486] on icon "icon: close" at bounding box center [1265, 485] width 10 height 10
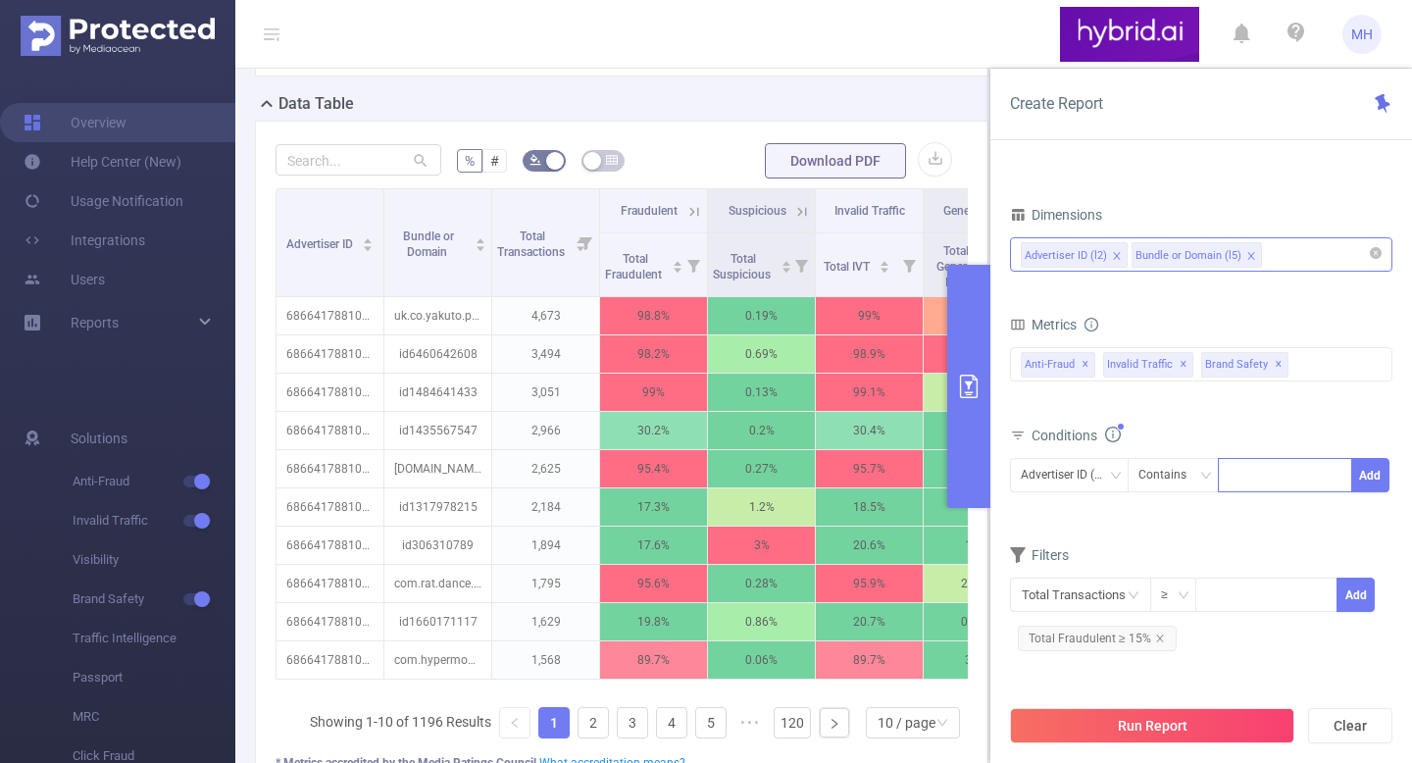
click at [1246, 473] on div at bounding box center [1284, 475] width 113 height 32
paste input "684fdcf8810d984a98be520d"
type input "684fdcf8810d984a98be520d"
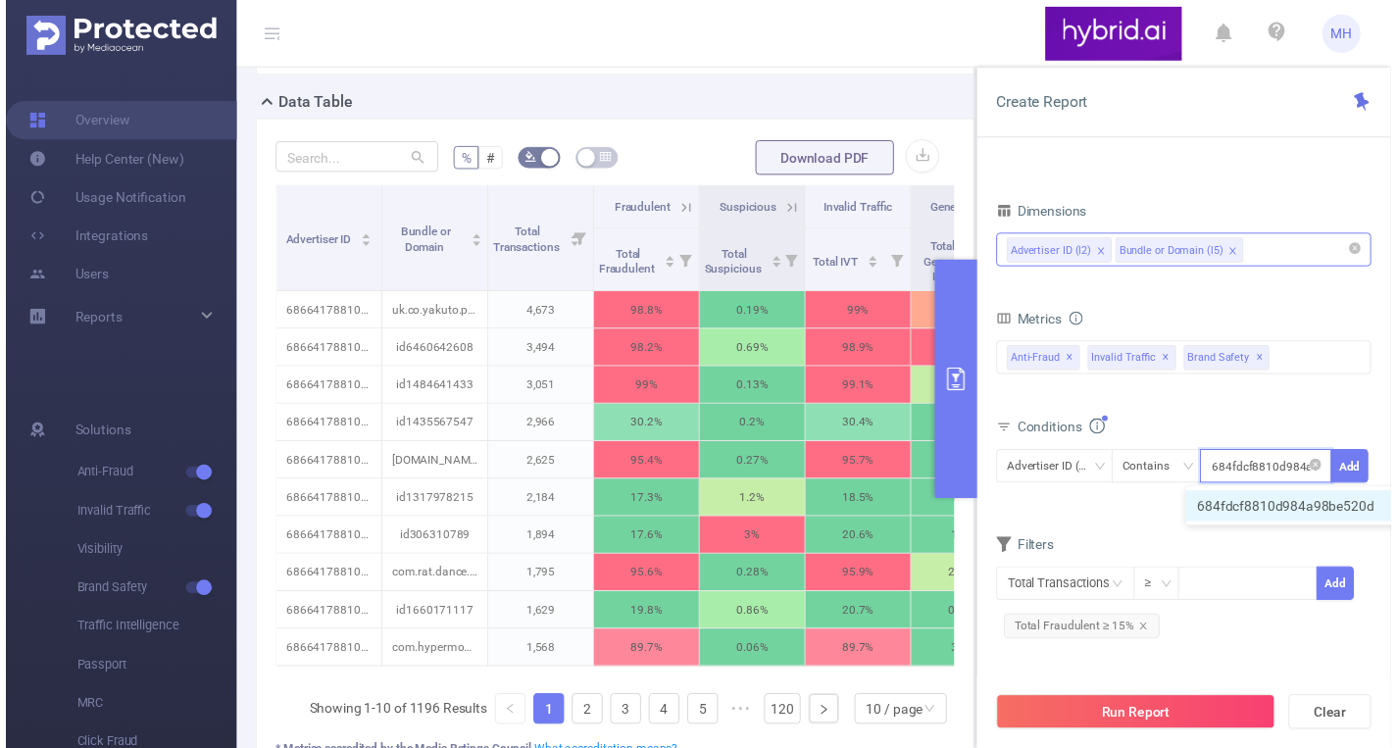
scroll to position [0, 42]
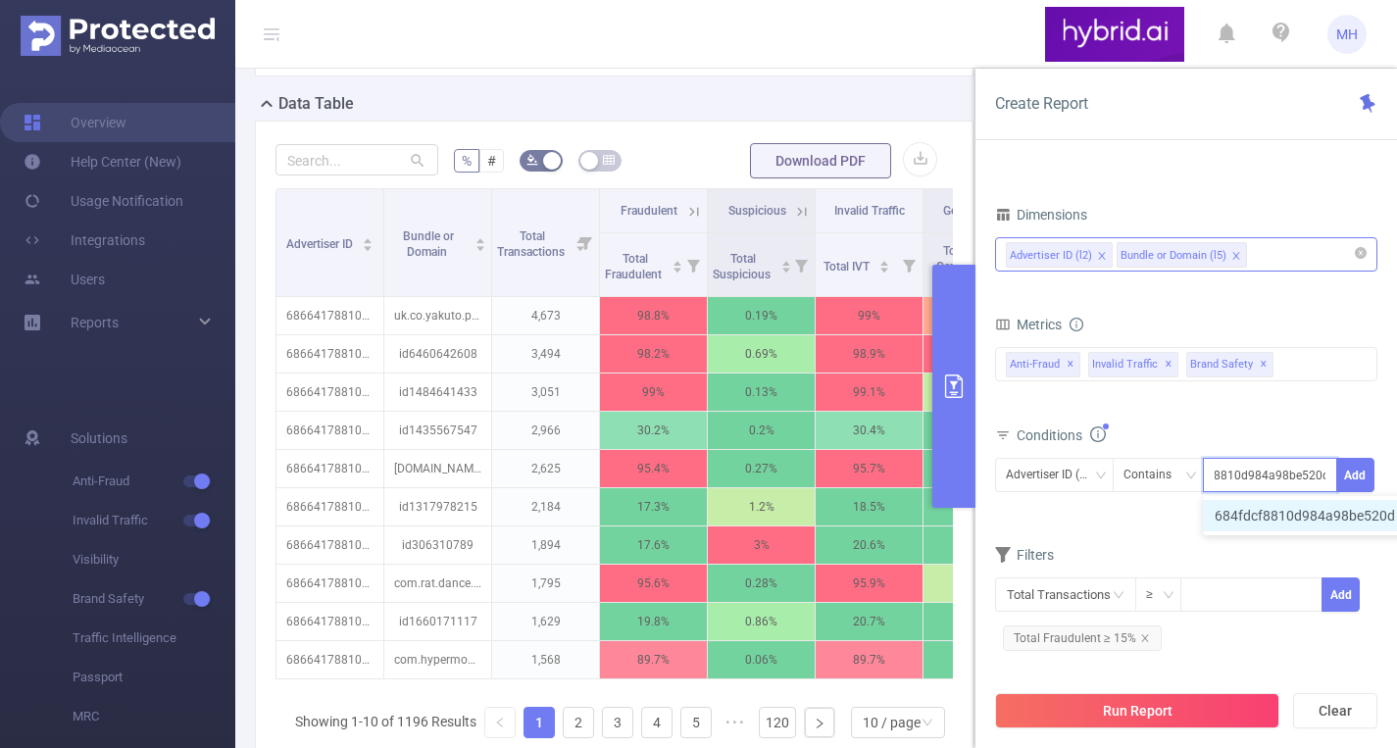
click at [1273, 516] on li "684fdcf8810d984a98be520d" at bounding box center [1314, 515] width 223 height 31
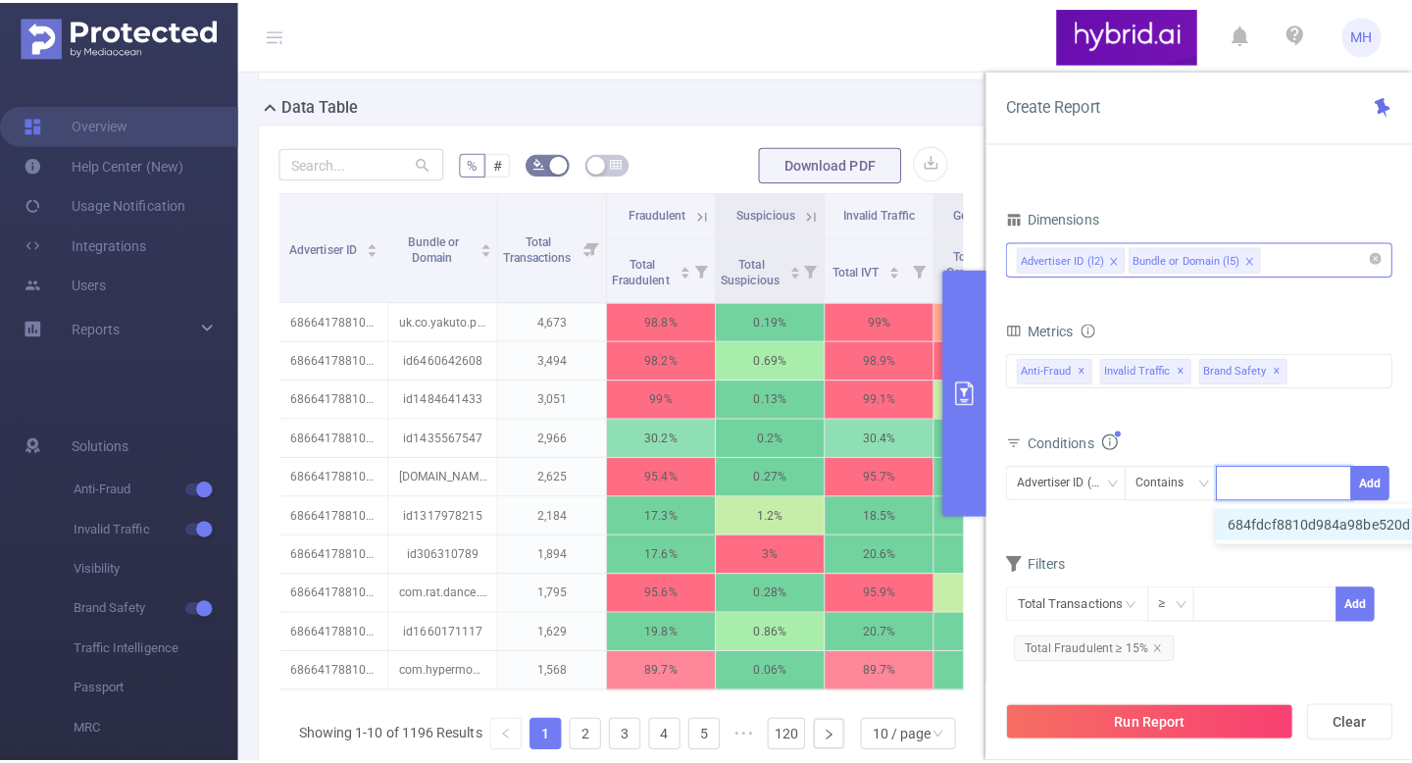
scroll to position [0, 0]
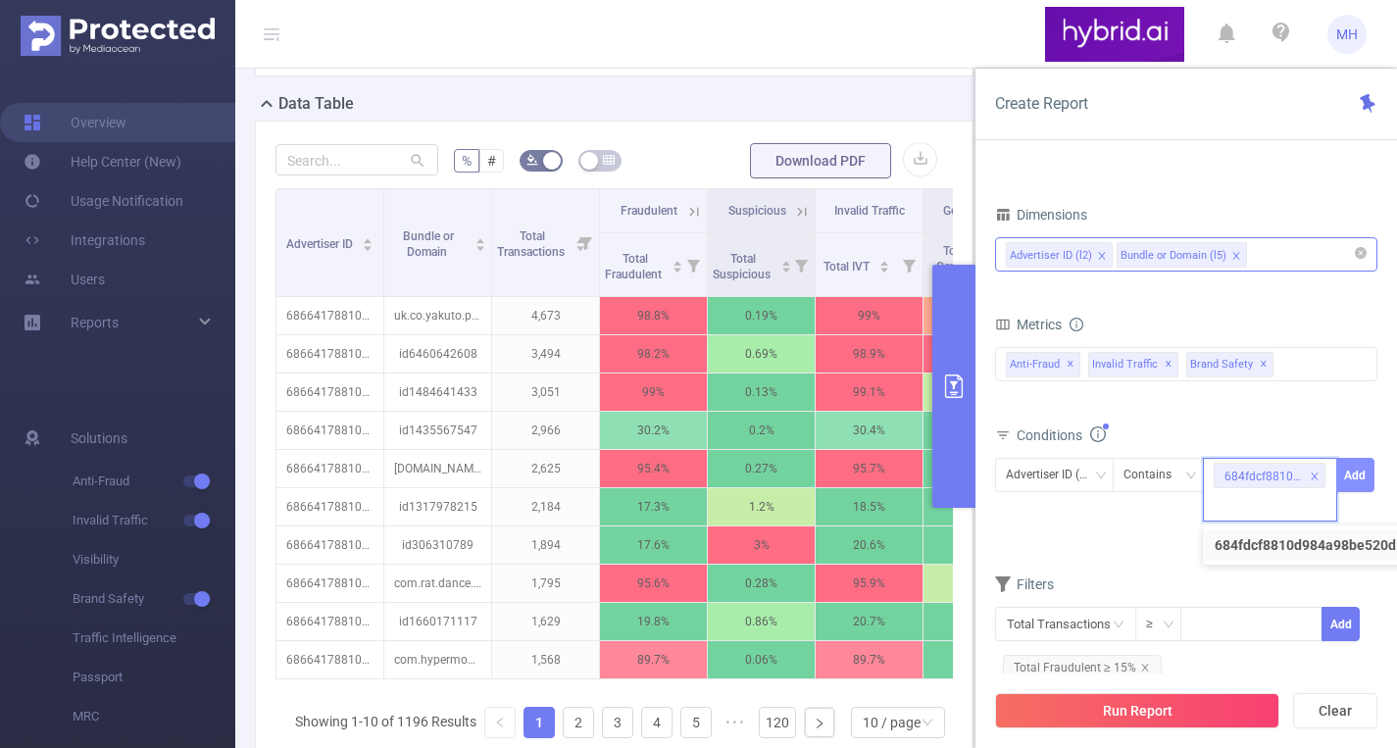
click at [1369, 482] on button "Add" at bounding box center [1355, 475] width 38 height 34
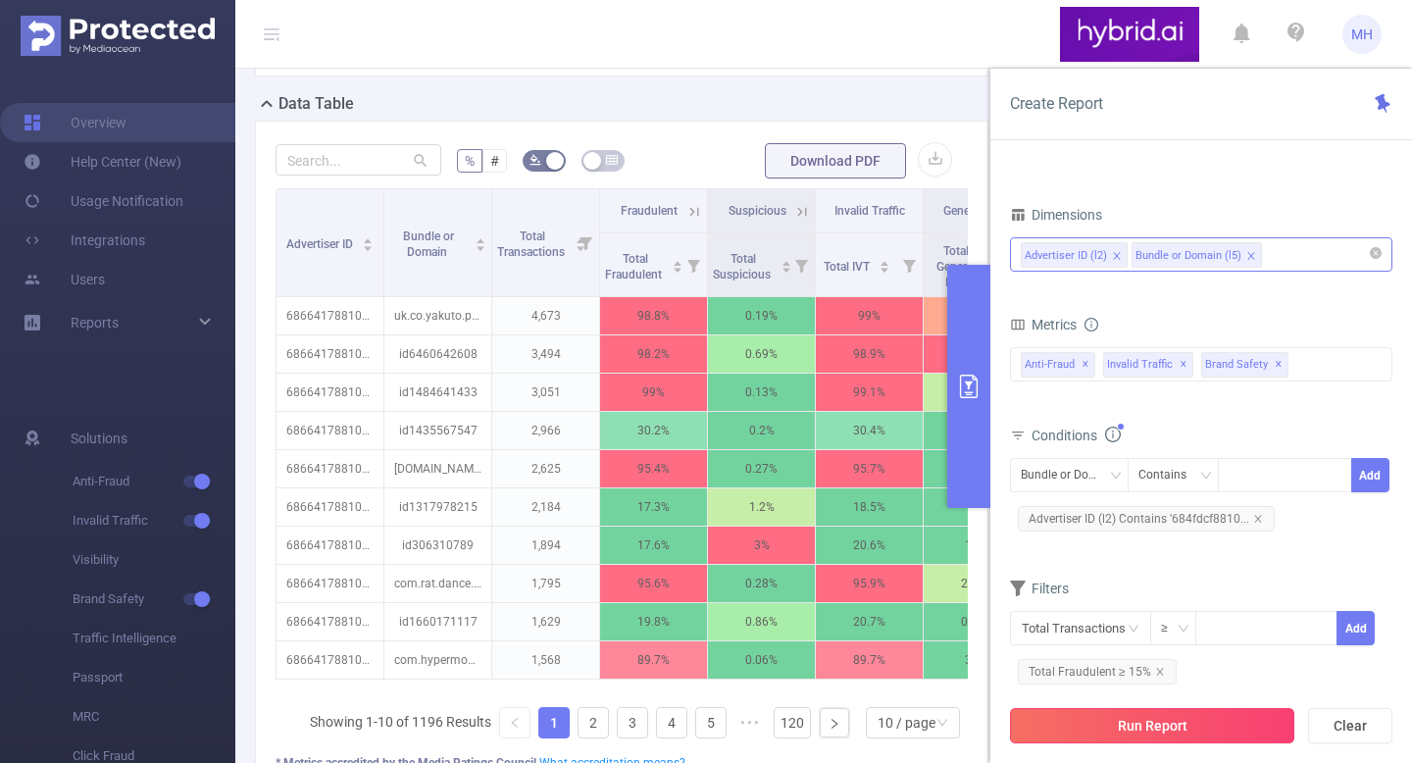
click at [1079, 731] on button "Run Report" at bounding box center [1152, 725] width 284 height 35
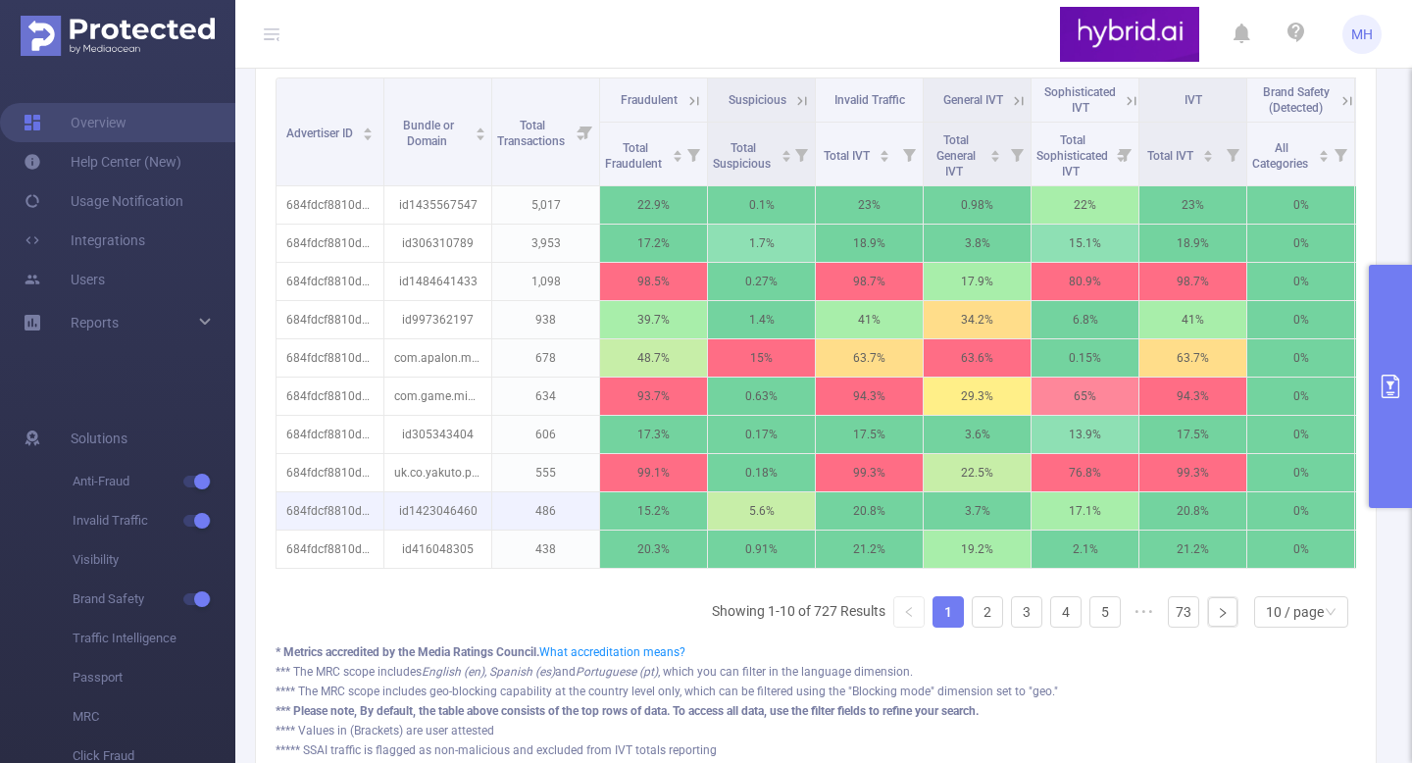
scroll to position [680, 0]
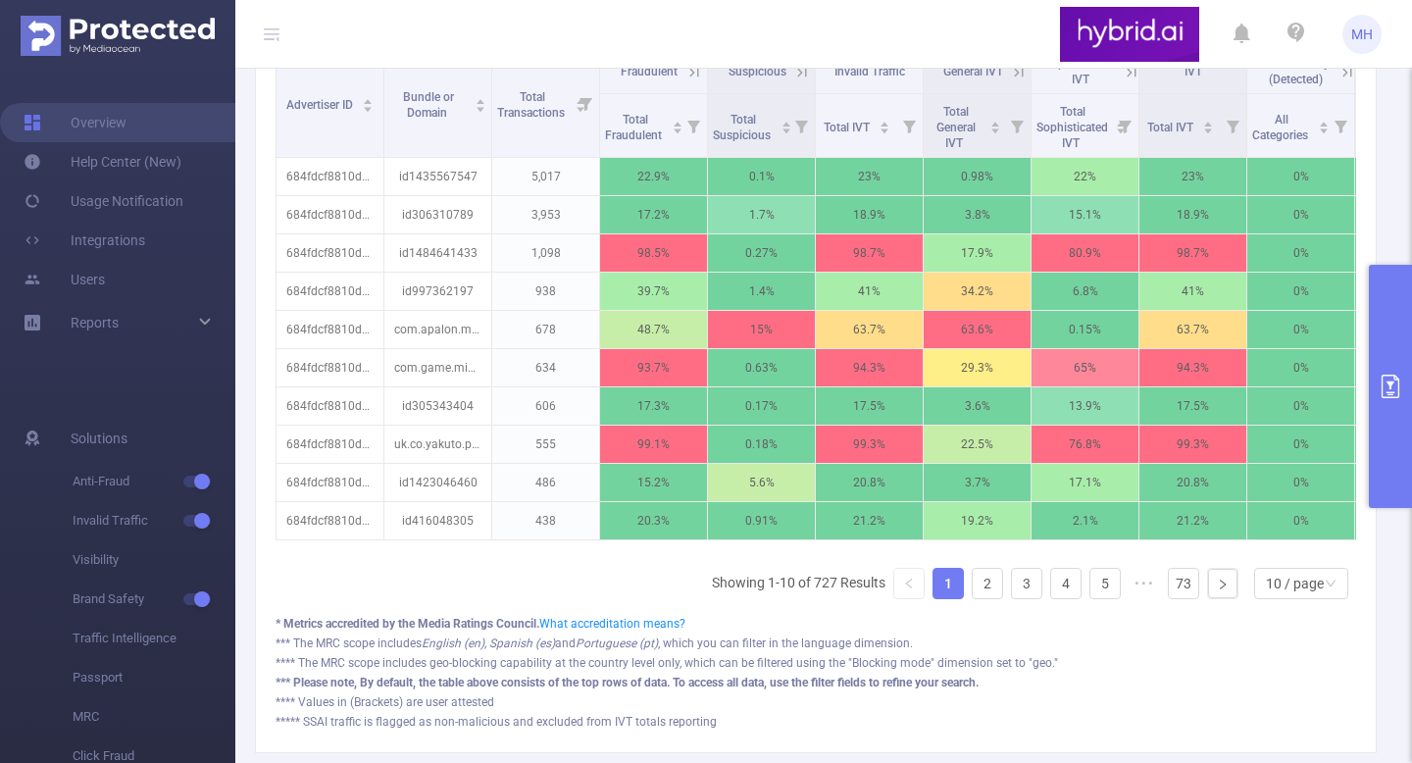
click at [1316, 673] on div "*** The MRC scope includes English (en), Spanish (es) and Portuguese (pt) , whi…" at bounding box center [815, 682] width 1080 height 18
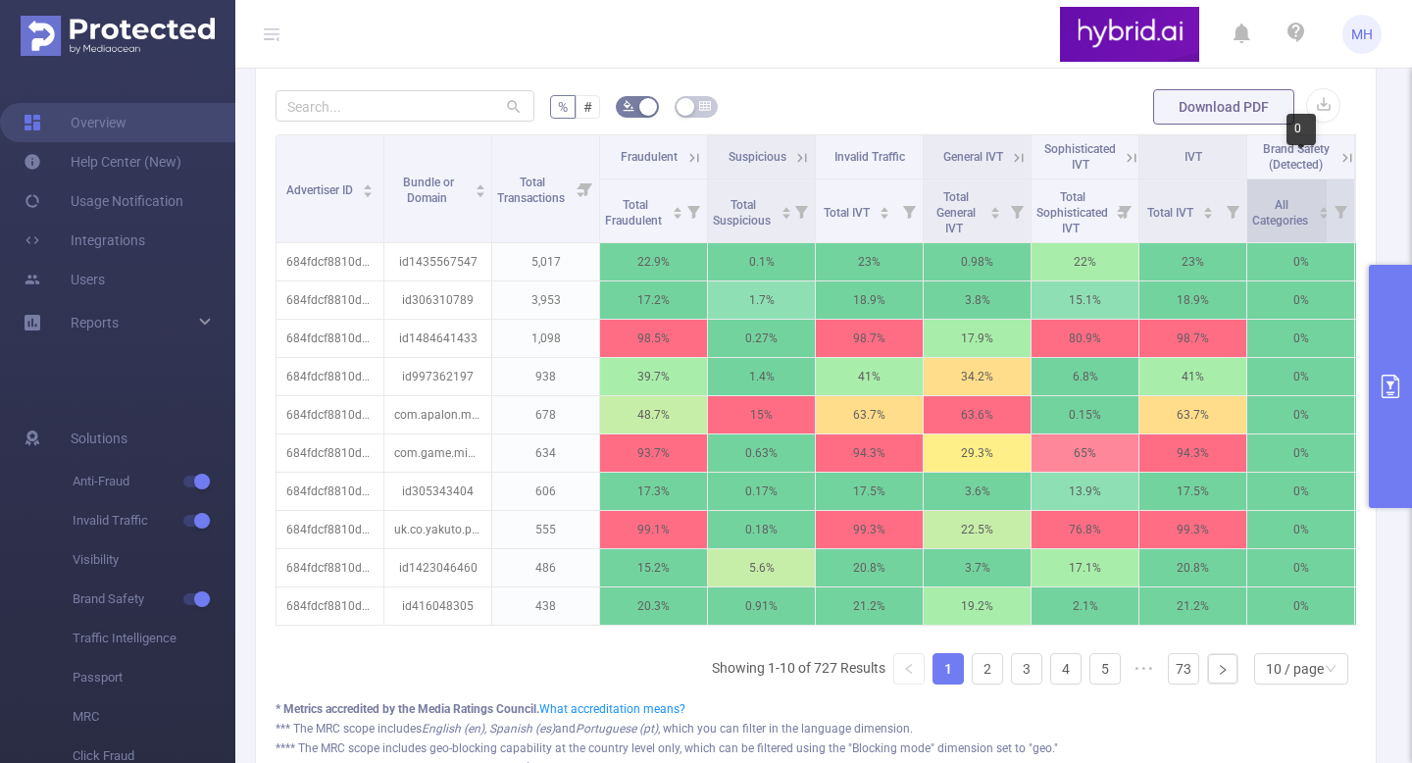
scroll to position [510, 0]
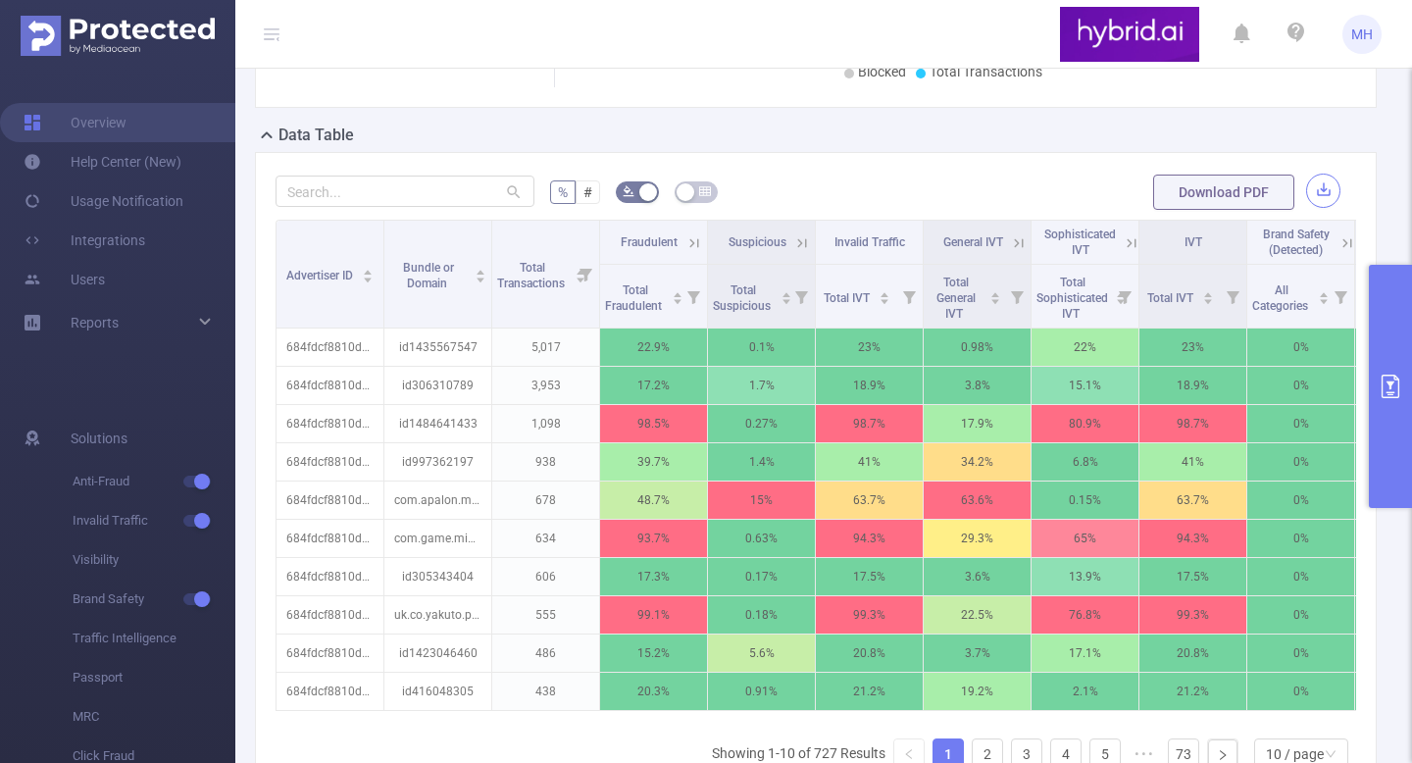
drag, startPoint x: 1328, startPoint y: 199, endPoint x: 1317, endPoint y: 198, distance: 10.8
click at [1328, 199] on form "% # Download PDF" at bounding box center [815, 192] width 1080 height 39
click at [1314, 195] on button "button" at bounding box center [1323, 190] width 34 height 34
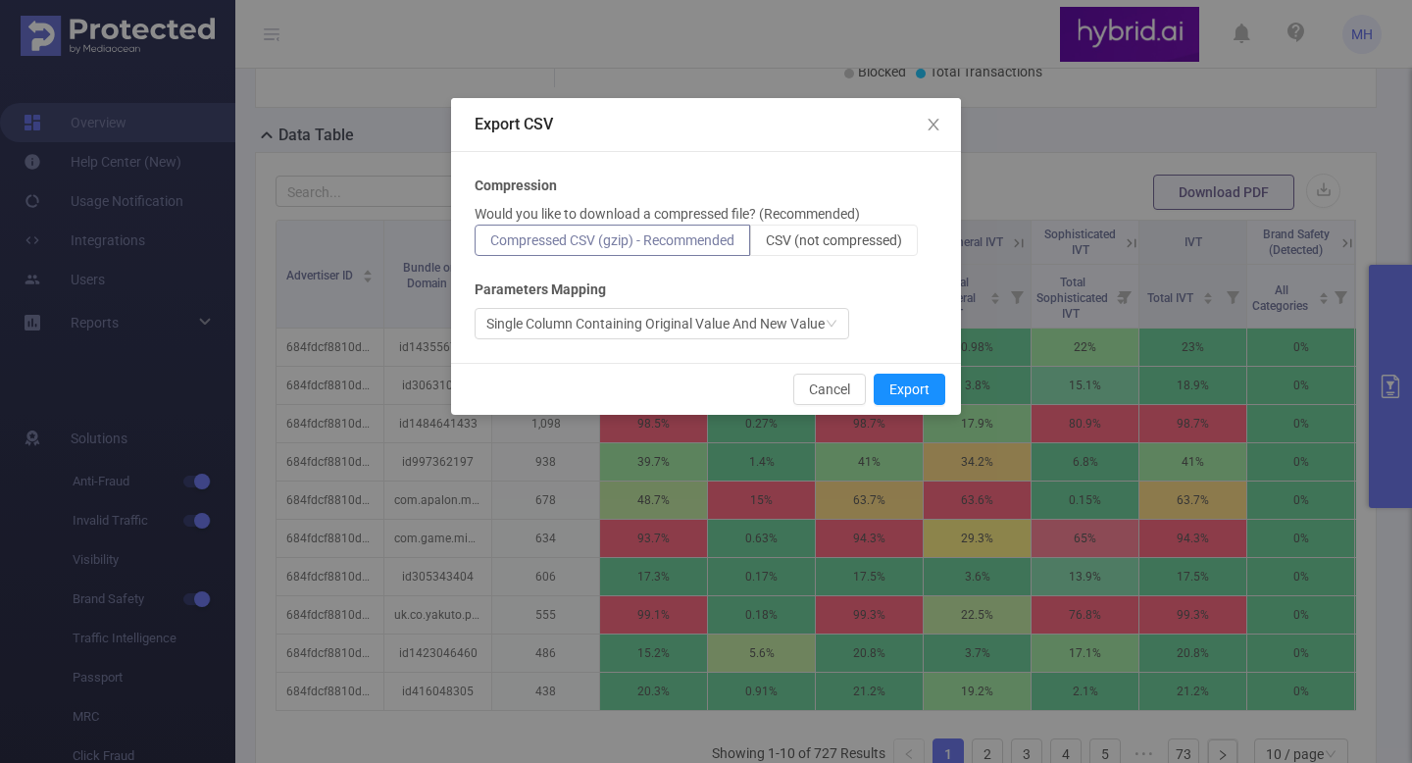
drag, startPoint x: 851, startPoint y: 241, endPoint x: 897, endPoint y: 320, distance: 90.9
click at [851, 241] on span "CSV (not compressed)" at bounding box center [834, 240] width 136 height 16
click at [766, 245] on input "CSV (not compressed)" at bounding box center [766, 245] width 0 height 0
click at [918, 389] on button "Export" at bounding box center [909, 388] width 72 height 31
